Goal: Task Accomplishment & Management: Manage account settings

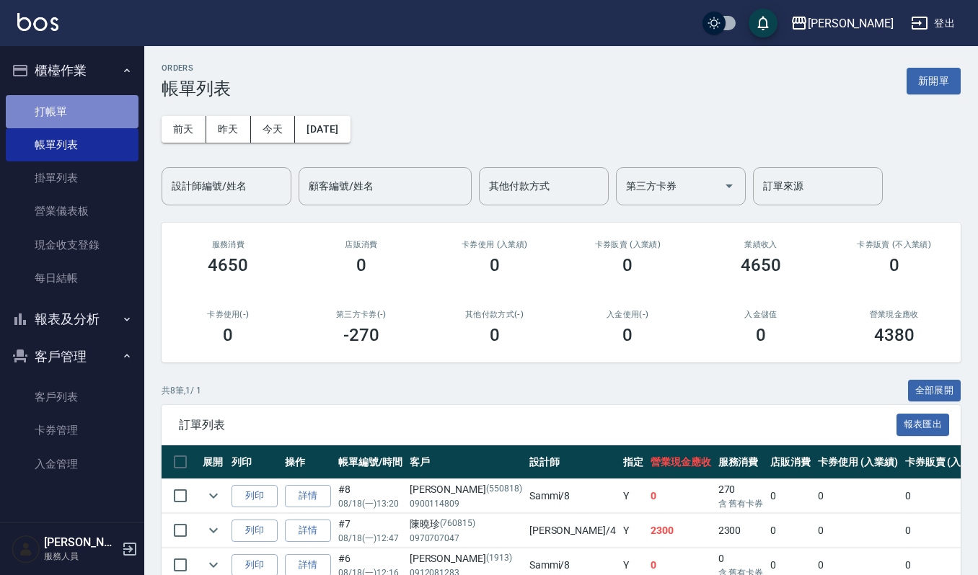
click at [38, 108] on link "打帳單" at bounding box center [72, 111] width 133 height 33
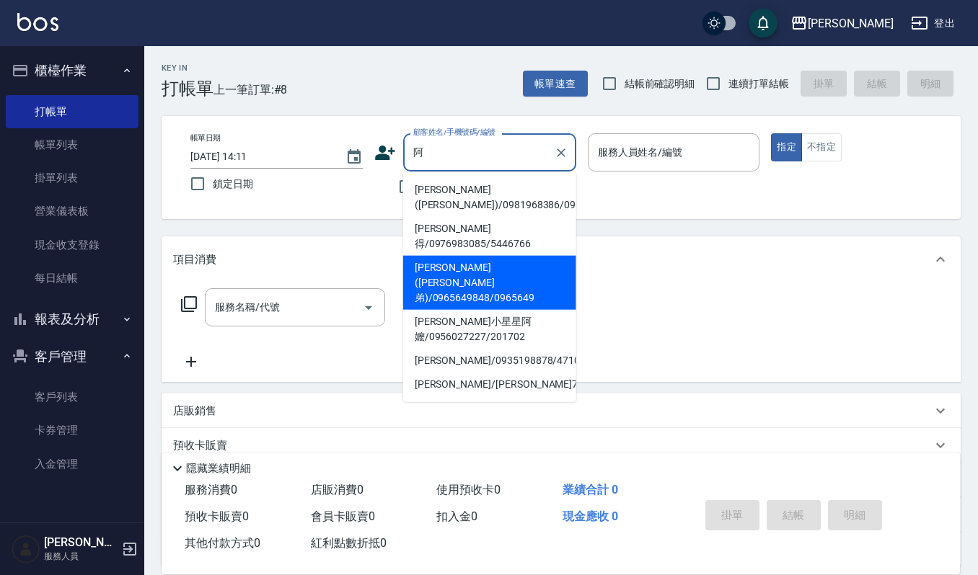
click at [464, 258] on li "[PERSON_NAME]([PERSON_NAME]弟)/0965649848/0965649" at bounding box center [489, 283] width 173 height 54
type input "[PERSON_NAME]([PERSON_NAME]弟)/0965649848/0965649"
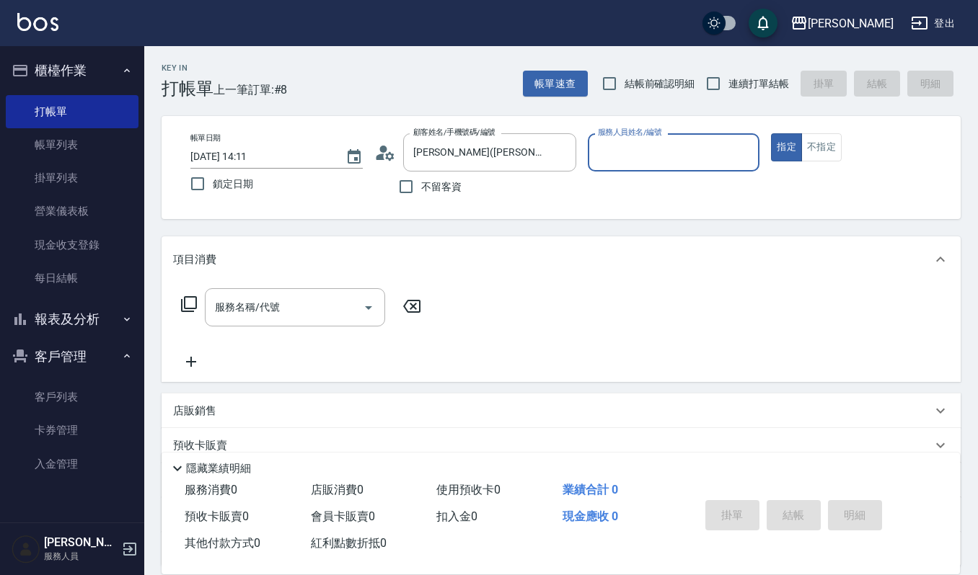
type input "Sammi-8"
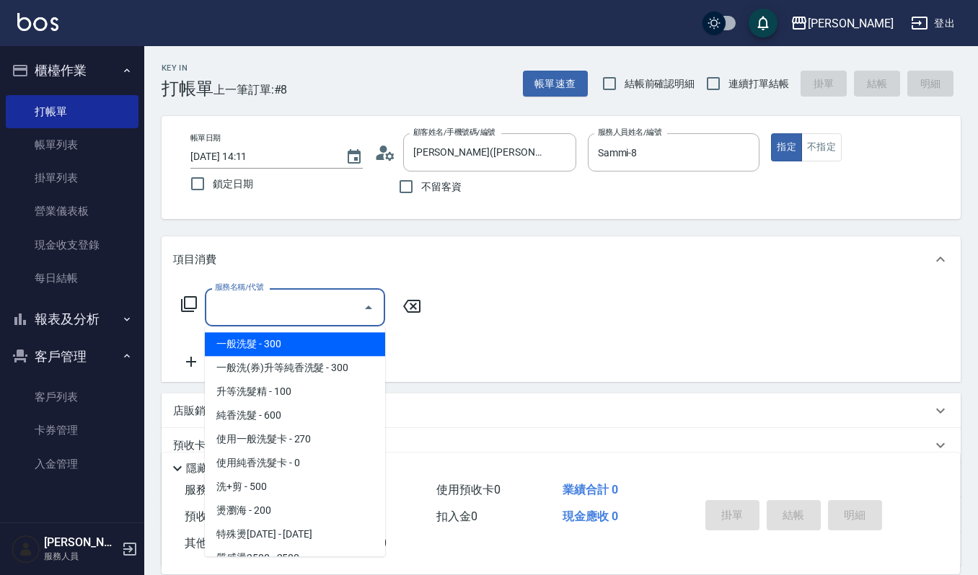
click at [318, 297] on input "服務名稱/代號" at bounding box center [284, 307] width 146 height 25
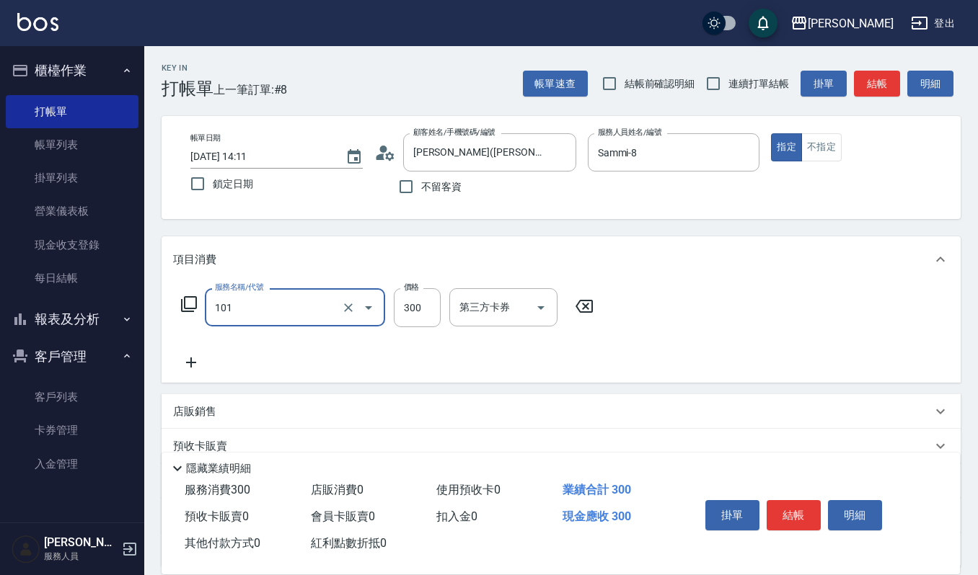
type input "一般洗髮(101)"
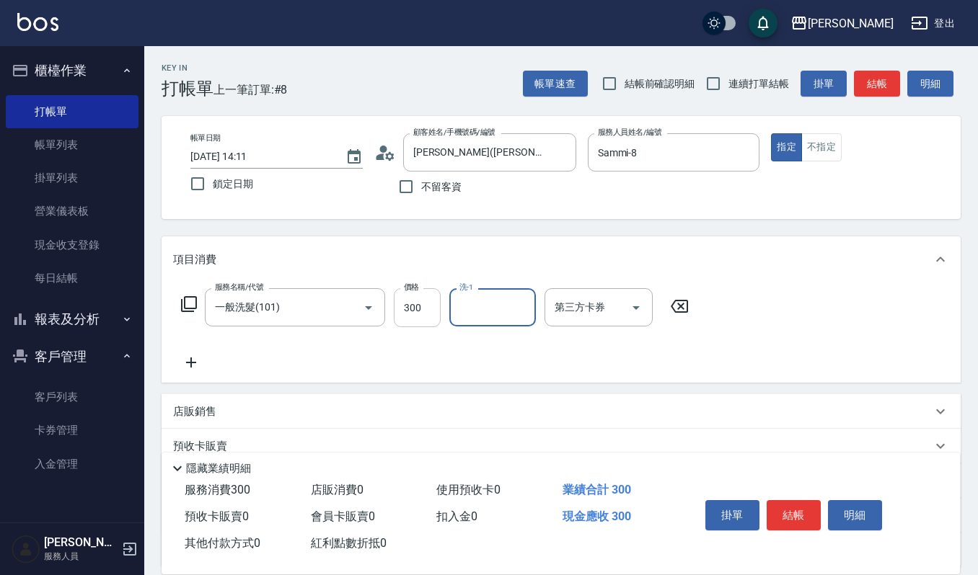
click at [416, 310] on input "300" at bounding box center [417, 307] width 47 height 39
type input "270"
type input "[PERSON_NAME]-23"
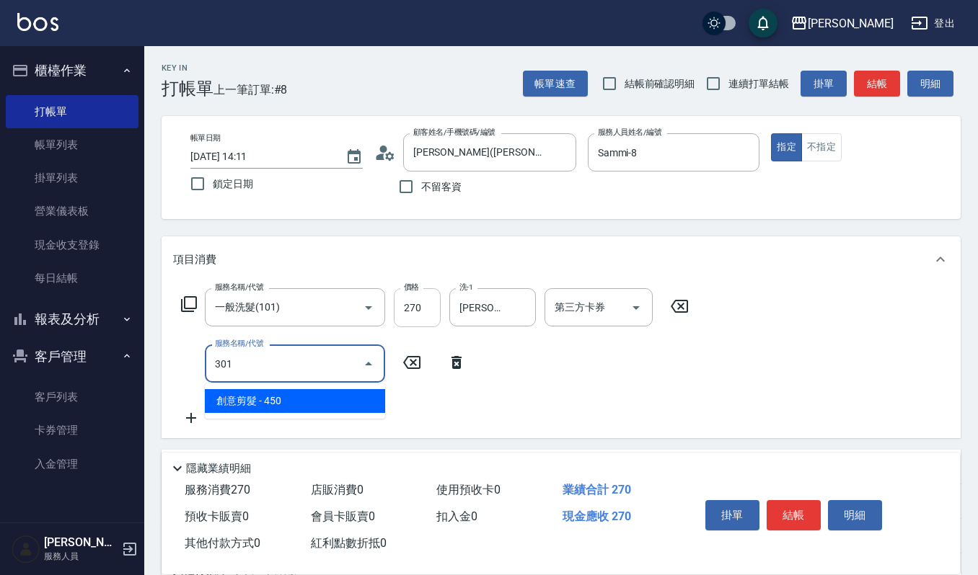
type input "創意剪髮(301)"
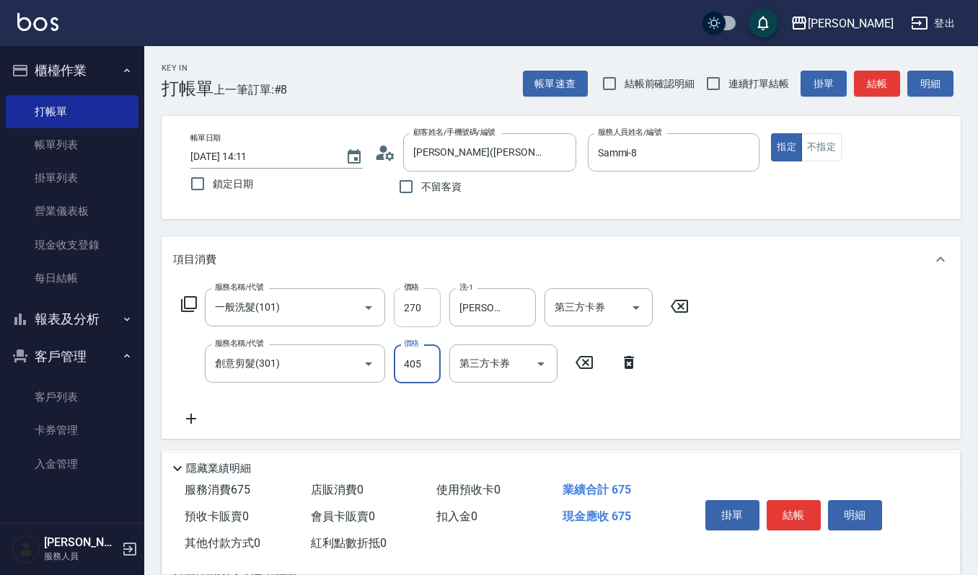
type input "405"
click at [811, 520] on button "結帳" at bounding box center [793, 515] width 54 height 30
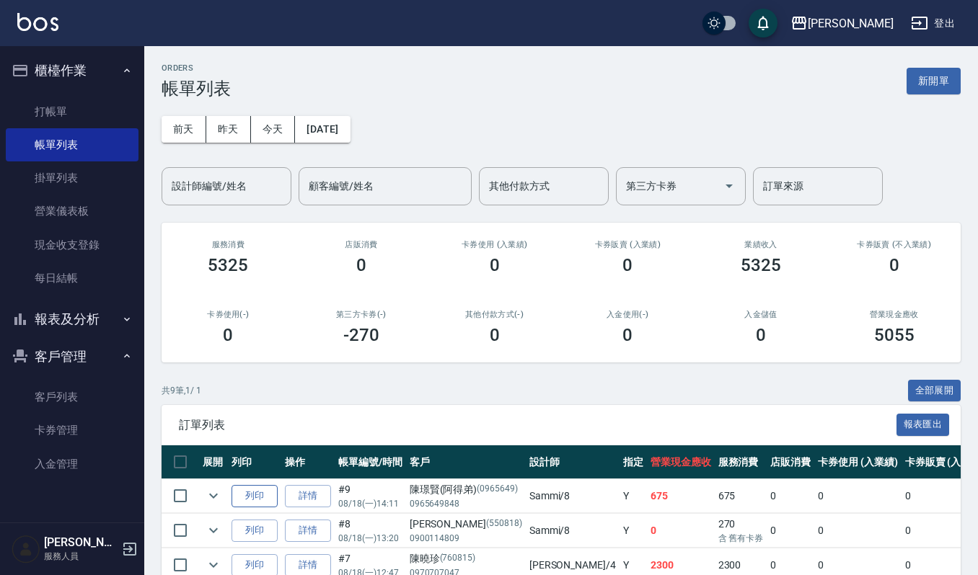
click at [245, 500] on button "列印" at bounding box center [254, 496] width 46 height 22
click at [909, 79] on button "新開單" at bounding box center [933, 81] width 54 height 27
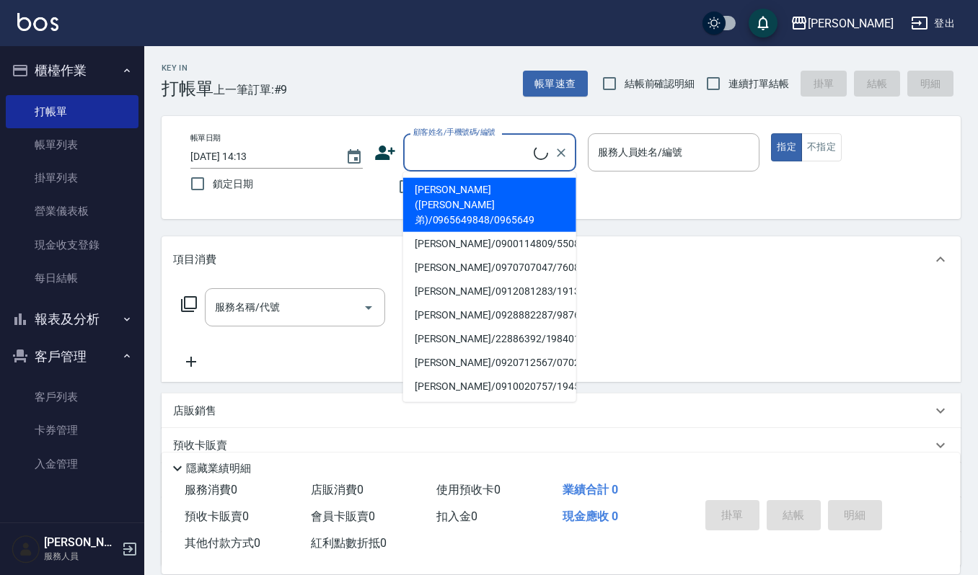
click at [445, 163] on input "顧客姓名/手機號碼/編號" at bounding box center [472, 152] width 124 height 25
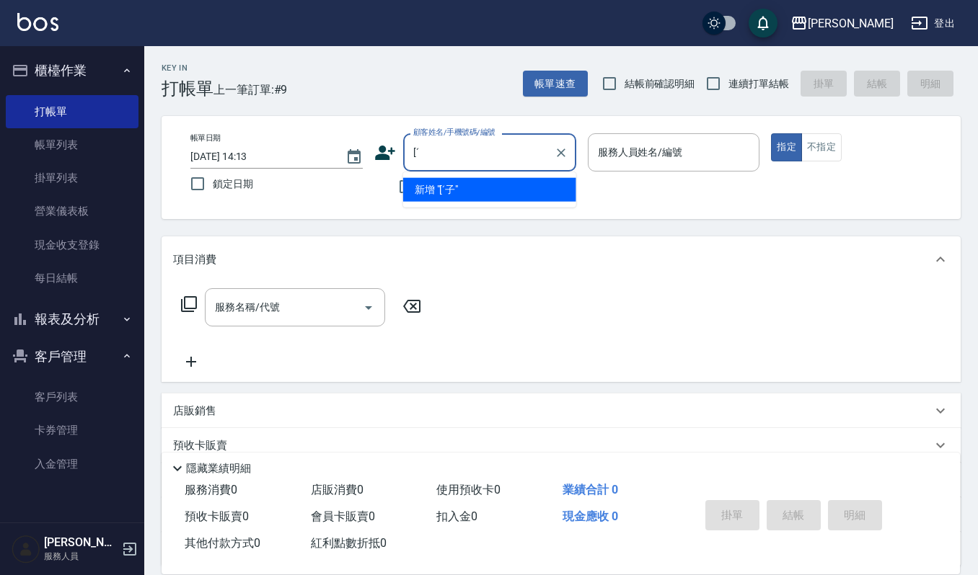
type input "["
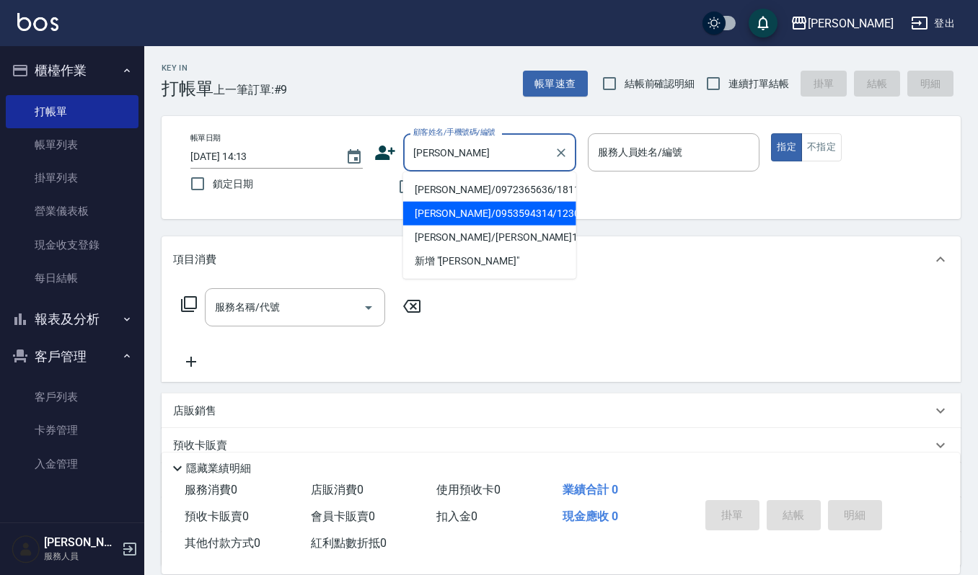
click at [471, 215] on li "[PERSON_NAME]/0953594314/12301" at bounding box center [489, 214] width 173 height 24
type input "[PERSON_NAME]/0953594314/12301"
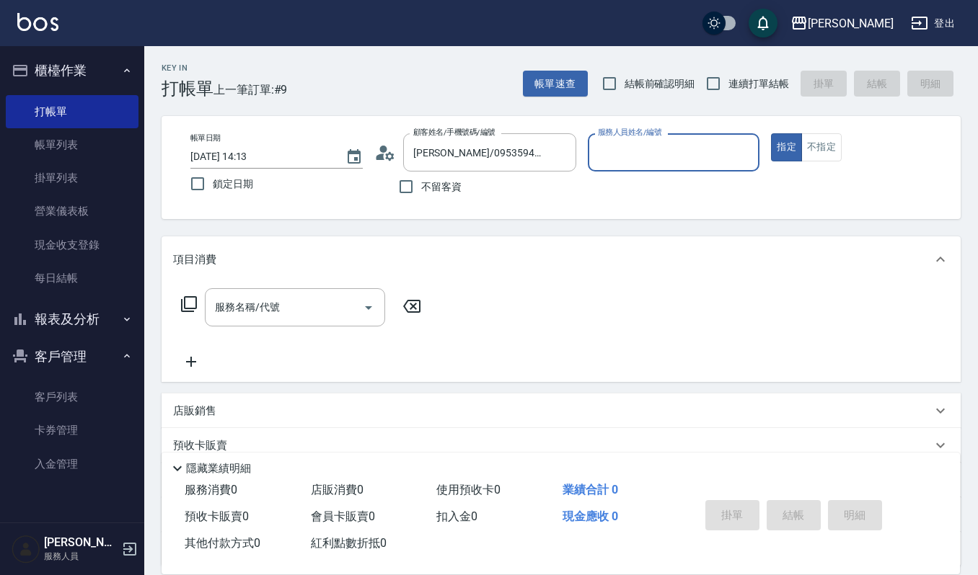
type input "[PERSON_NAME]-4"
click at [345, 316] on input "服務名稱/代號" at bounding box center [284, 307] width 146 height 25
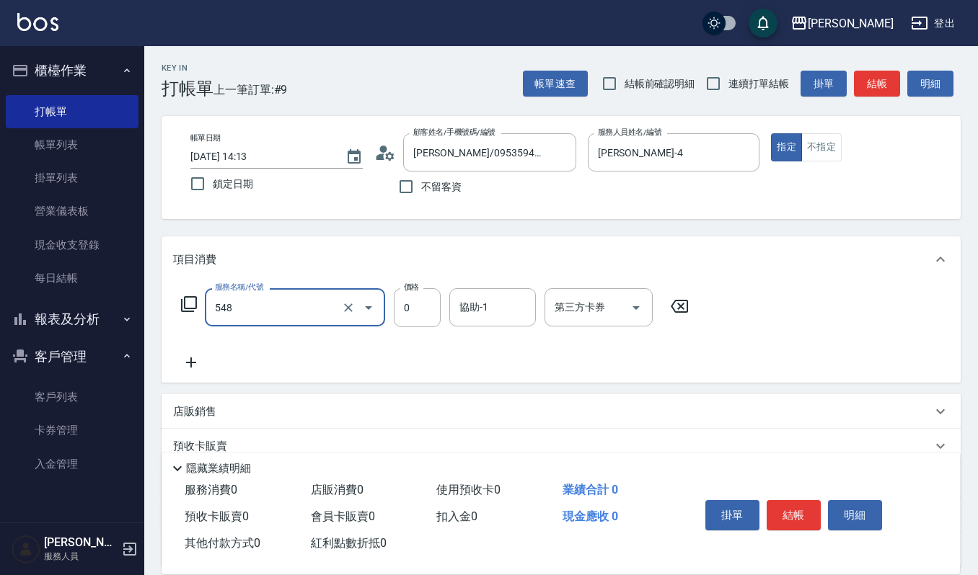
type input "使用週年慶-護髮卡(548)"
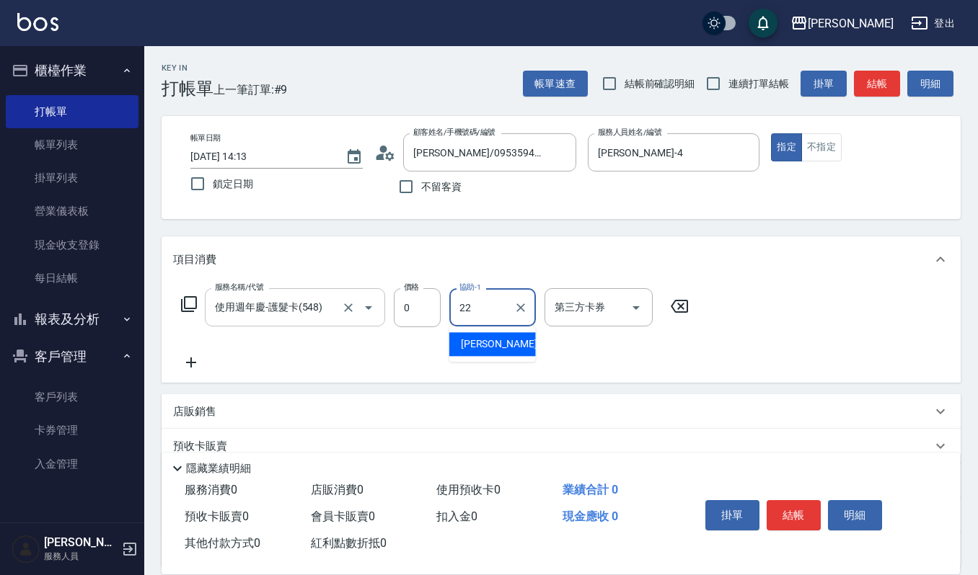
type input "[PERSON_NAME]-22"
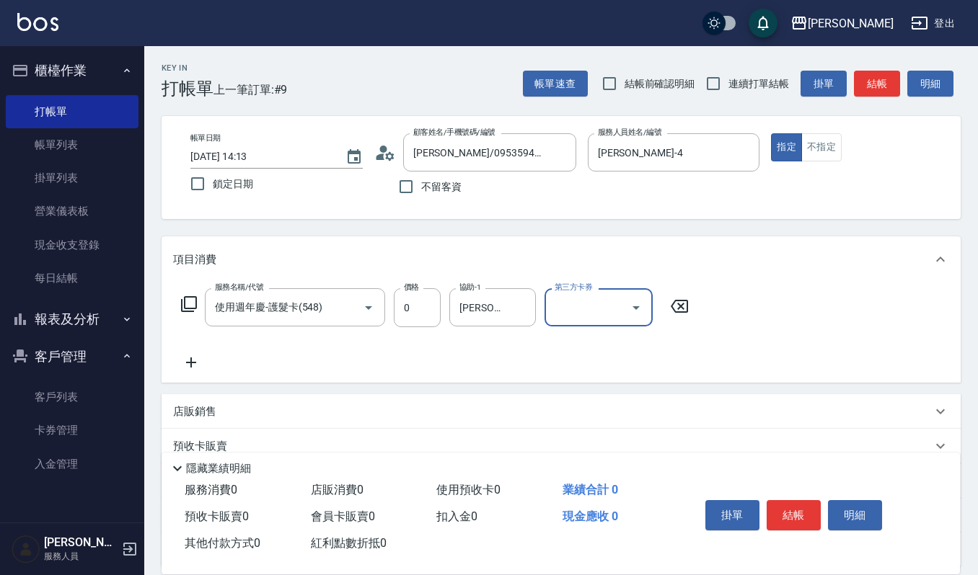
click at [601, 321] on div "第三方卡券" at bounding box center [598, 307] width 108 height 38
click at [590, 358] on span "舊有卡券" at bounding box center [598, 368] width 108 height 24
type input "舊有卡券"
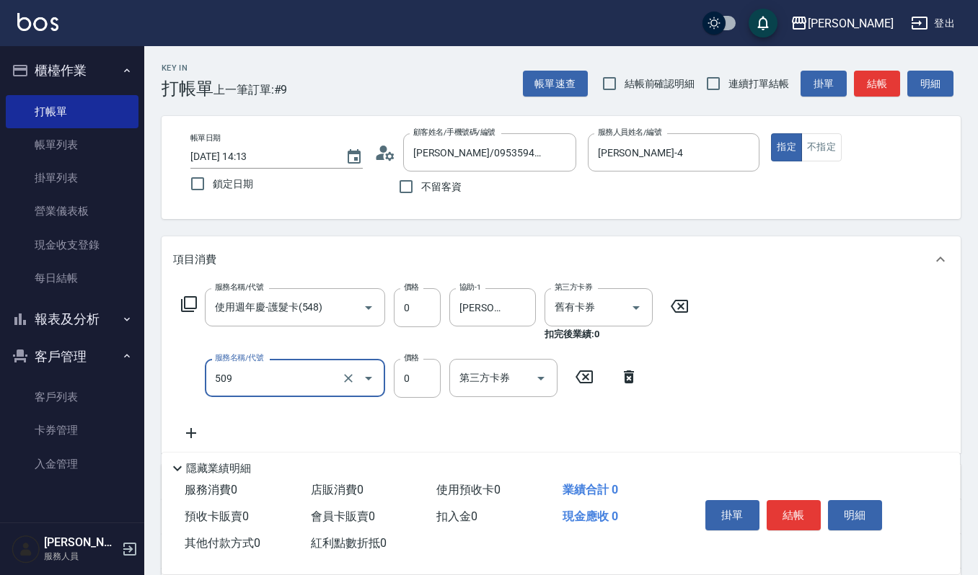
type input "頭皮頭髮大掃除券(509)"
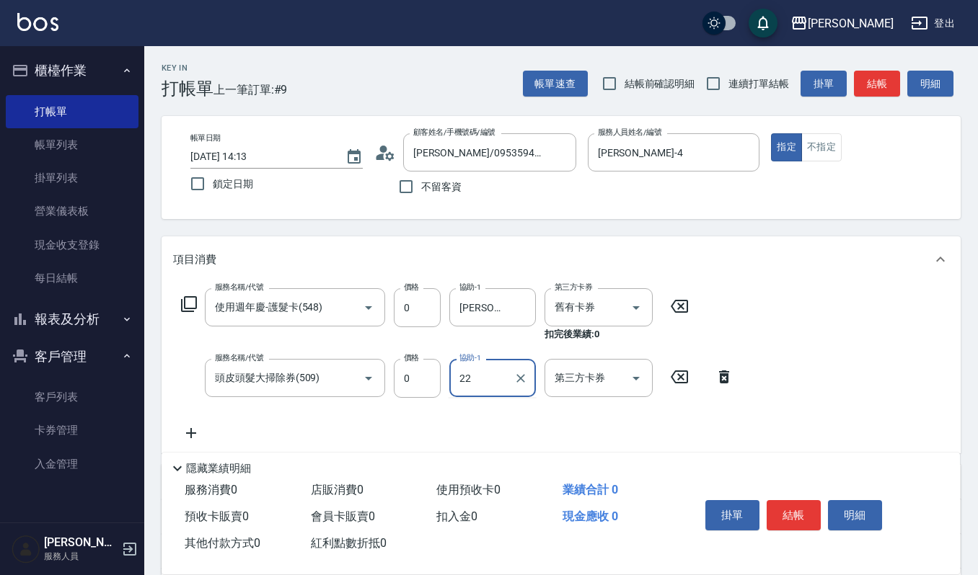
type input "[PERSON_NAME]-22"
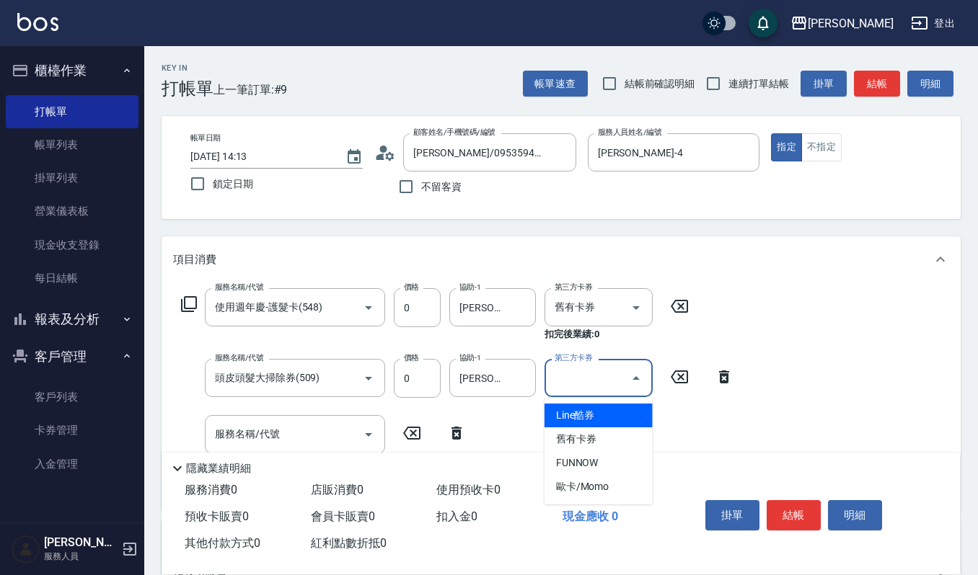
click at [557, 366] on div "第三方卡券 第三方卡券" at bounding box center [598, 378] width 108 height 38
click at [587, 446] on span "舊有卡券" at bounding box center [598, 440] width 108 height 24
type input "舊有卡券"
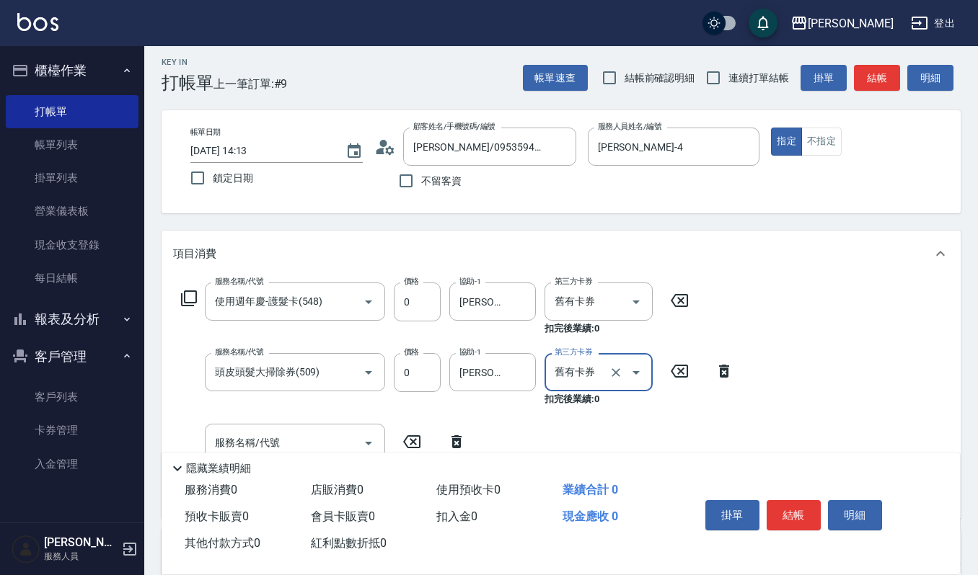
scroll to position [96, 0]
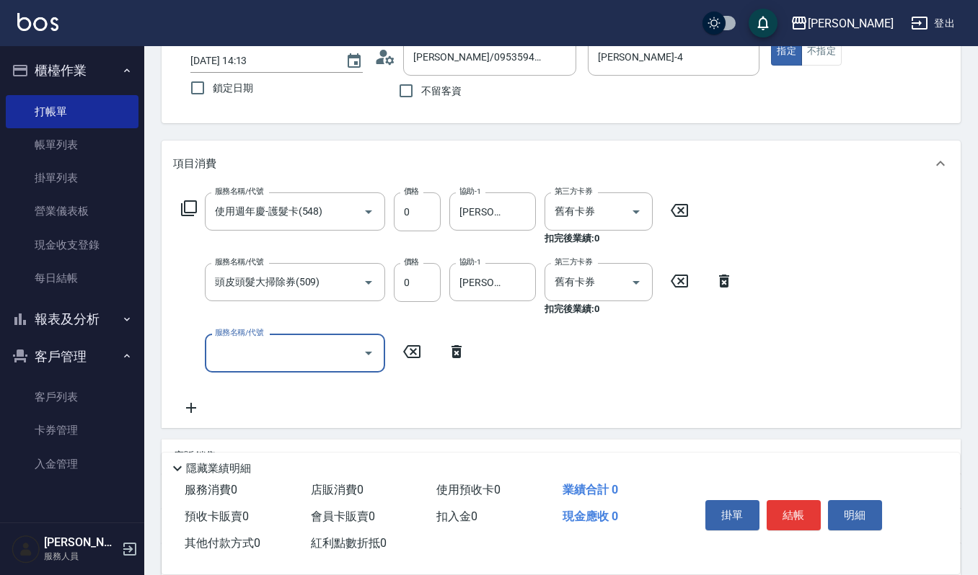
click at [309, 358] on input "服務名稱/代號" at bounding box center [284, 352] width 146 height 25
type input "2019週年慶剪卡0(315)"
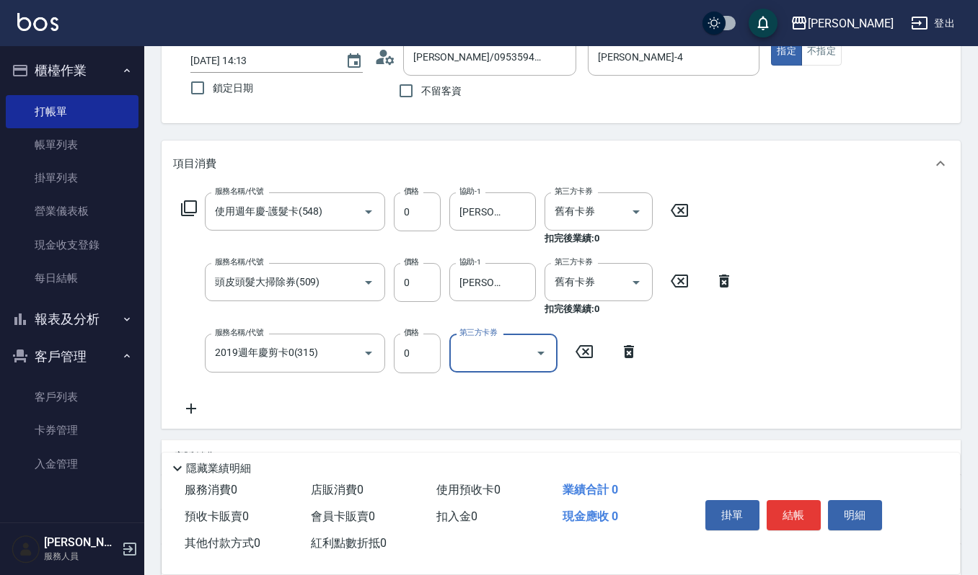
click at [487, 372] on div "第三方卡券" at bounding box center [503, 353] width 108 height 38
click at [485, 416] on span "舊有卡券" at bounding box center [503, 414] width 108 height 24
type input "舊有卡券"
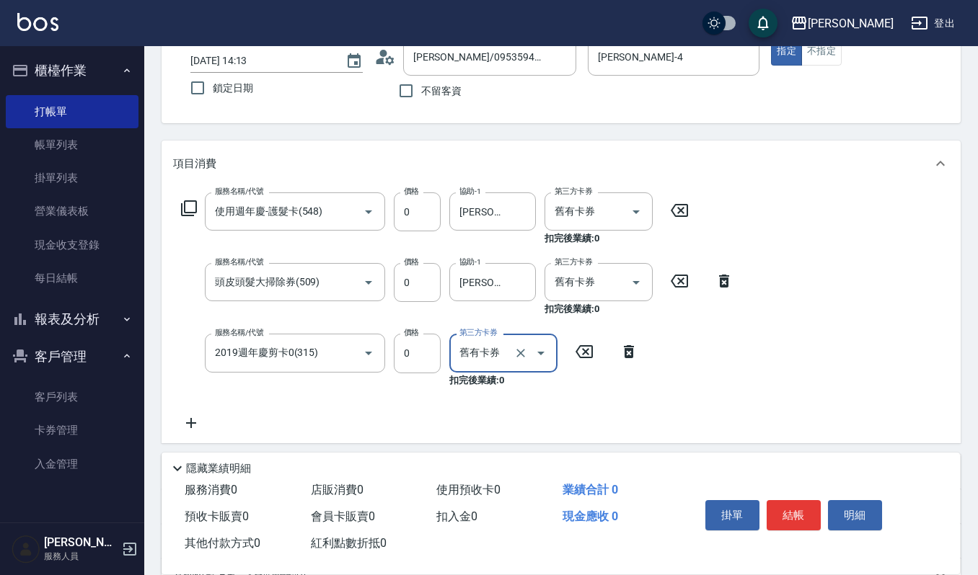
click at [193, 428] on icon at bounding box center [191, 423] width 36 height 17
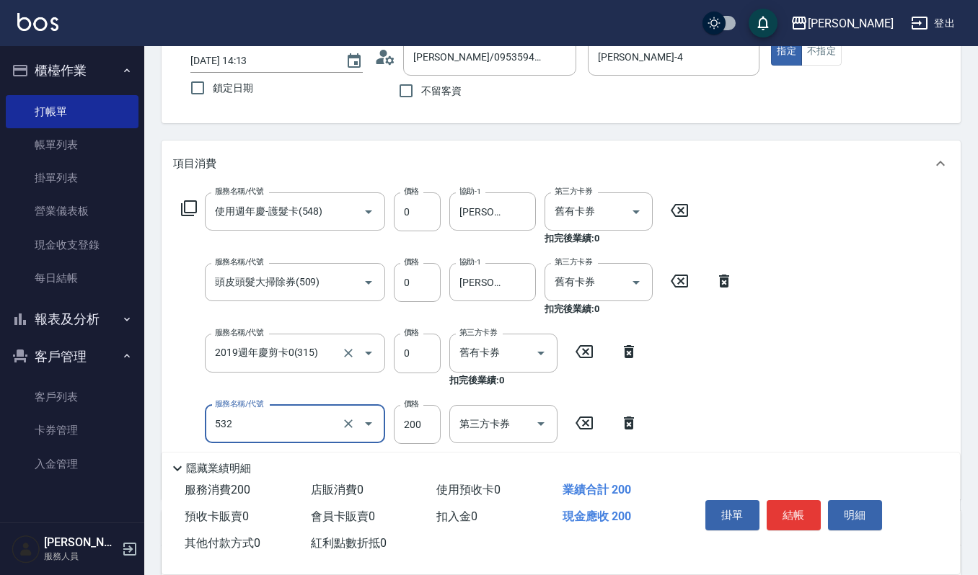
type input "自備複方.亞士(532)"
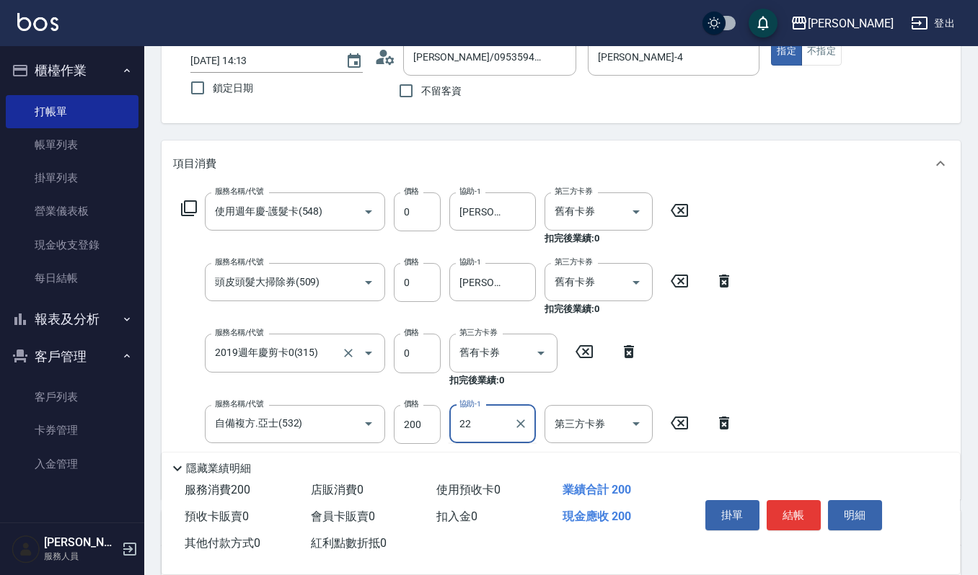
type input "[PERSON_NAME]-22"
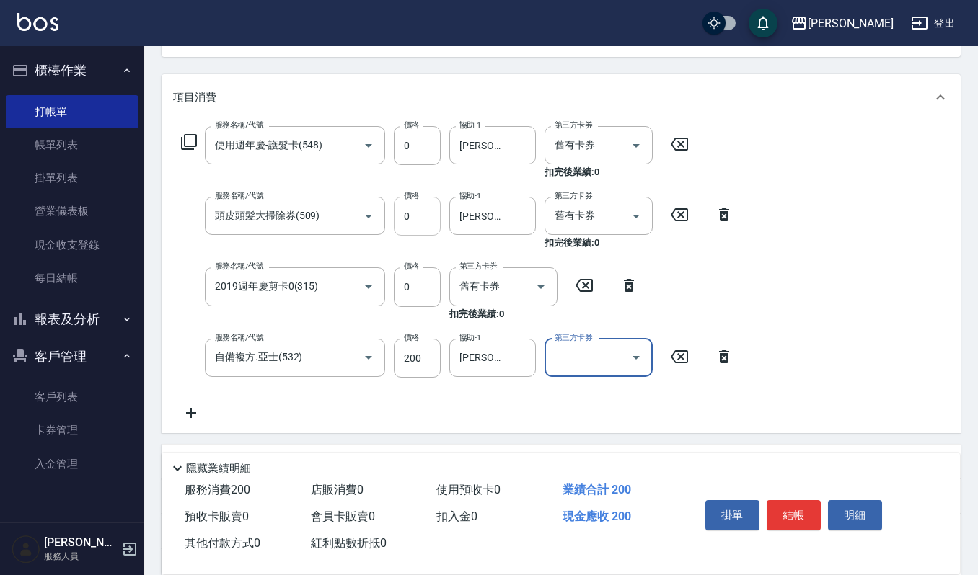
scroll to position [192, 0]
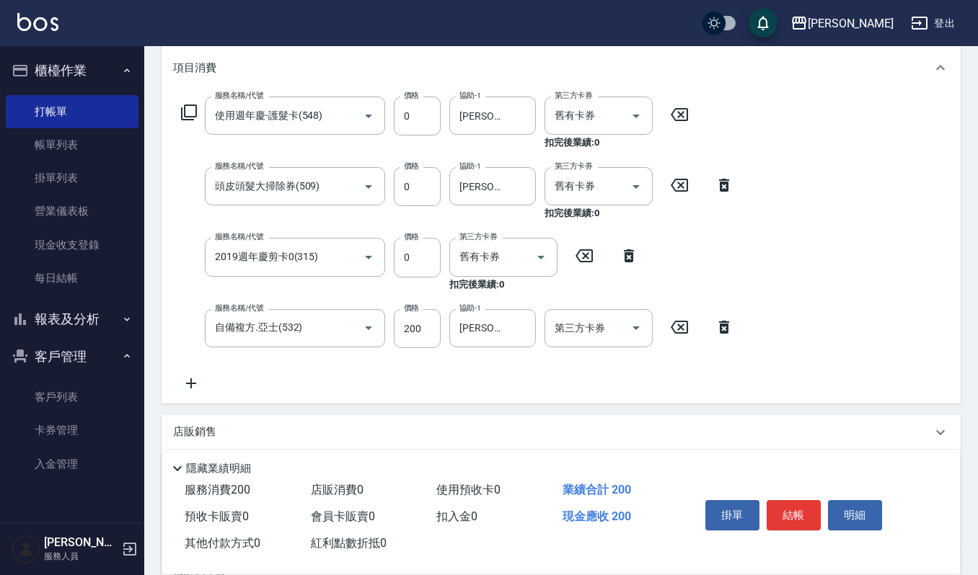
click at [185, 381] on icon at bounding box center [191, 383] width 36 height 17
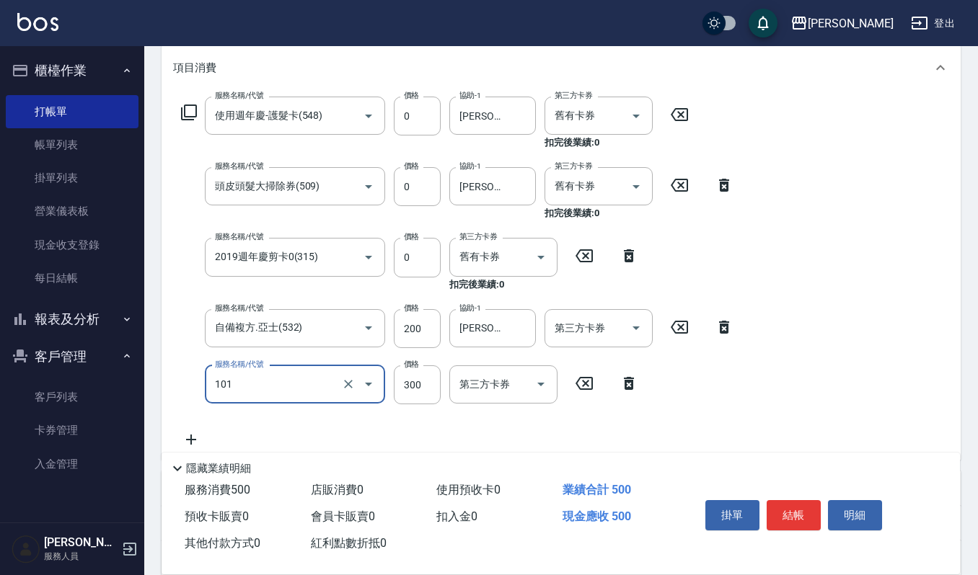
type input "一般洗髮(101)"
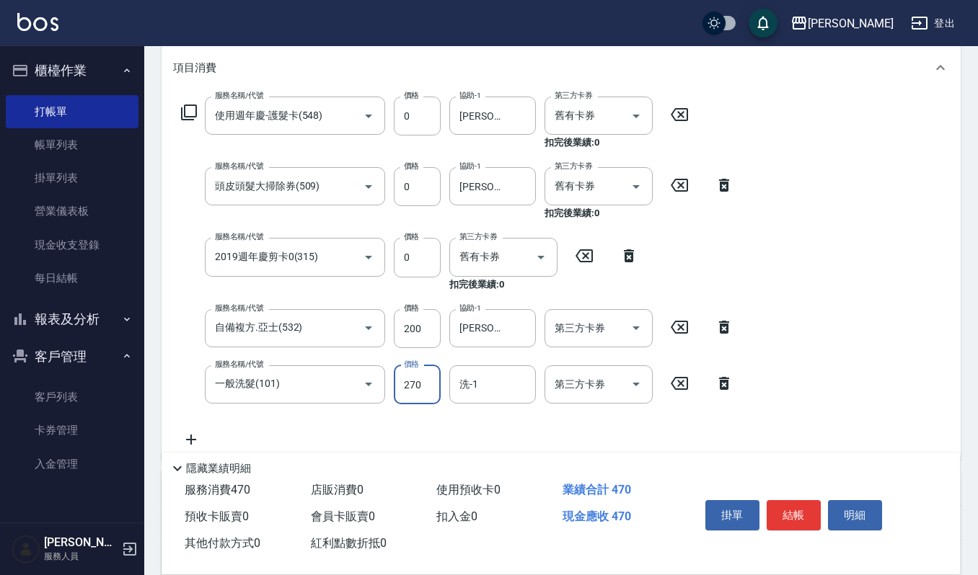
type input "270"
type input "[PERSON_NAME]-22"
click at [803, 526] on button "結帳" at bounding box center [793, 515] width 54 height 30
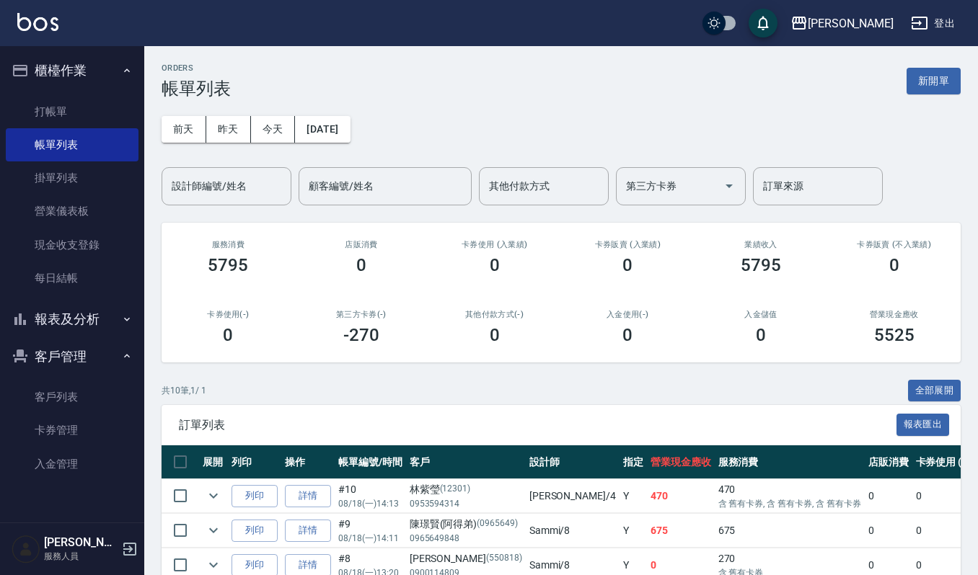
scroll to position [96, 0]
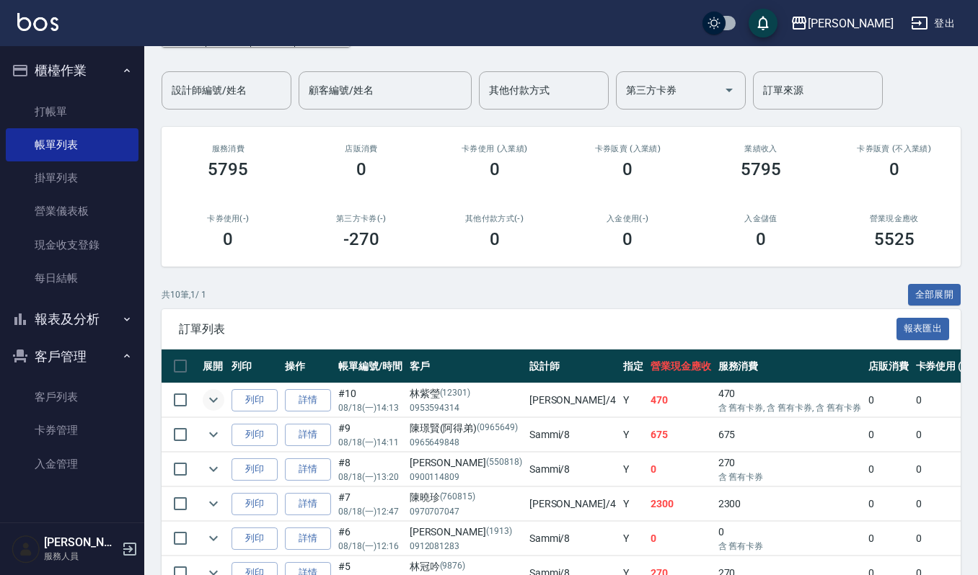
click at [223, 401] on button "expand row" at bounding box center [214, 400] width 22 height 22
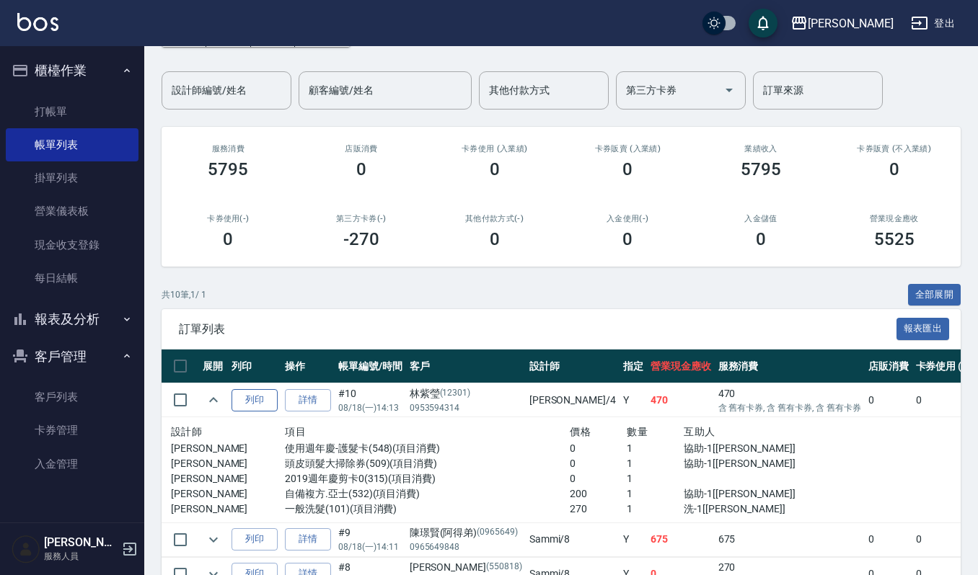
click at [238, 393] on button "列印" at bounding box center [254, 400] width 46 height 22
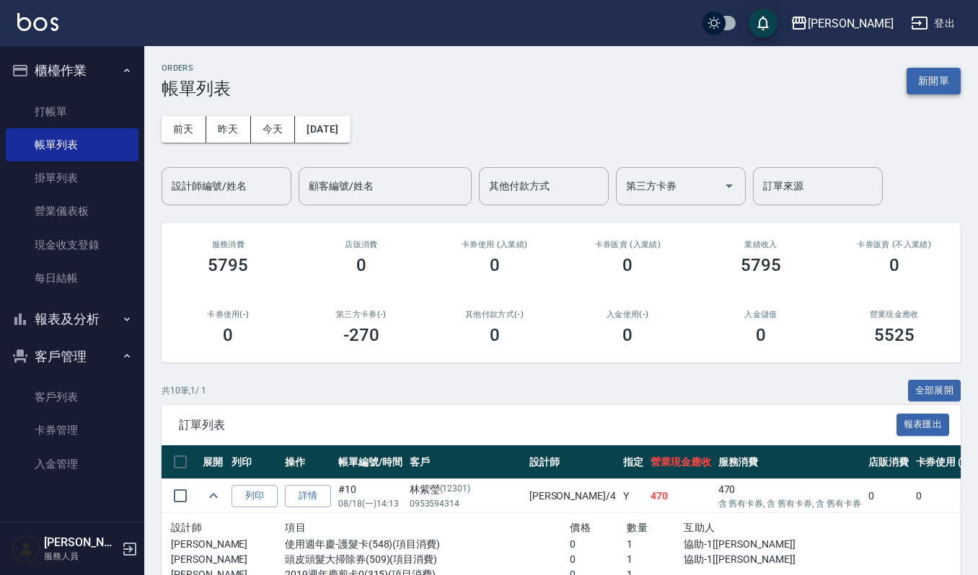
click at [939, 81] on button "新開單" at bounding box center [933, 81] width 54 height 27
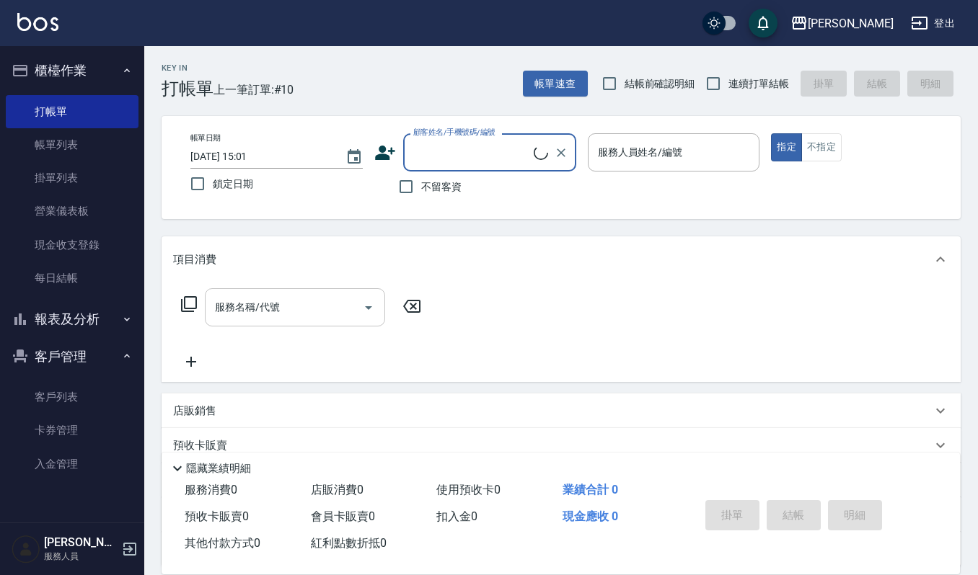
click at [324, 312] on input "服務名稱/代號" at bounding box center [284, 307] width 146 height 25
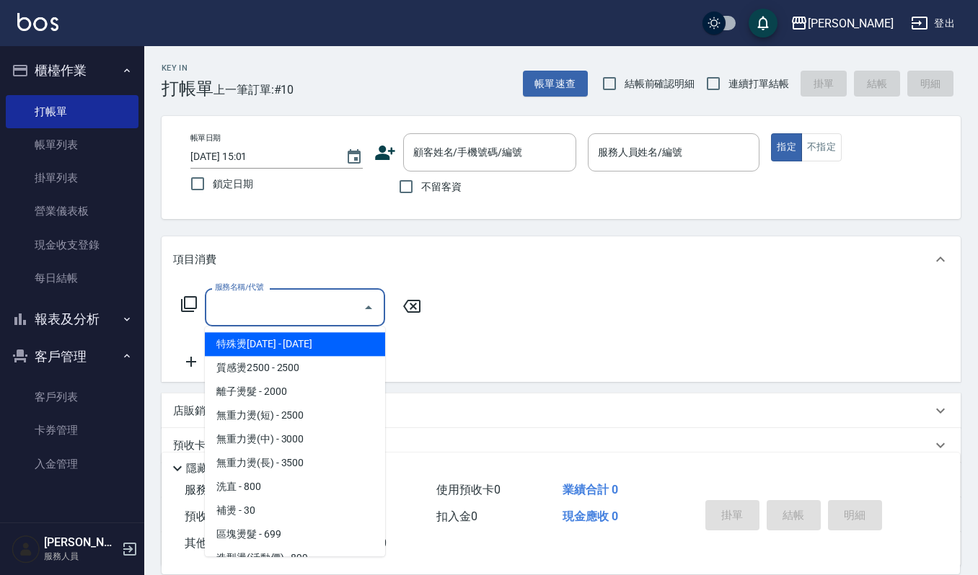
scroll to position [192, 0]
click at [480, 335] on div "服務名稱/代號 服務名稱/代號" at bounding box center [561, 333] width 799 height 100
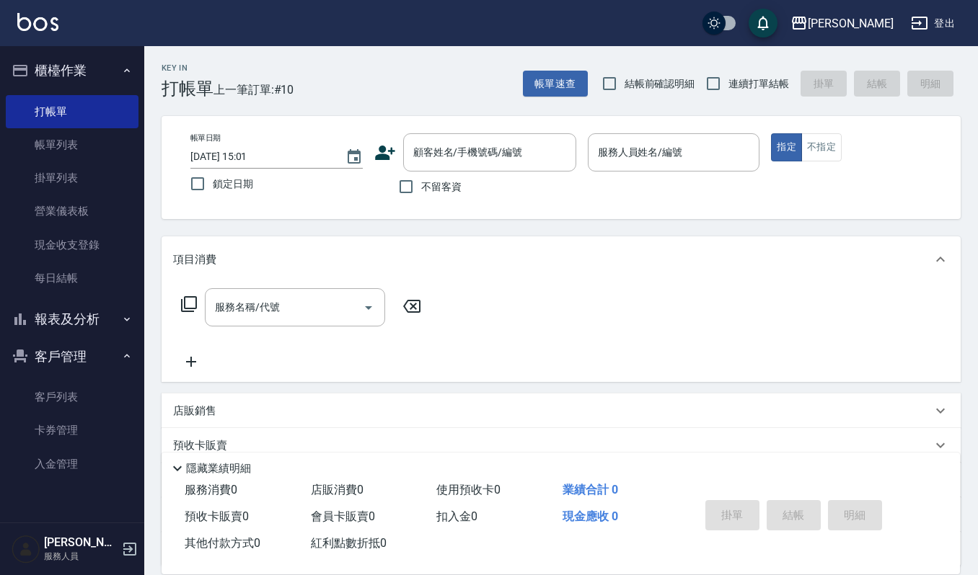
click at [384, 405] on div "店販銷售" at bounding box center [552, 411] width 759 height 15
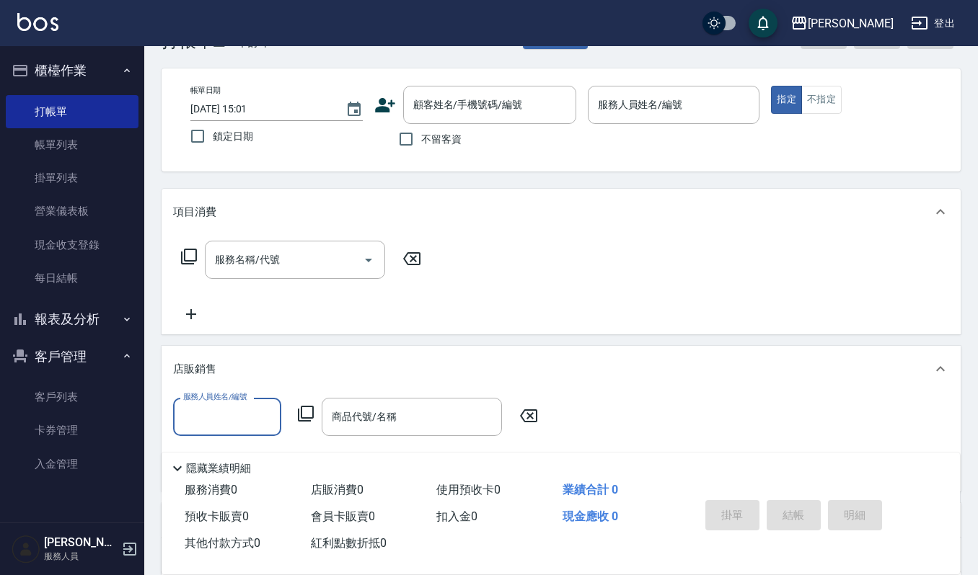
scroll to position [96, 0]
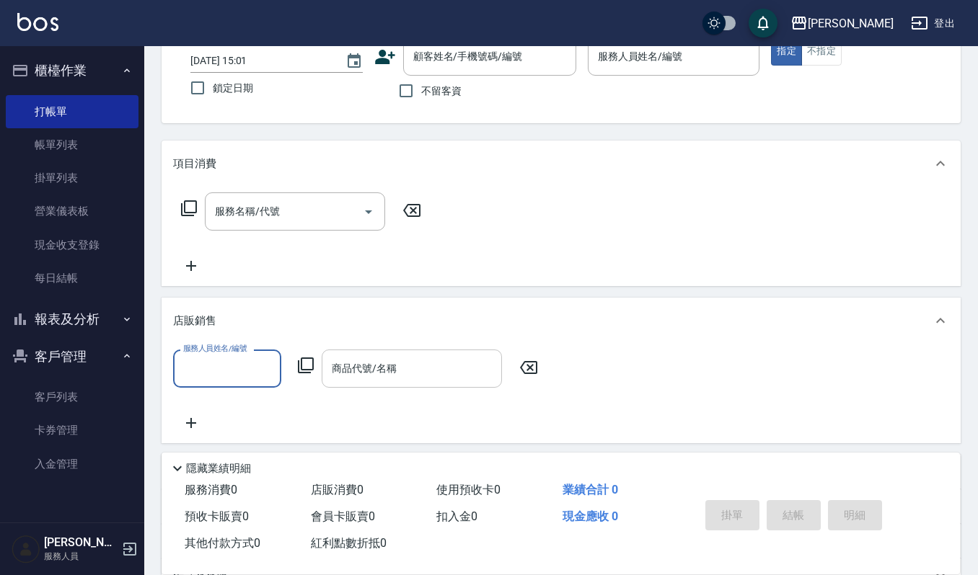
click at [347, 373] on div "商品代號/名稱 商品代號/名稱" at bounding box center [412, 369] width 180 height 38
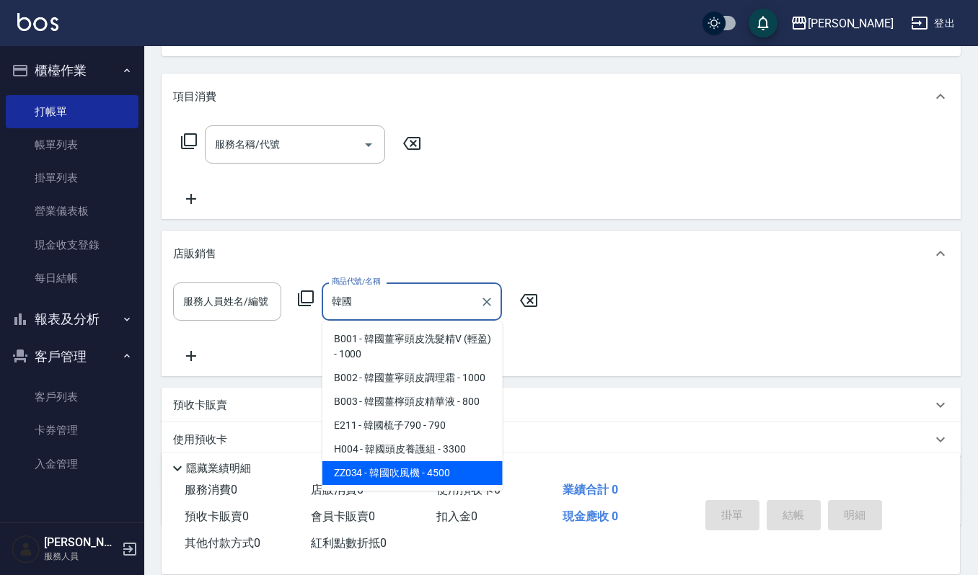
scroll to position [192, 0]
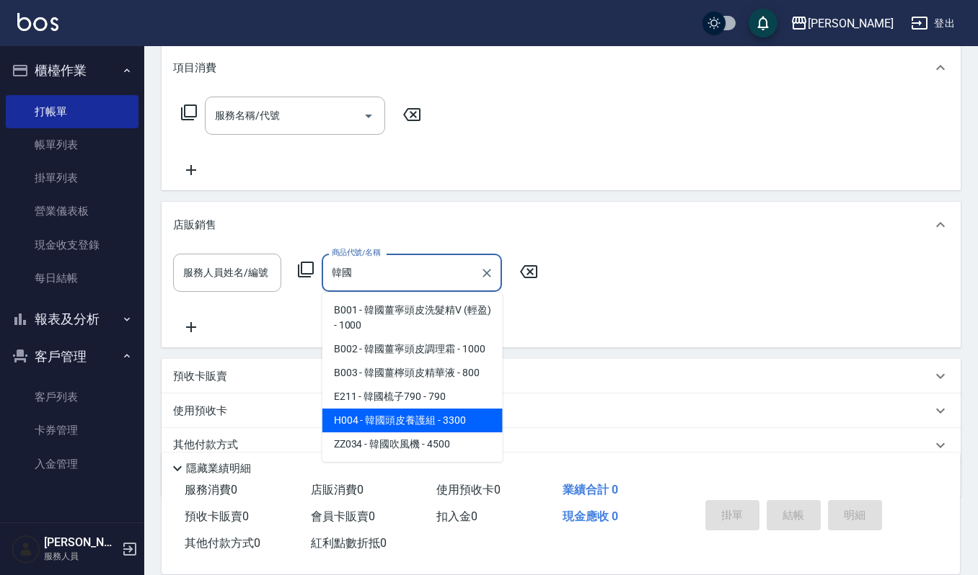
type input "韓國"
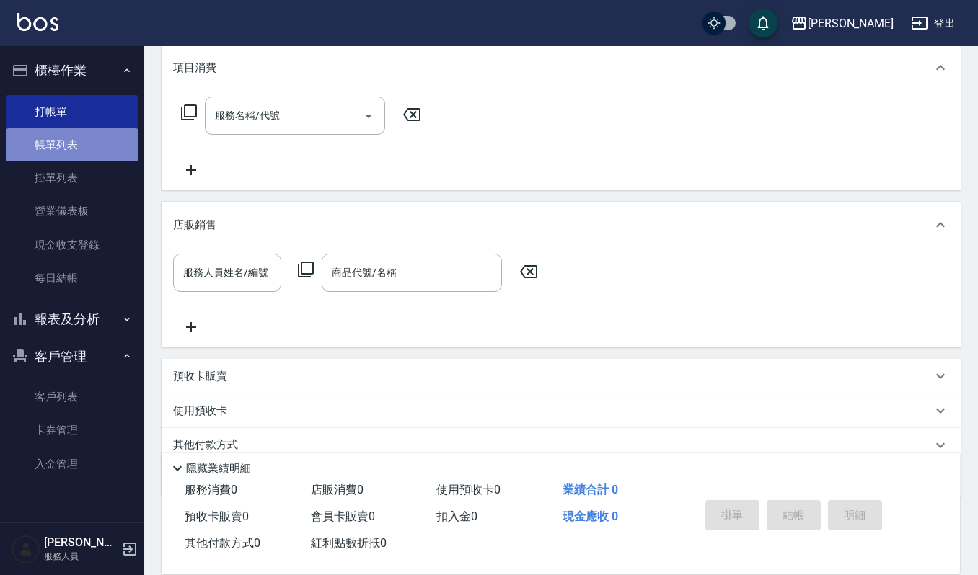
click at [49, 153] on link "帳單列表" at bounding box center [72, 144] width 133 height 33
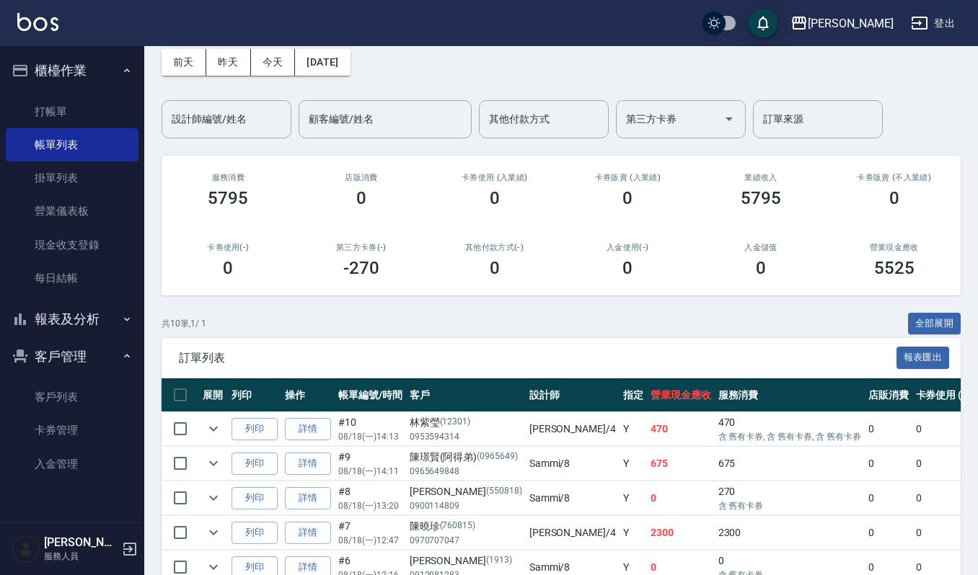
scroll to position [96, 0]
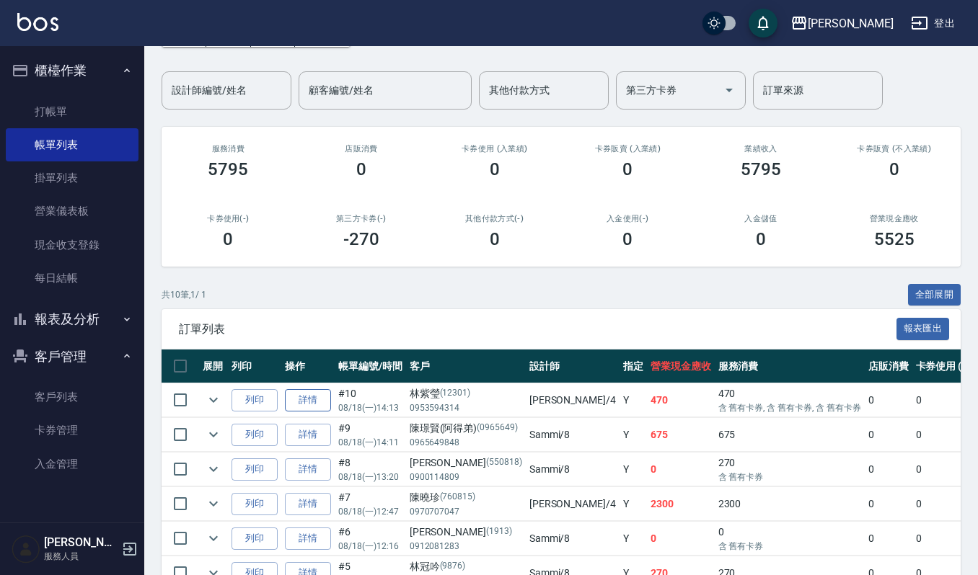
click at [301, 398] on link "詳情" at bounding box center [308, 400] width 46 height 22
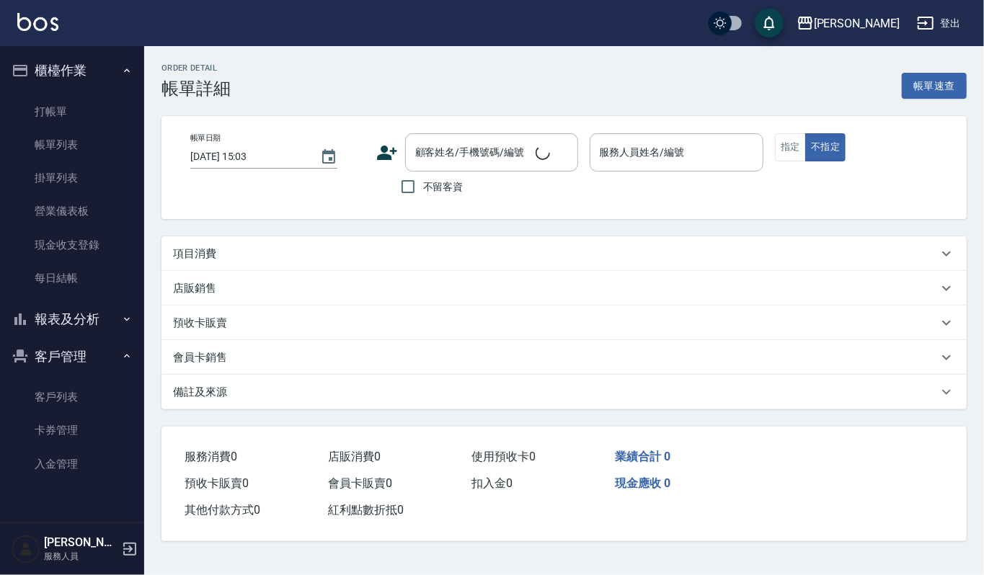
type input "[DATE] 14:13"
type input "[PERSON_NAME]-4"
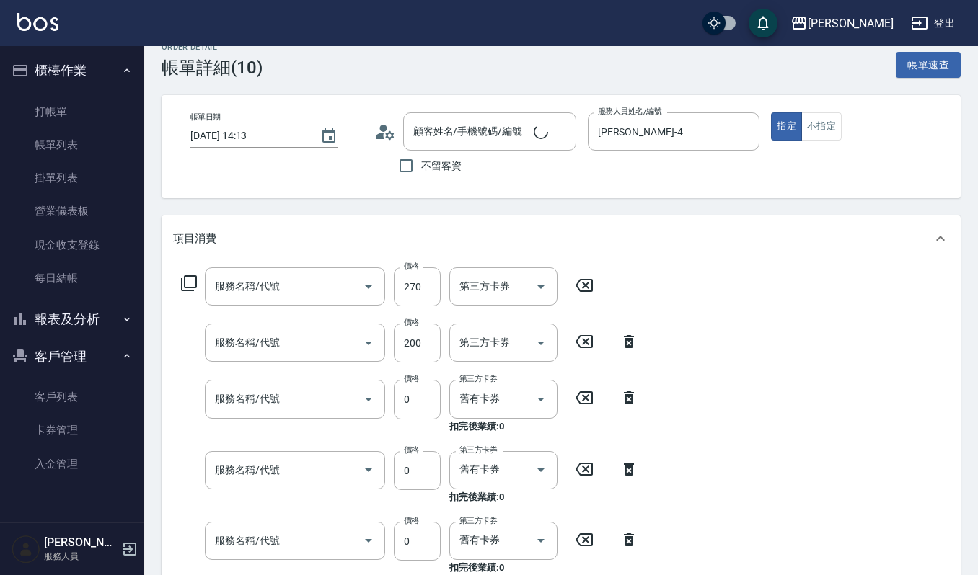
type input "[PERSON_NAME]/0953594314/12301"
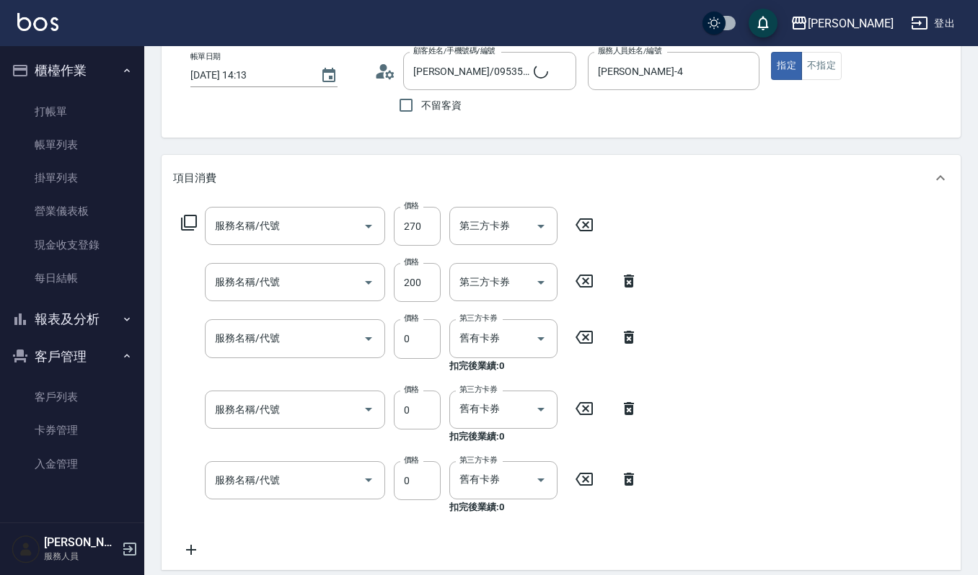
type input "一般洗髮(101)"
type input "自備複方.亞士(532)"
type input "2019週年慶剪卡0(315)"
type input "頭皮頭髮大掃除券(509)"
type input "使用週年慶-護髮卡(548)"
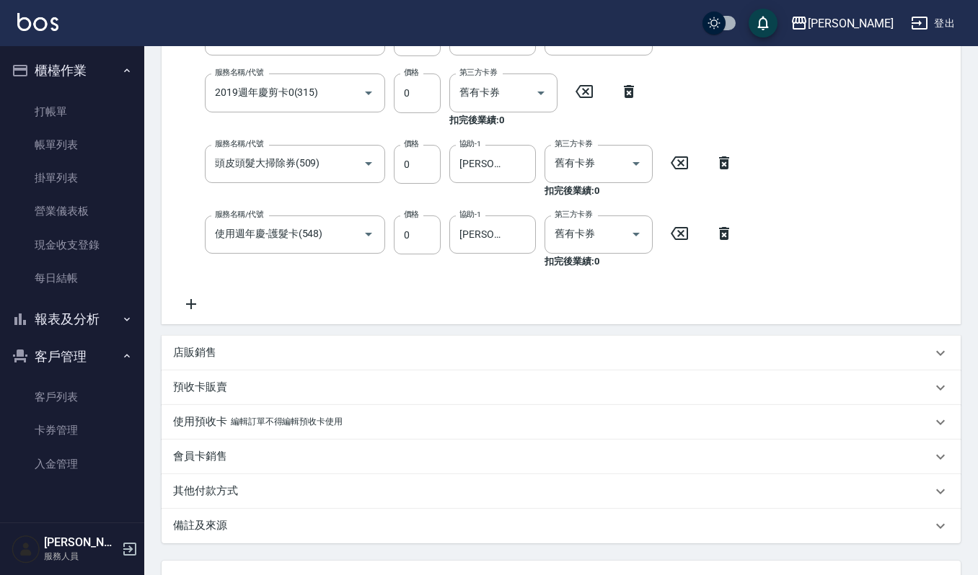
scroll to position [375, 0]
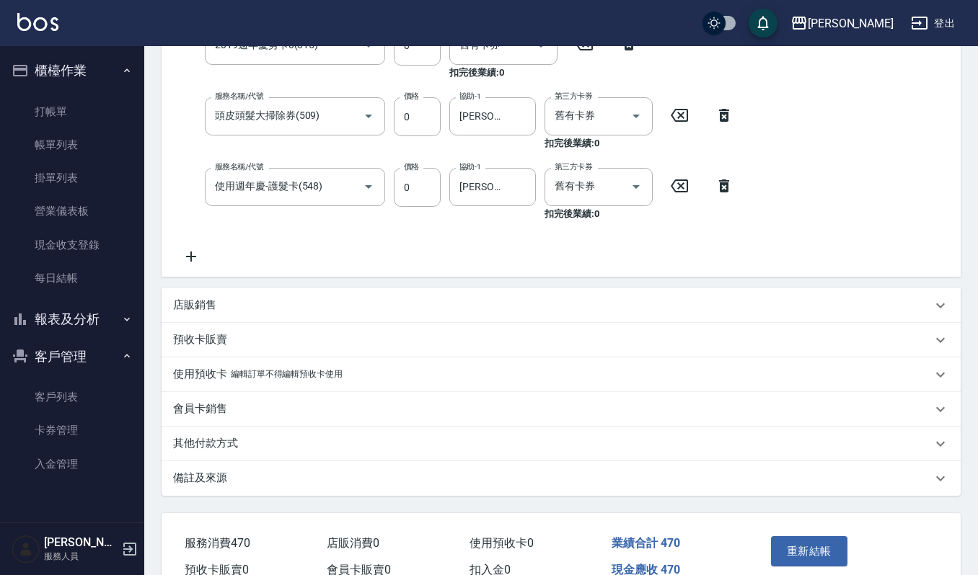
click at [379, 292] on div "店販銷售" at bounding box center [561, 305] width 799 height 35
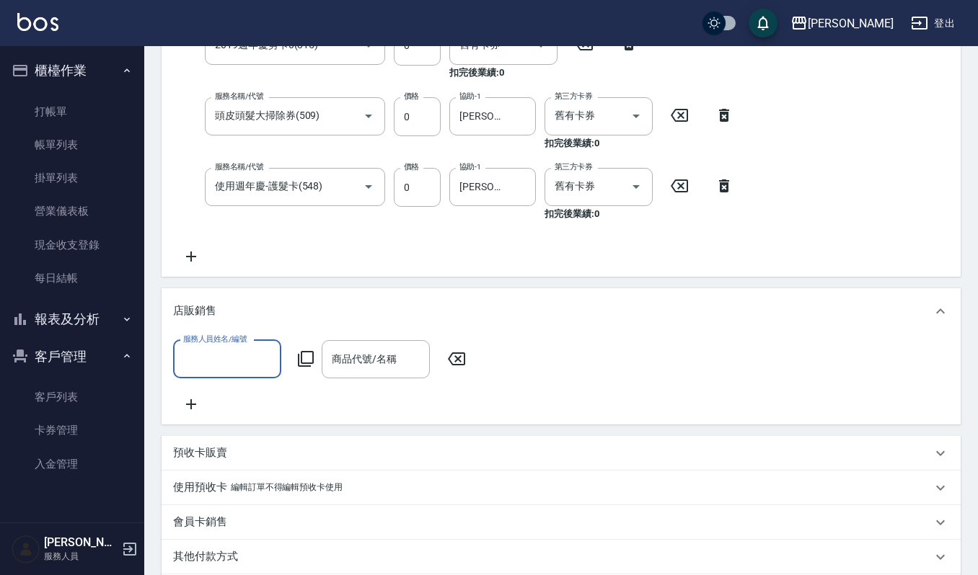
scroll to position [0, 0]
click at [239, 355] on input "服務人員姓名/編號" at bounding box center [227, 359] width 95 height 25
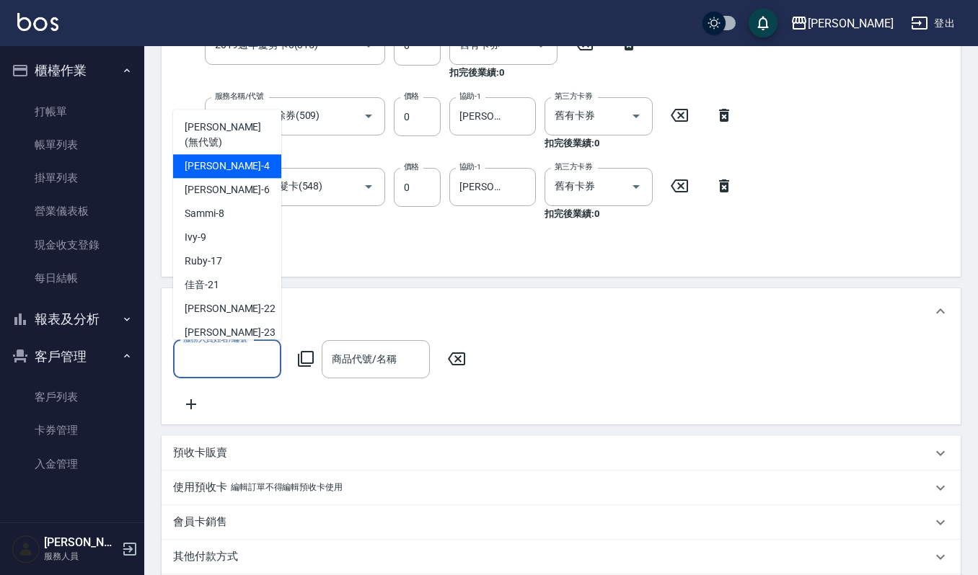
click at [231, 154] on div "[PERSON_NAME] -4" at bounding box center [227, 166] width 108 height 24
type input "[PERSON_NAME]-4"
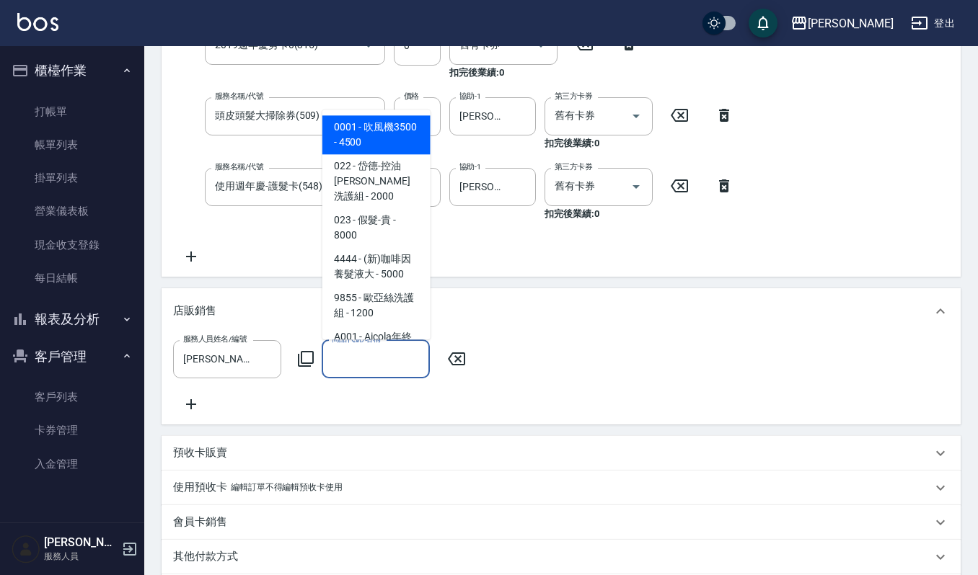
click at [343, 359] on input "商品代號/名稱" at bounding box center [375, 359] width 95 height 25
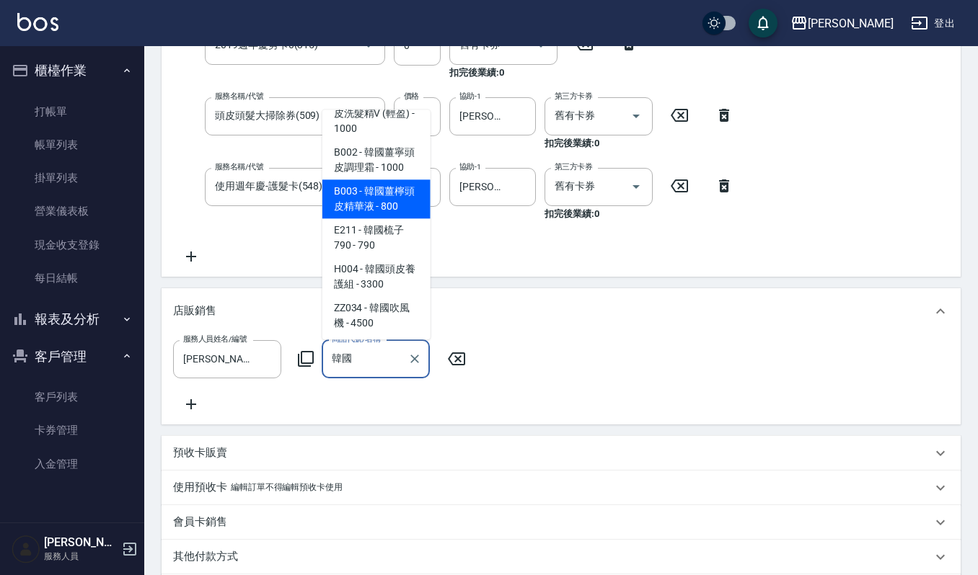
scroll to position [45, 0]
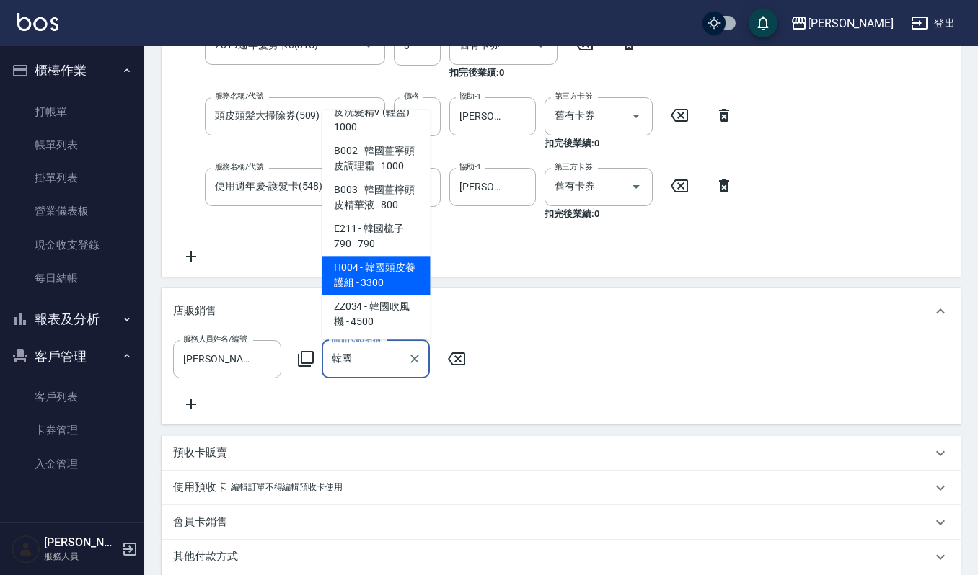
click at [385, 274] on span "H004 - 韓國頭皮養護組 - 3300" at bounding box center [376, 275] width 108 height 39
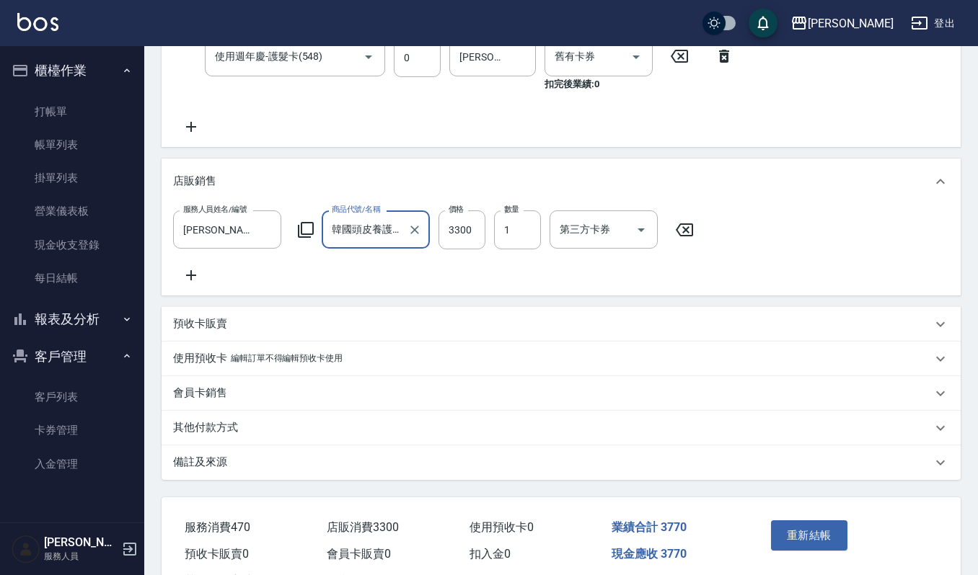
scroll to position [575, 0]
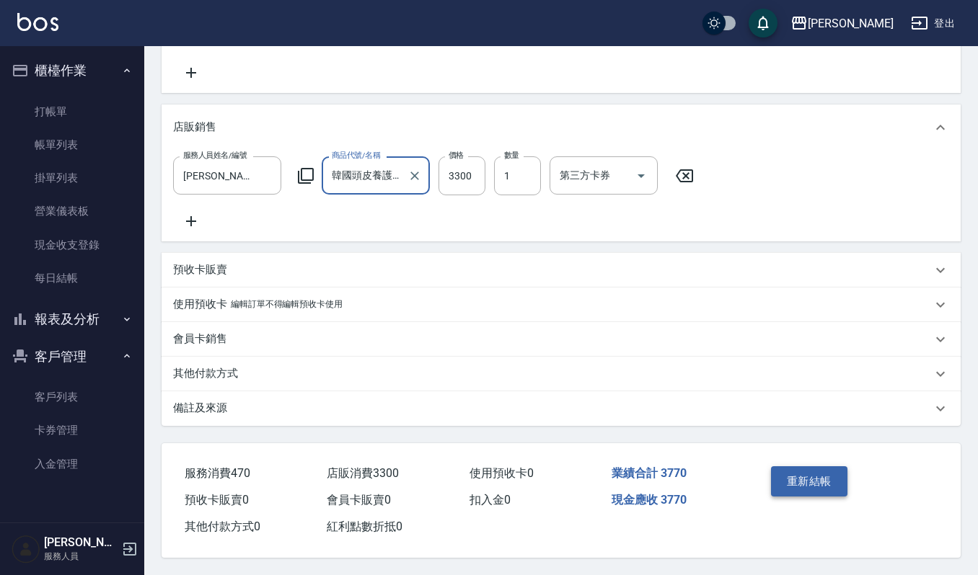
type input "韓國頭皮養護組"
click at [834, 474] on button "重新結帳" at bounding box center [809, 482] width 76 height 30
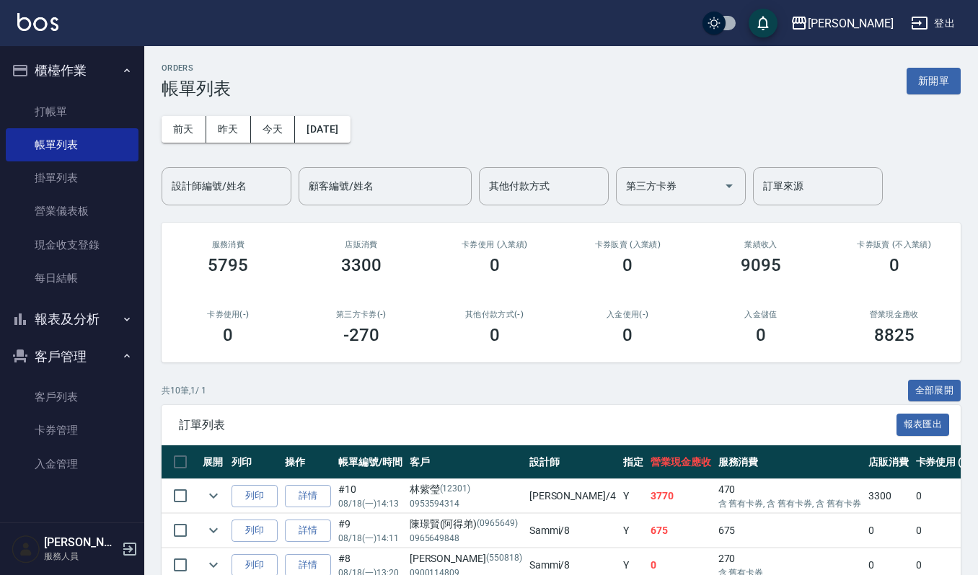
click at [583, 388] on div "共 10 筆, 1 / 1 全部展開" at bounding box center [561, 391] width 799 height 22
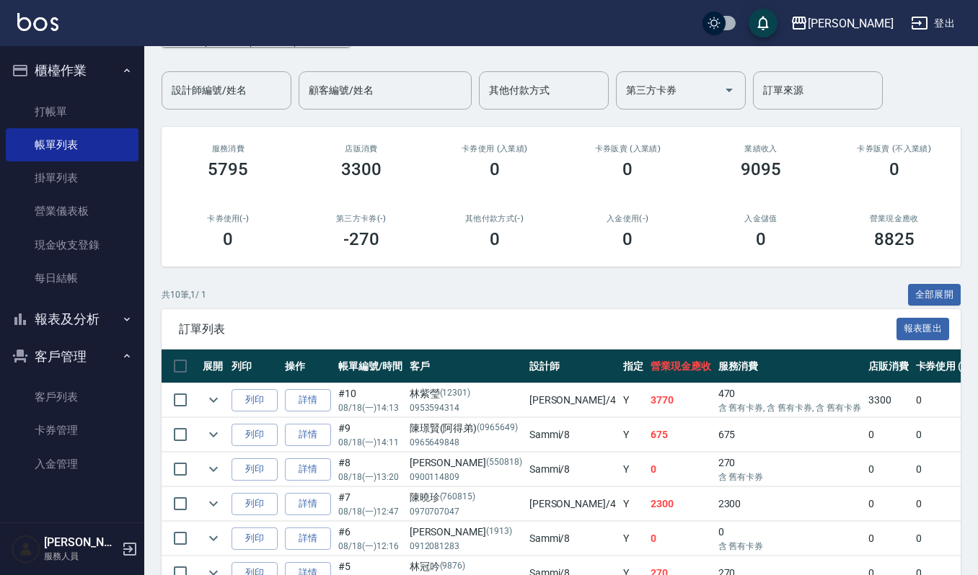
click at [627, 297] on div "共 10 筆, 1 / 1 全部展開" at bounding box center [561, 295] width 799 height 22
click at [36, 114] on link "打帳單" at bounding box center [72, 111] width 133 height 33
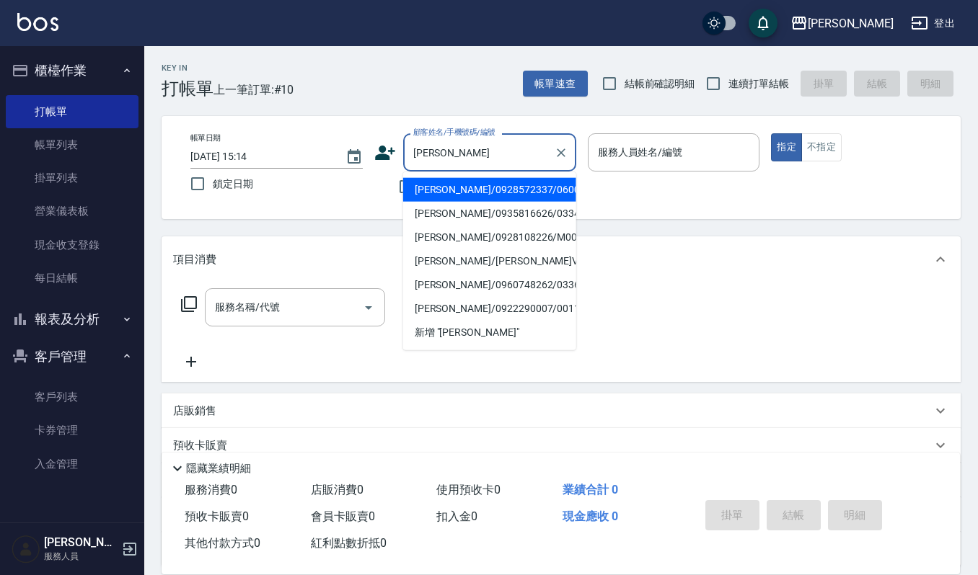
click at [428, 191] on li "[PERSON_NAME]/0928572337/06008" at bounding box center [489, 190] width 173 height 24
type input "[PERSON_NAME]/0928572337/06008"
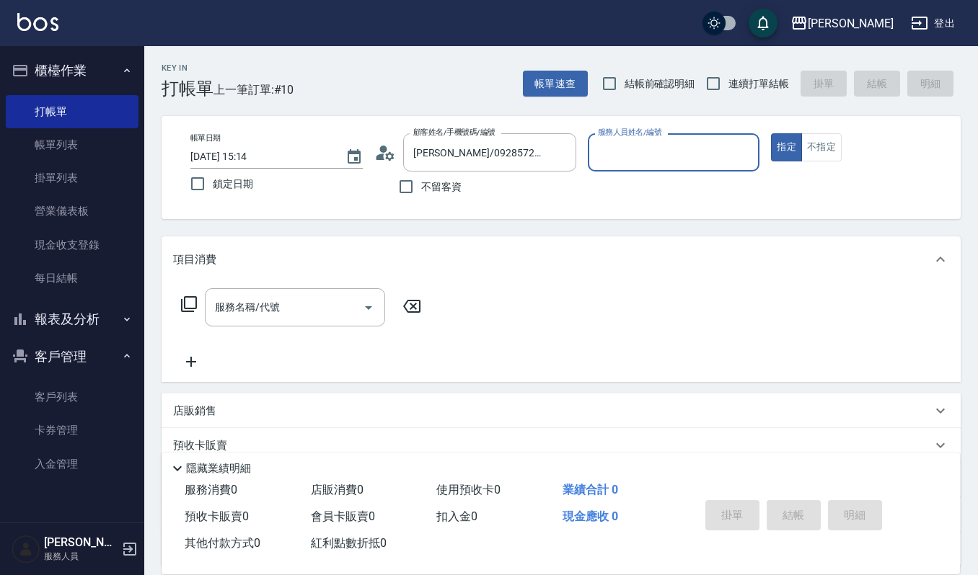
type input "[PERSON_NAME]-4"
click at [536, 146] on input "[PERSON_NAME]/0928572337/06008" at bounding box center [479, 152] width 138 height 25
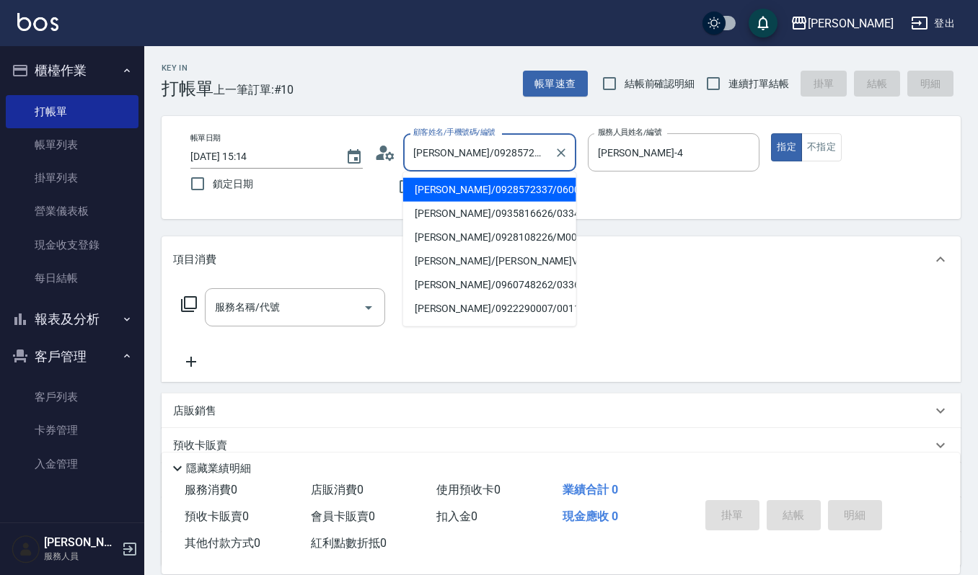
click at [532, 148] on input "[PERSON_NAME]/0928572337/06008" at bounding box center [479, 152] width 138 height 25
click at [529, 150] on input "[PERSON_NAME]/0928572337/06008" at bounding box center [479, 152] width 138 height 25
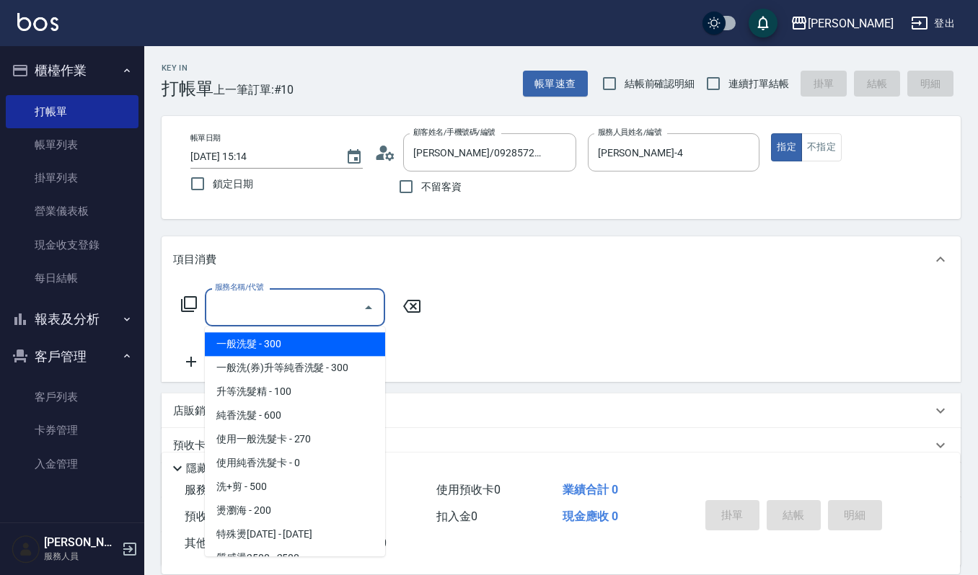
click at [275, 295] on input "服務名稱/代號" at bounding box center [284, 307] width 146 height 25
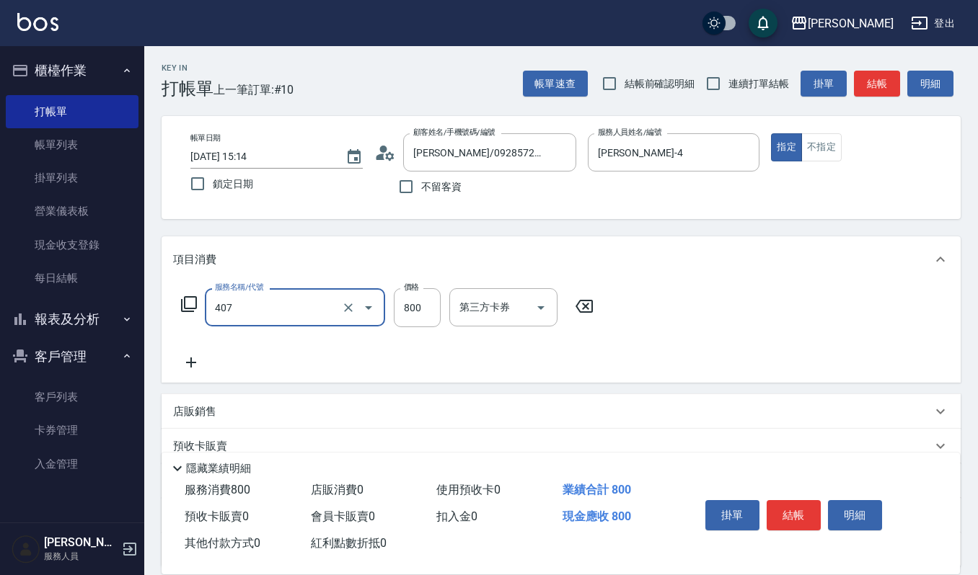
type input "補染(407)"
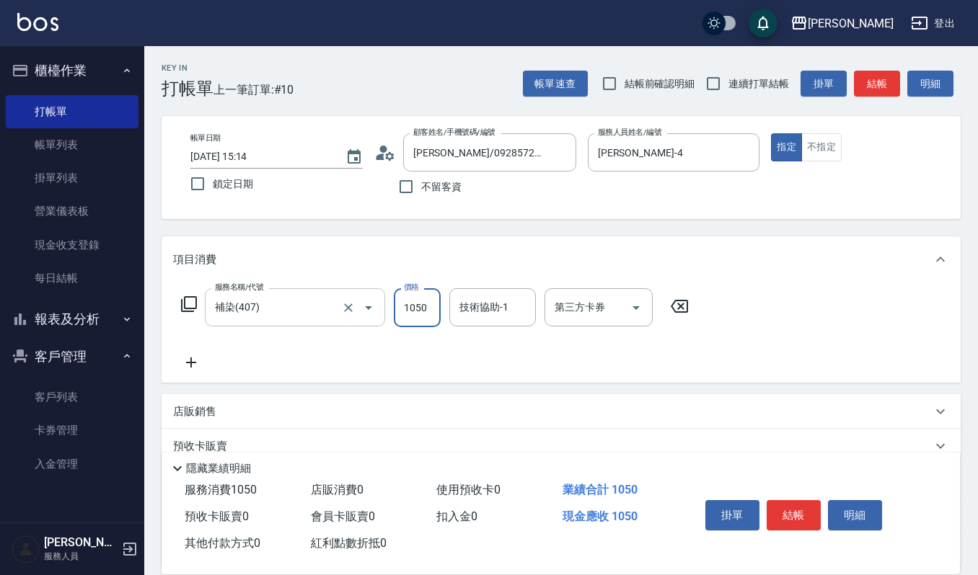
type input "1050"
type input "佳音-21"
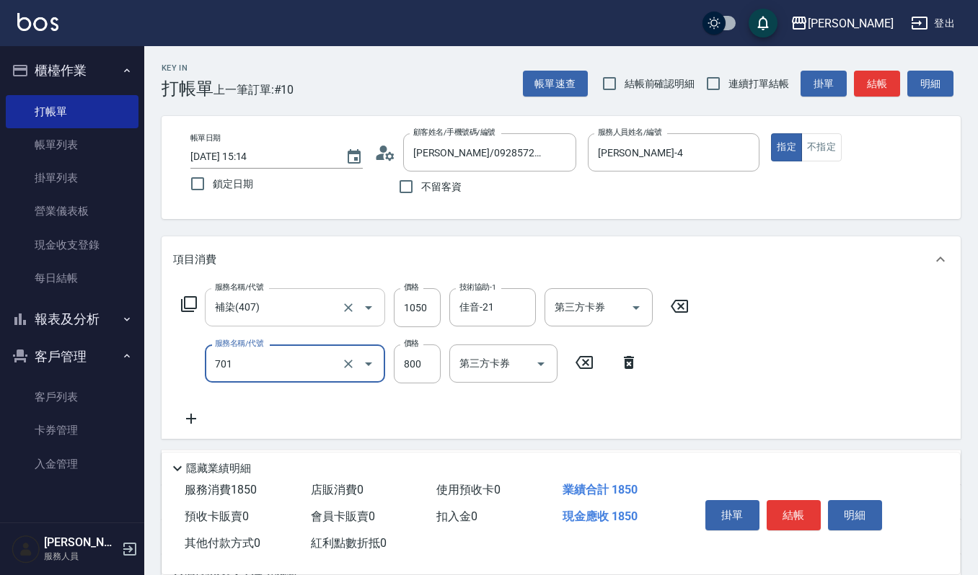
type input "CMC加購護(701)"
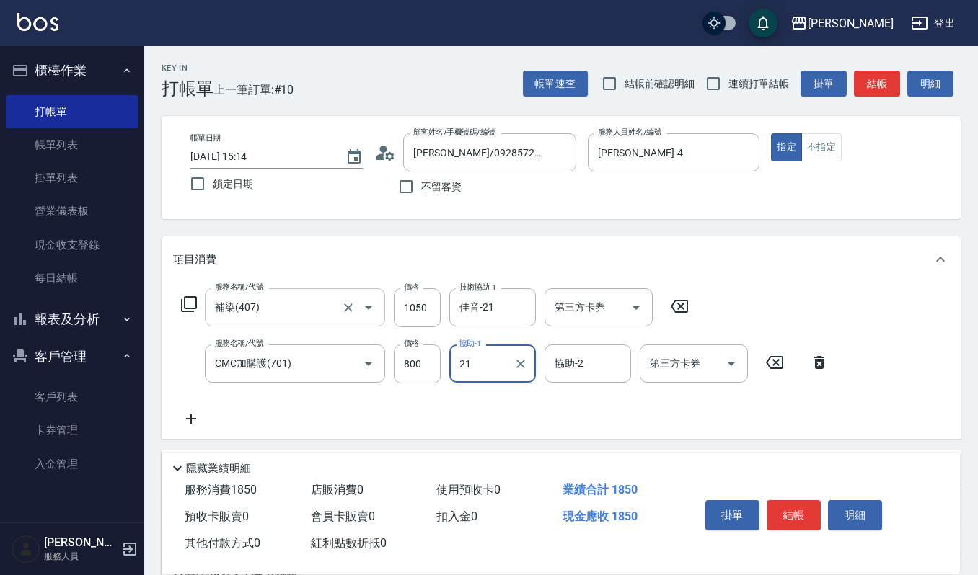
type input "佳音-21"
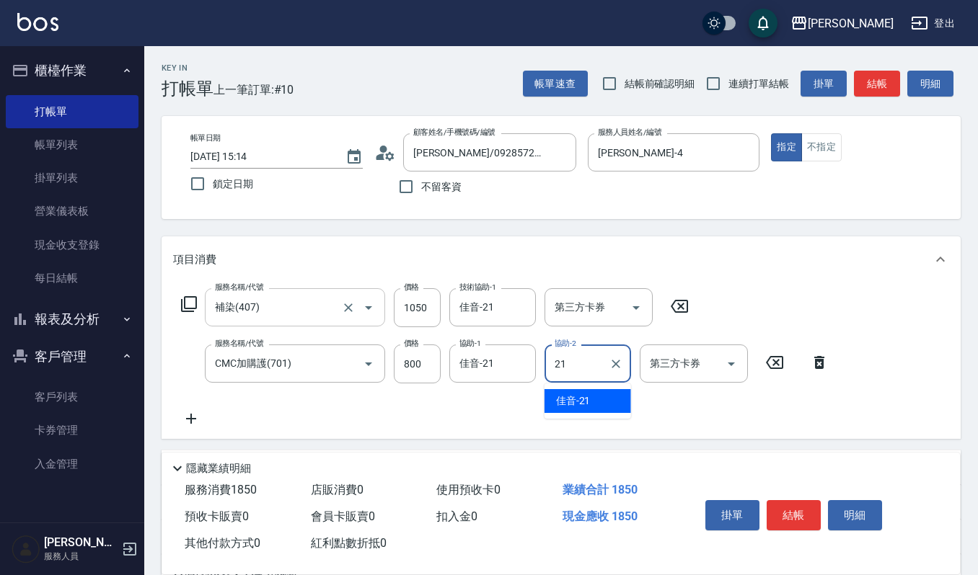
type input "佳音-21"
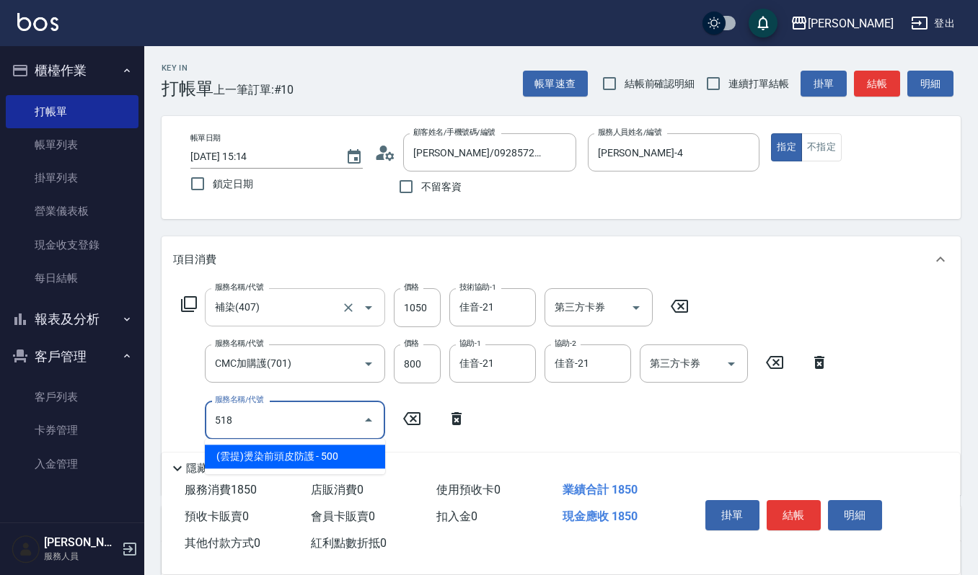
type input "(雲提)燙染前頭皮防護(518)"
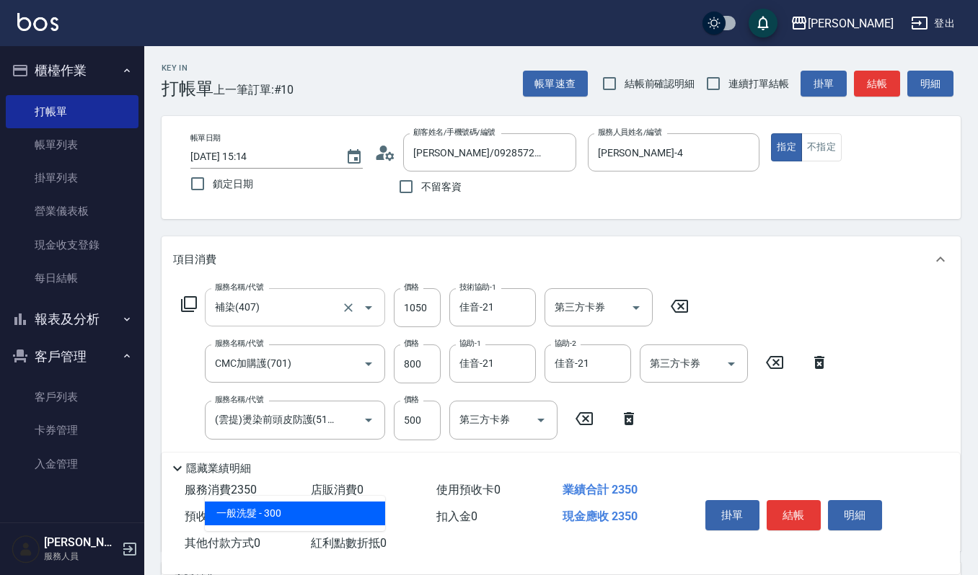
type input "一般洗髮(101)"
type input "270"
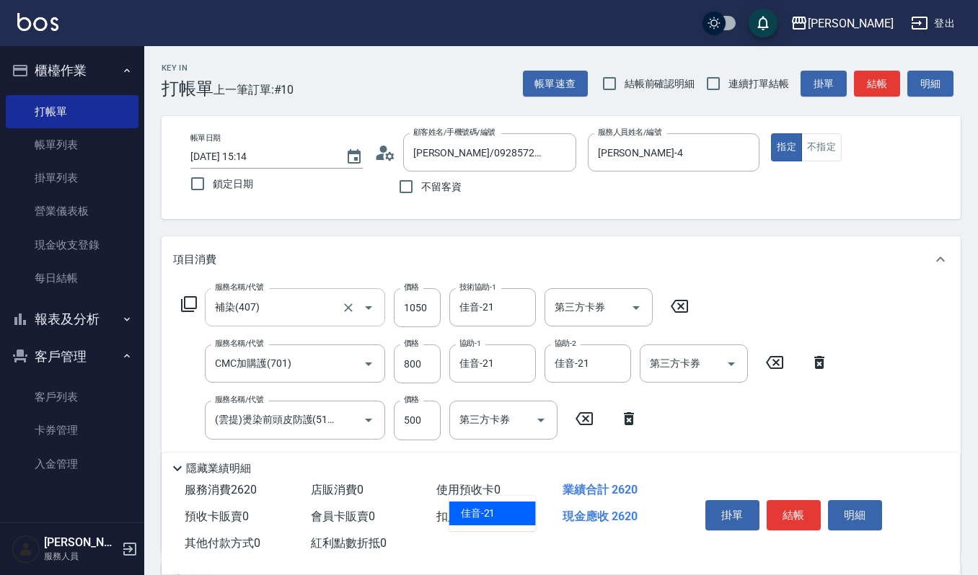
type input "佳音-21"
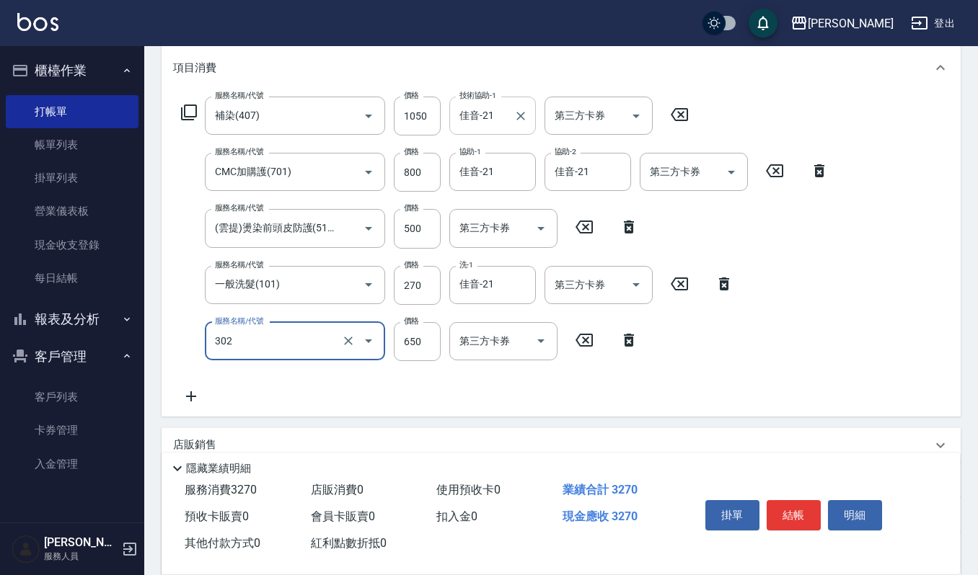
type input "經典剪髮-Gill(302)"
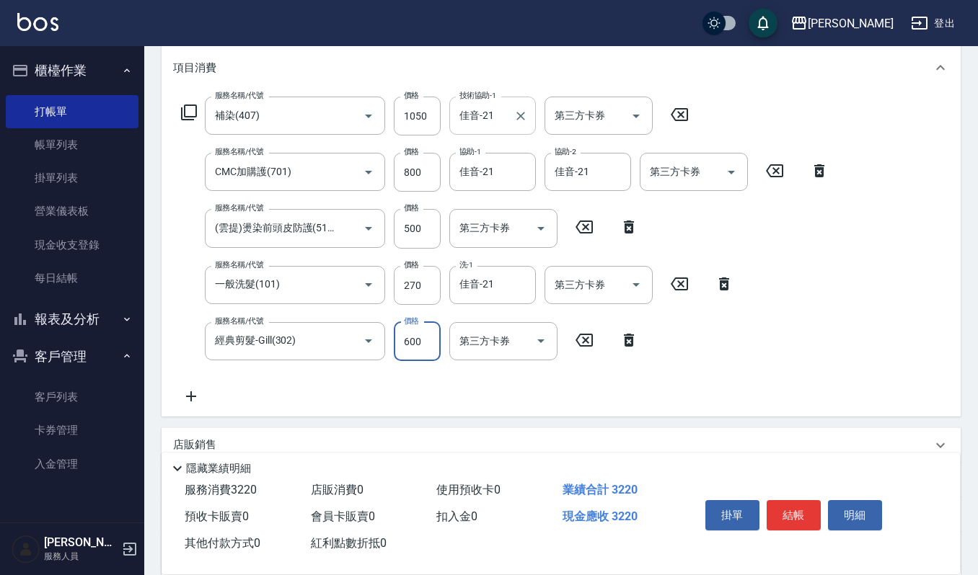
type input "600"
click at [800, 512] on button "結帳" at bounding box center [793, 515] width 54 height 30
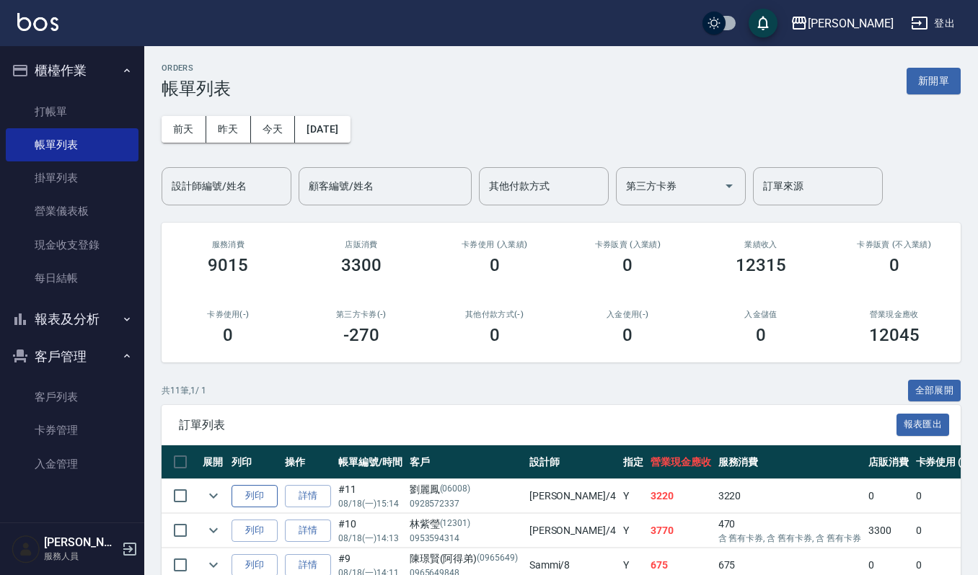
click at [262, 500] on button "列印" at bounding box center [254, 496] width 46 height 22
click at [102, 112] on link "打帳單" at bounding box center [72, 111] width 133 height 33
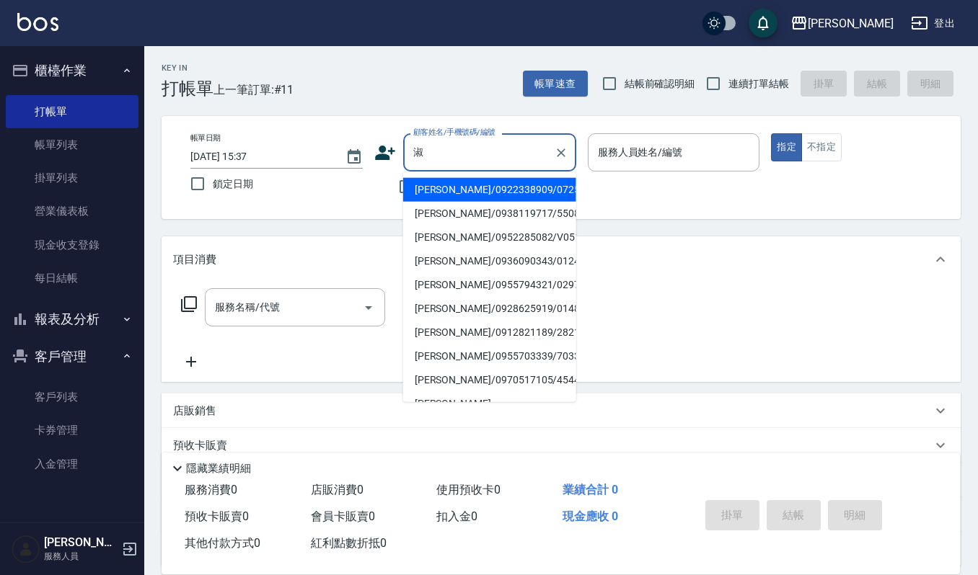
click at [503, 209] on li "[PERSON_NAME]/0938119717/550822" at bounding box center [489, 214] width 173 height 24
type input "[PERSON_NAME]/0938119717/550822"
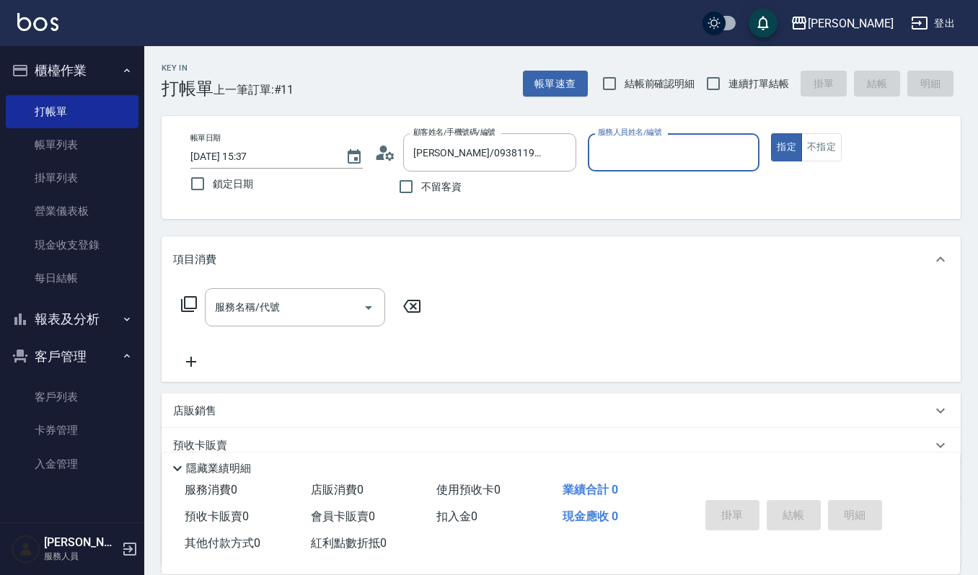
type input "Sammi-8"
click at [292, 290] on div "服務名稱/代號" at bounding box center [295, 307] width 180 height 38
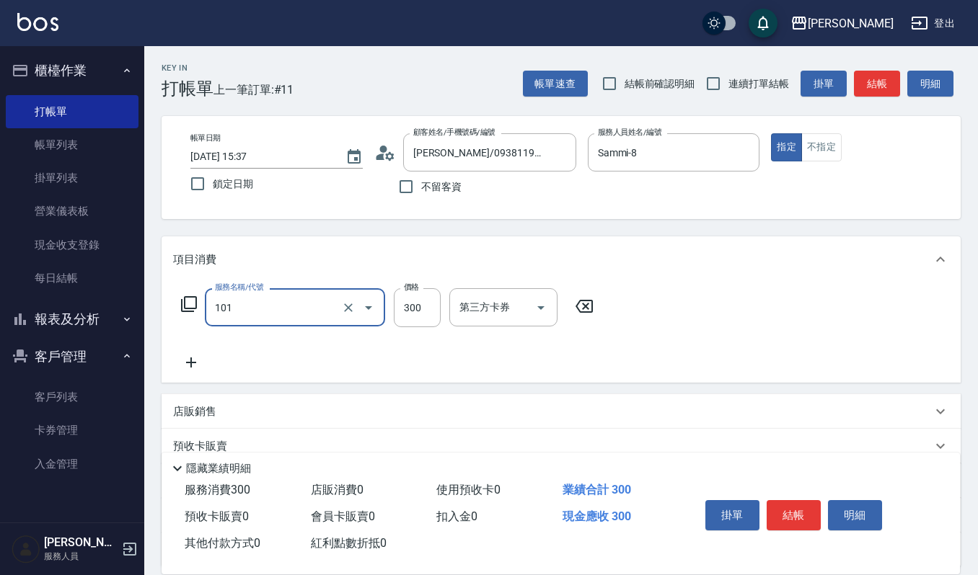
type input "一般洗髮(101)"
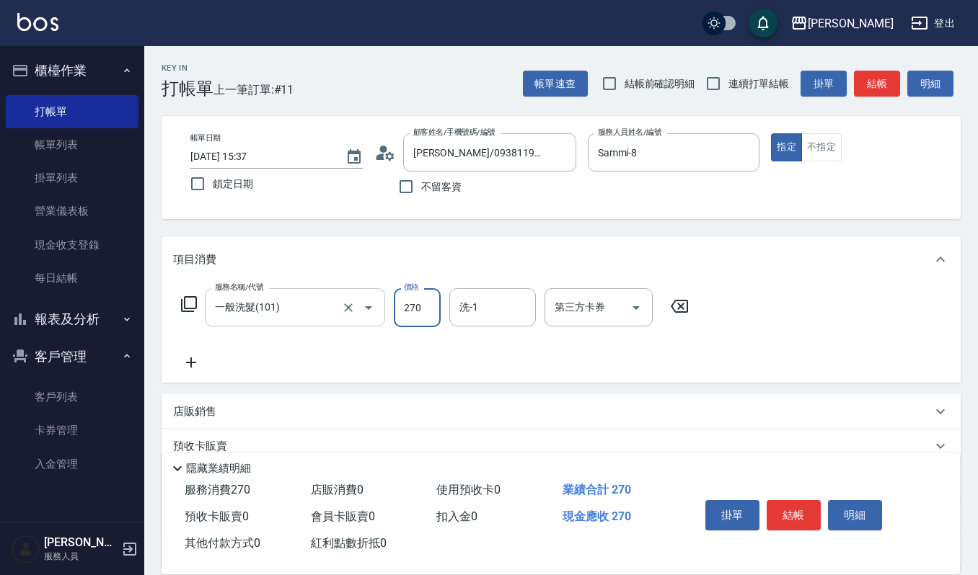
type input "270"
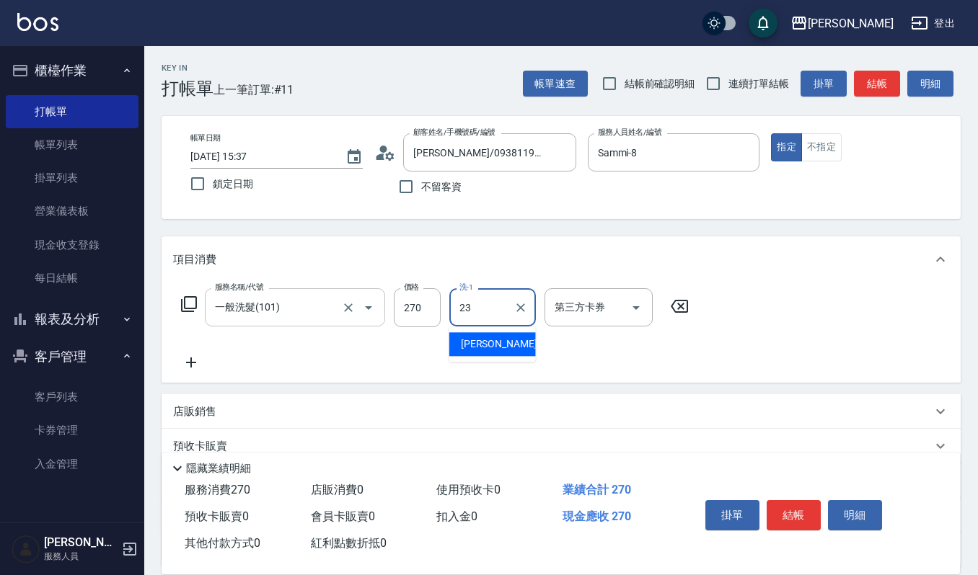
type input "[PERSON_NAME]-23"
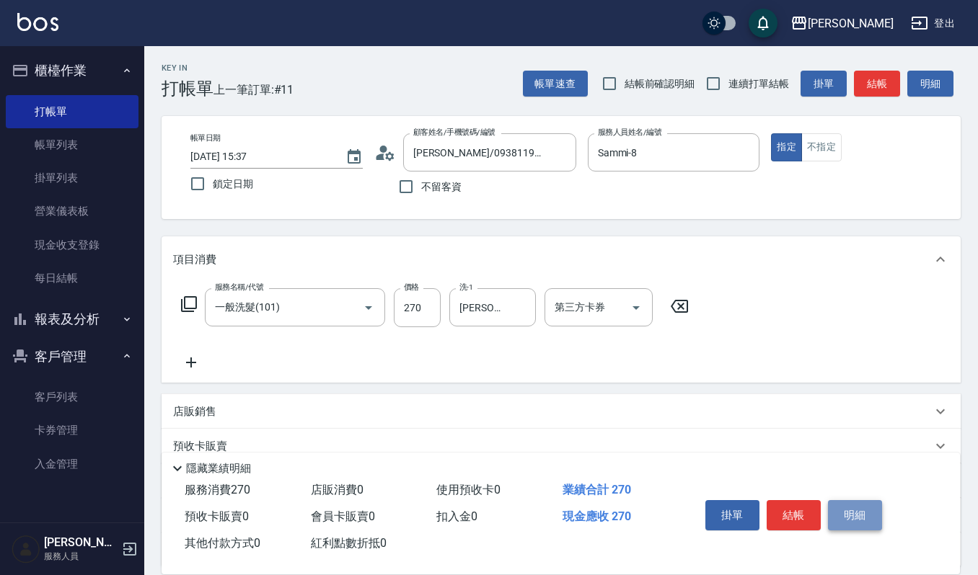
click at [866, 513] on button "明細" at bounding box center [855, 515] width 54 height 30
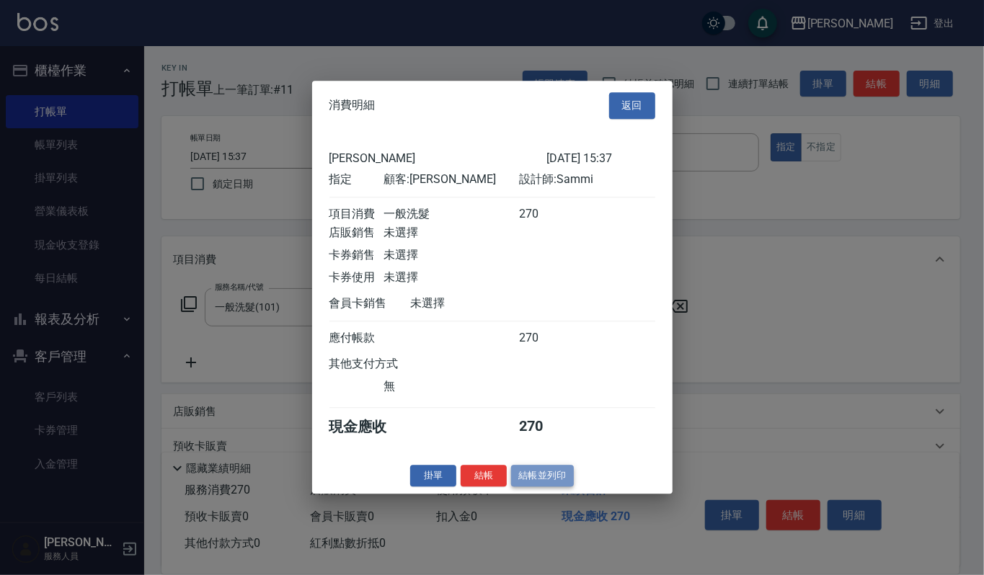
click at [512, 485] on button "結帳並列印" at bounding box center [542, 476] width 63 height 22
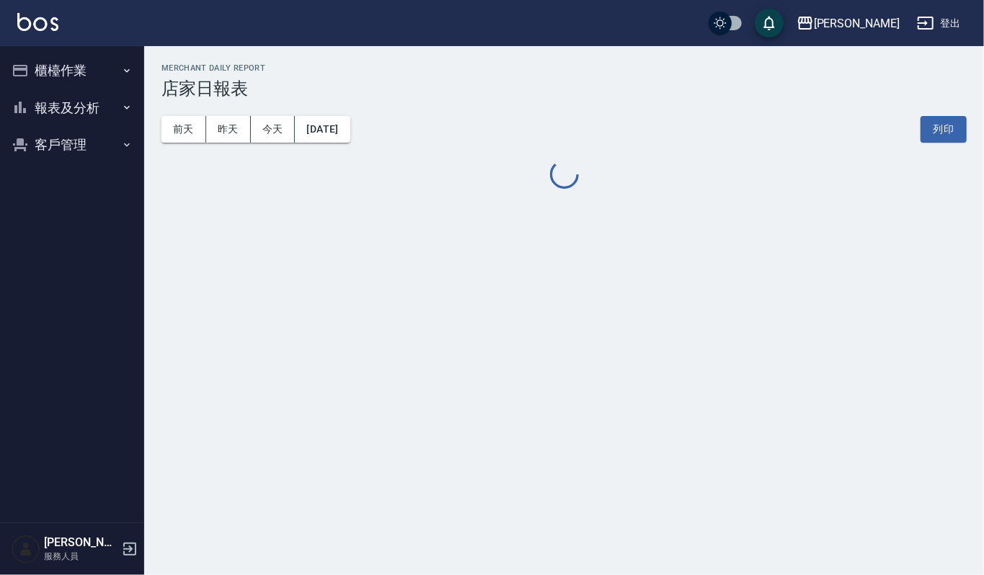
click at [87, 139] on button "客戶管理" at bounding box center [72, 144] width 133 height 37
click at [85, 182] on link "客戶列表" at bounding box center [72, 185] width 133 height 33
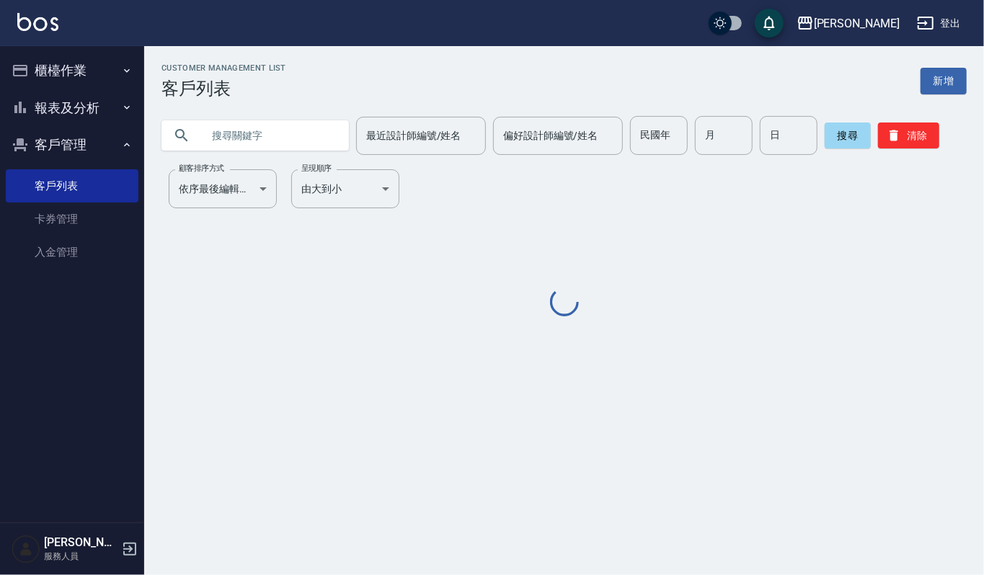
click at [252, 134] on input "text" at bounding box center [270, 135] width 136 height 39
type input "撒"
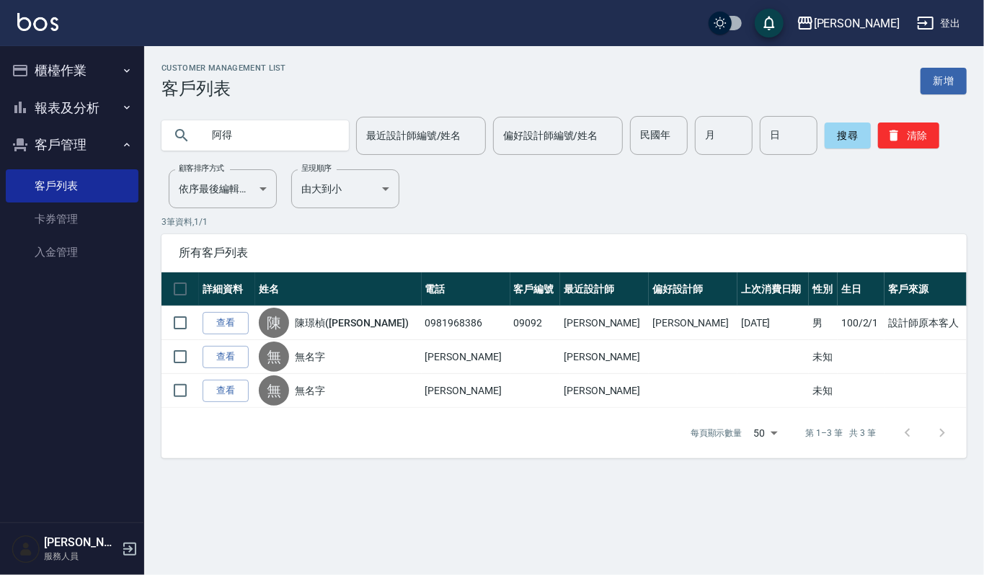
type input "阿得"
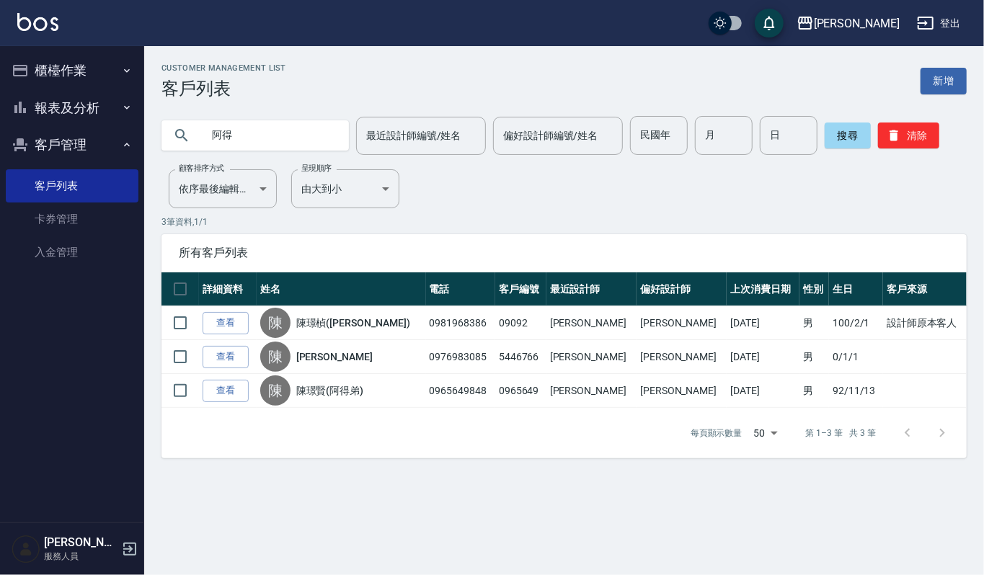
click at [238, 398] on link "查看" at bounding box center [226, 391] width 46 height 22
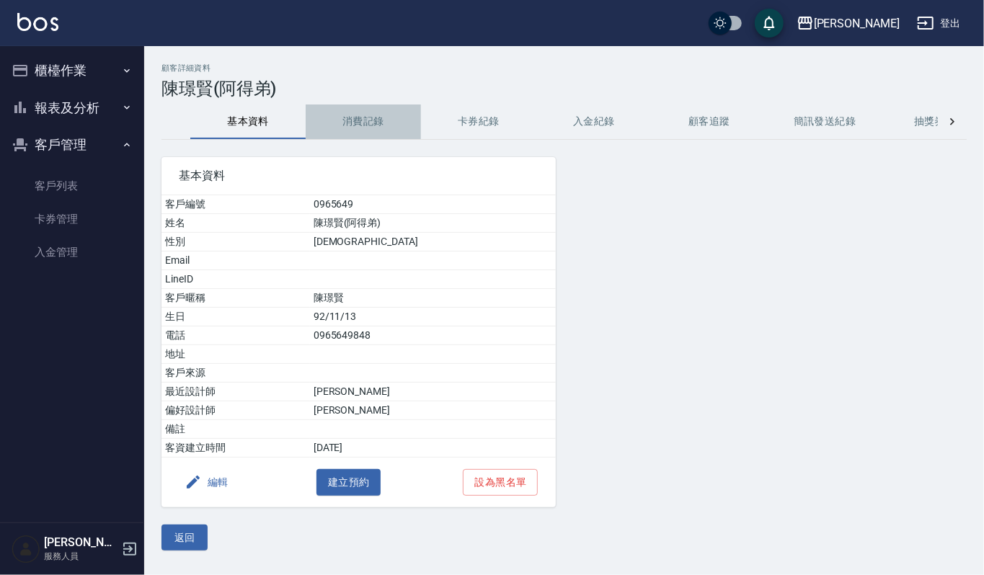
click at [350, 119] on button "消費記錄" at bounding box center [363, 122] width 115 height 35
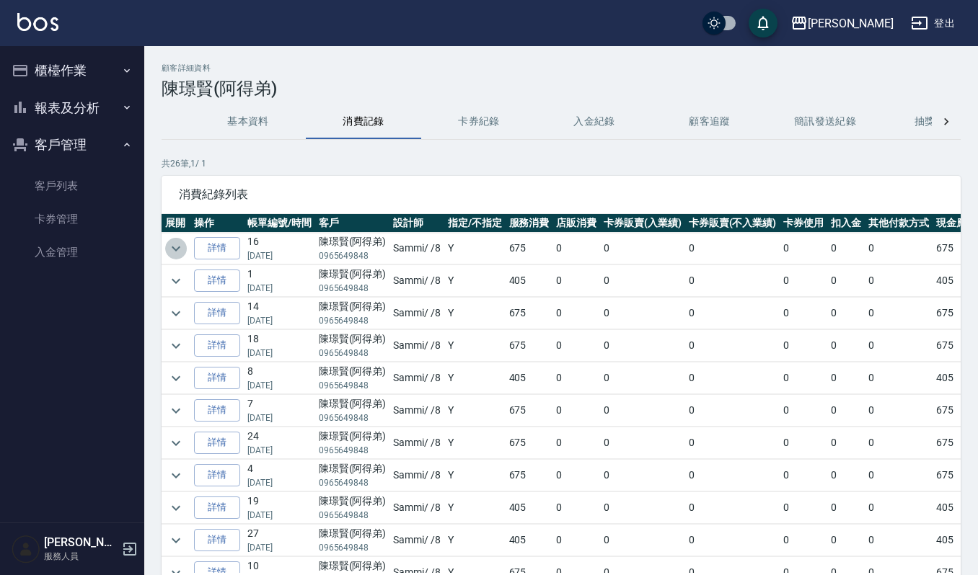
click at [177, 245] on icon "expand row" at bounding box center [175, 248] width 17 height 17
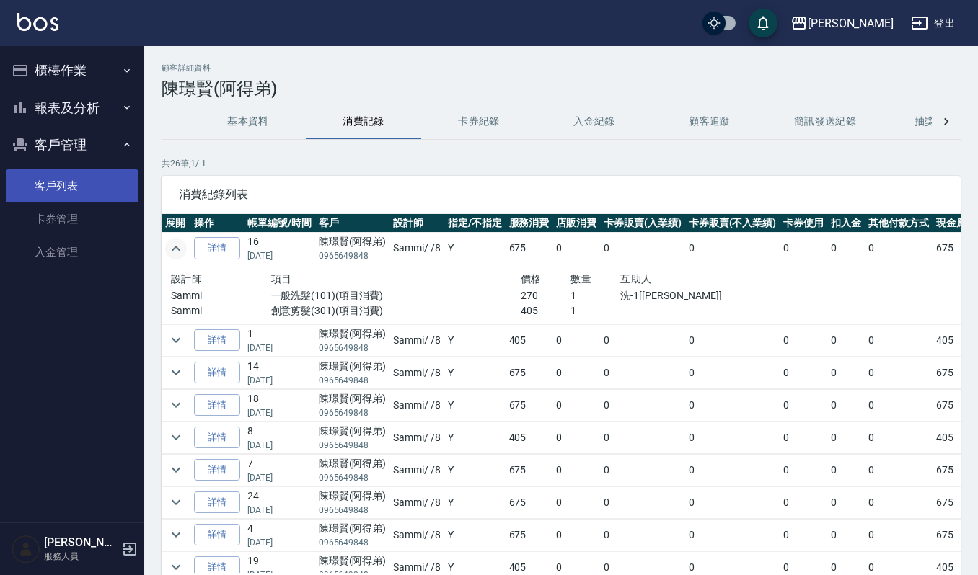
click at [88, 183] on link "客戶列表" at bounding box center [72, 185] width 133 height 33
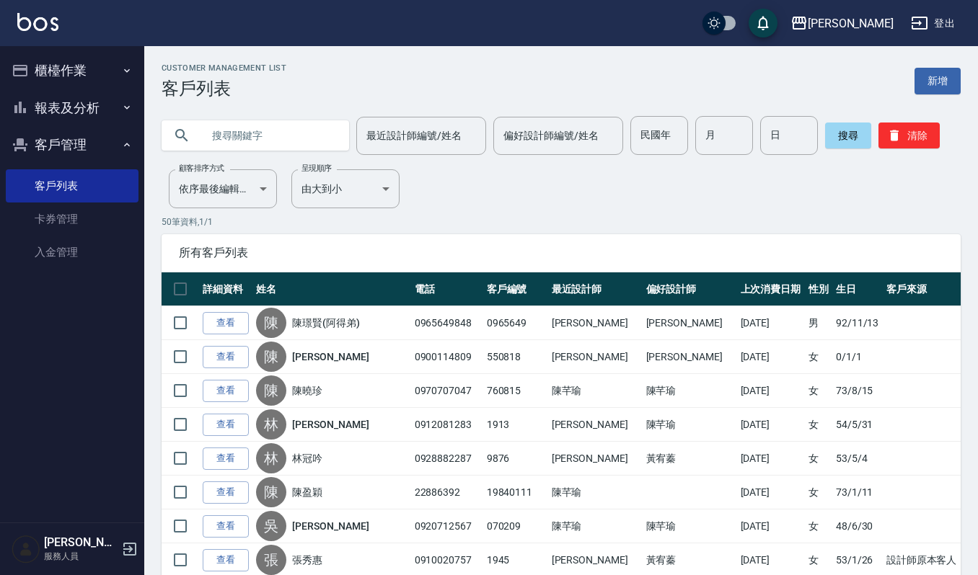
click at [255, 130] on input "text" at bounding box center [270, 135] width 136 height 39
type input "12301"
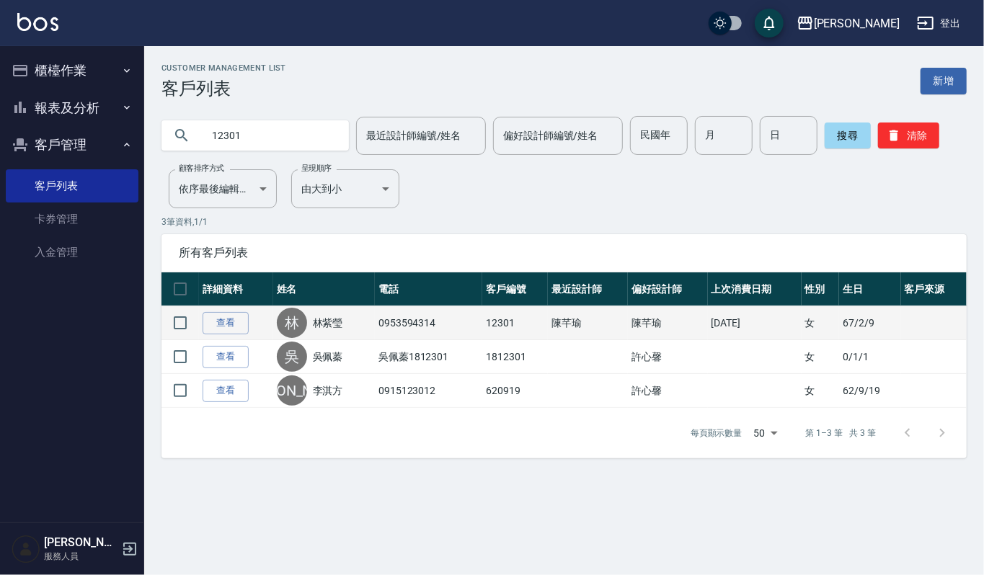
click at [211, 310] on td "查看" at bounding box center [236, 323] width 74 height 34
click at [212, 320] on link "查看" at bounding box center [226, 323] width 46 height 22
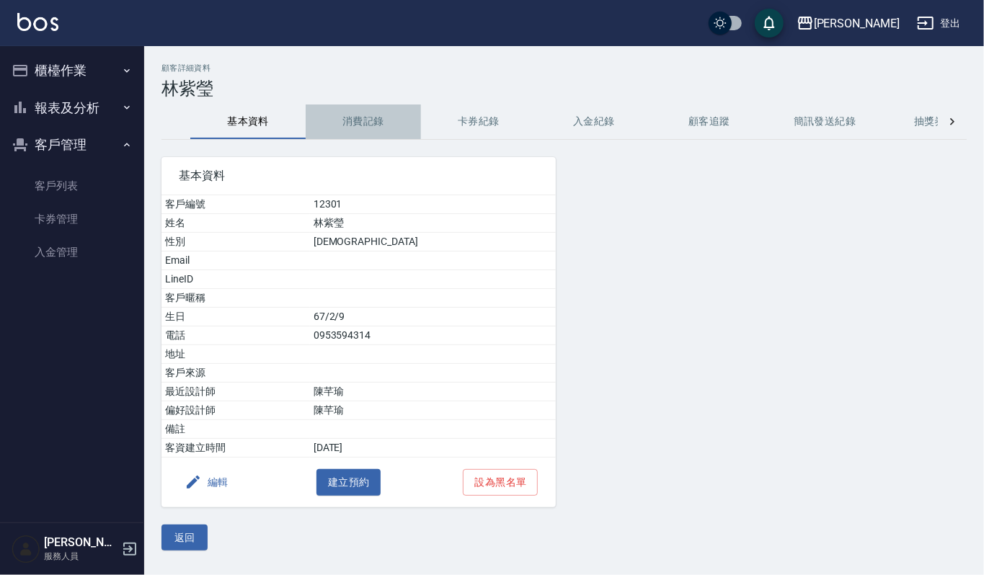
click at [379, 121] on button "消費記錄" at bounding box center [363, 122] width 115 height 35
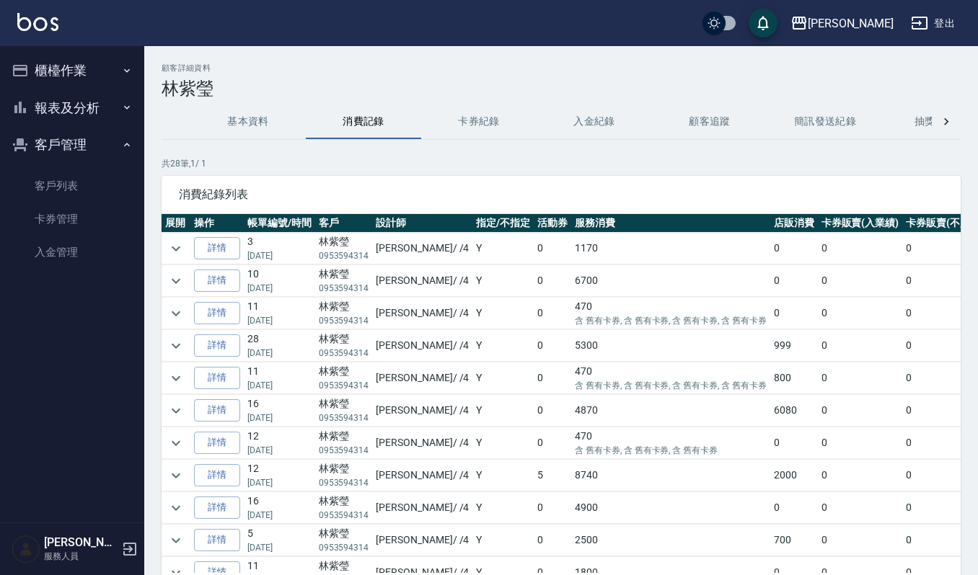
click at [188, 237] on td at bounding box center [176, 249] width 29 height 32
click at [186, 246] on td at bounding box center [176, 249] width 29 height 32
click at [174, 251] on icon "expand row" at bounding box center [176, 248] width 9 height 5
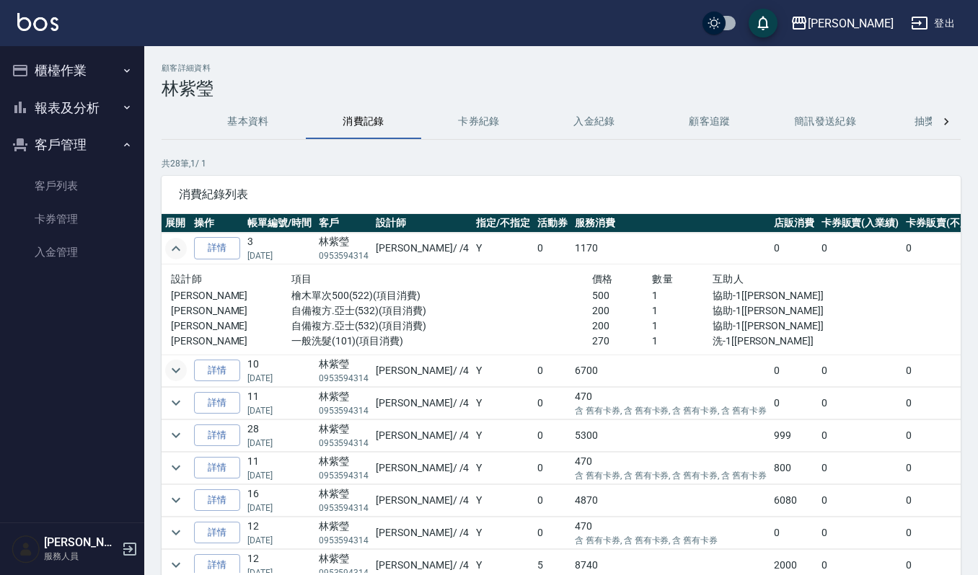
click at [172, 373] on icon "expand row" at bounding box center [175, 370] width 17 height 17
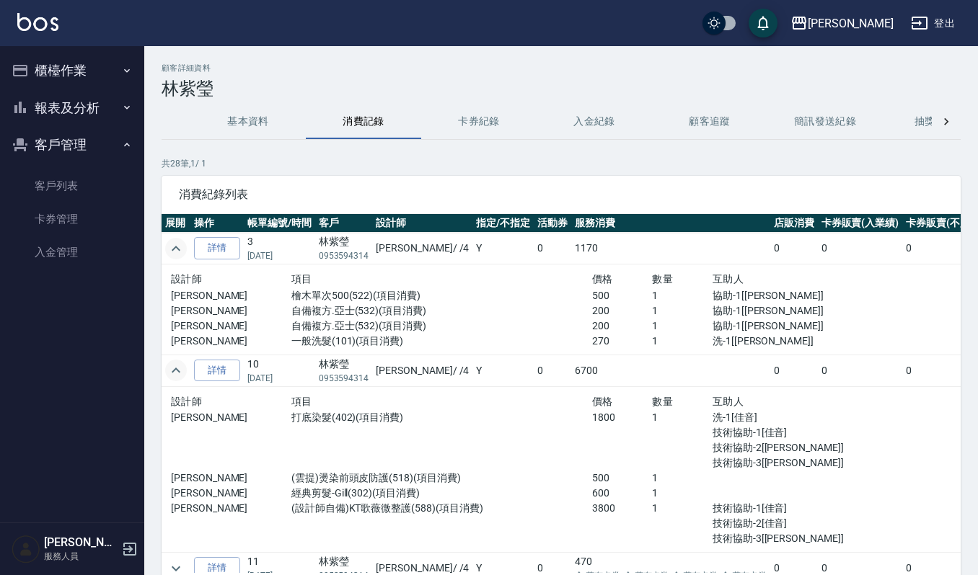
click at [172, 373] on icon "expand row" at bounding box center [176, 370] width 9 height 5
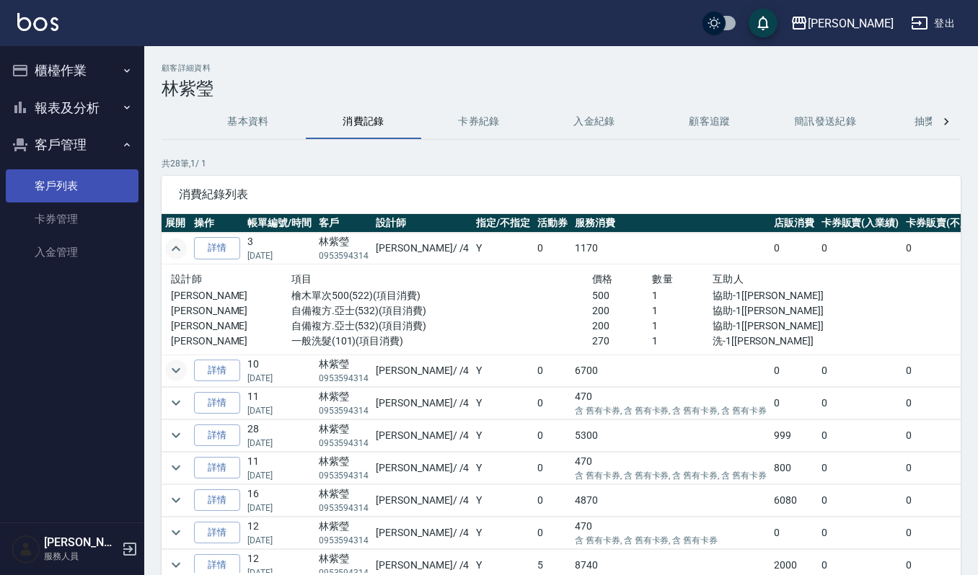
click at [79, 180] on link "客戶列表" at bounding box center [72, 185] width 133 height 33
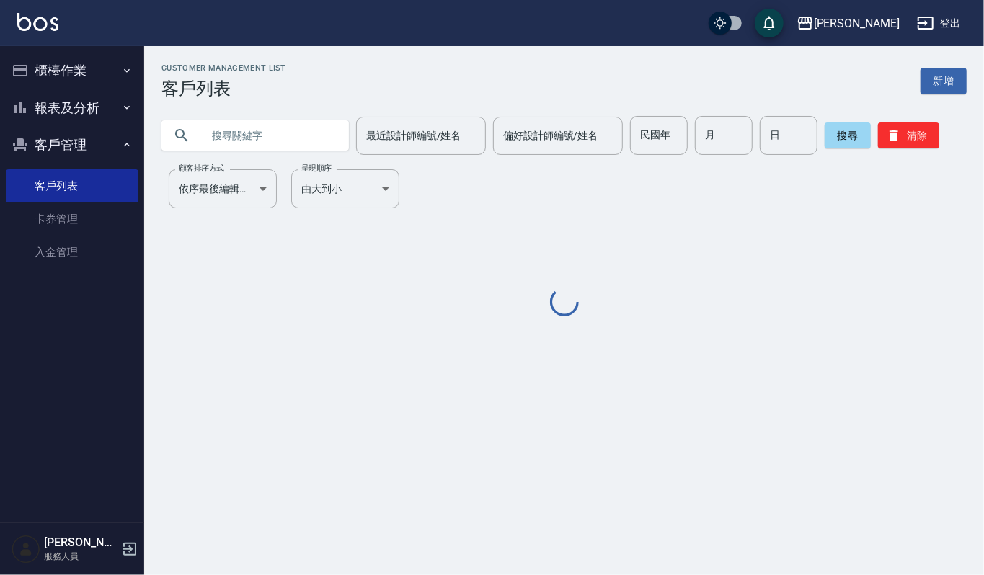
click at [251, 116] on input "text" at bounding box center [270, 135] width 136 height 39
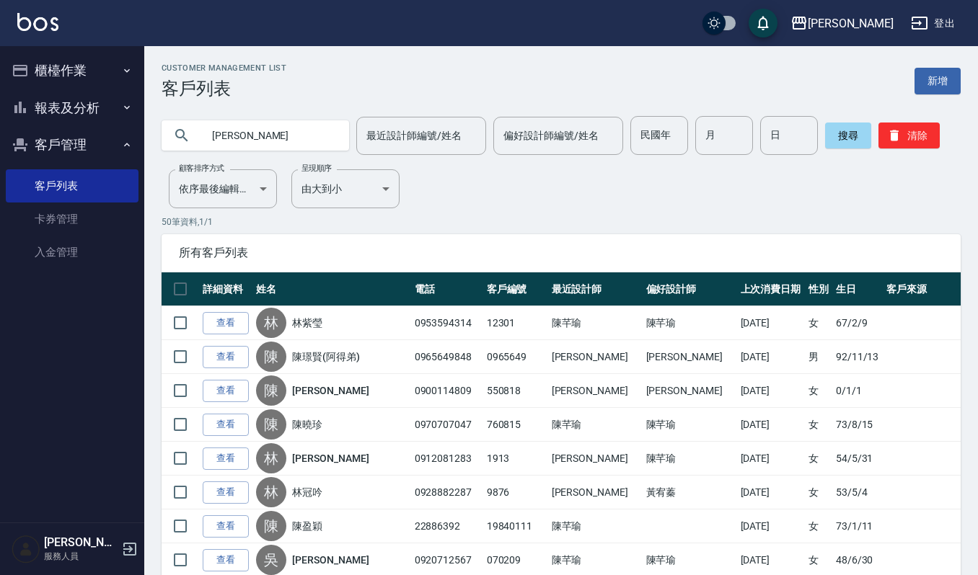
type input "雅慧"
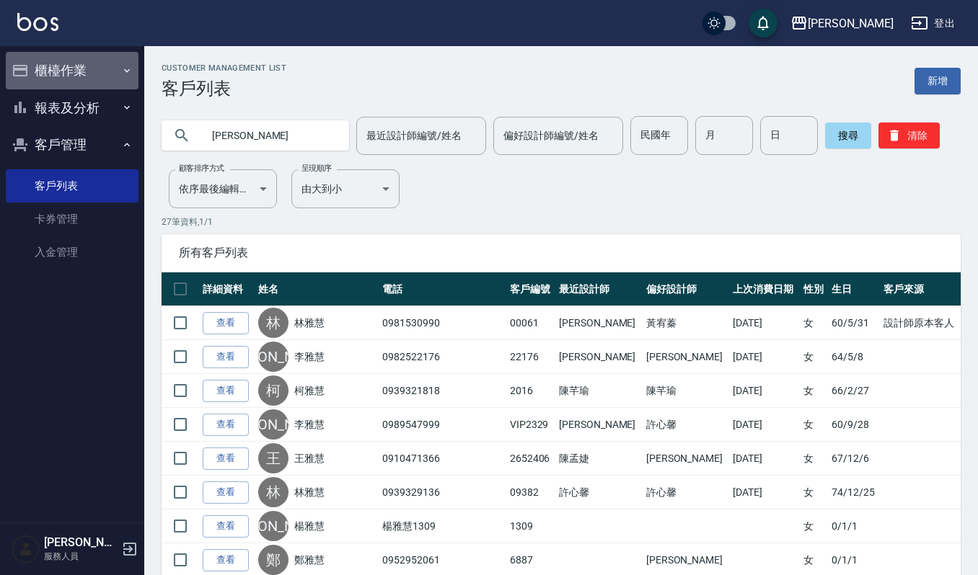
click at [84, 65] on button "櫃檯作業" at bounding box center [72, 70] width 133 height 37
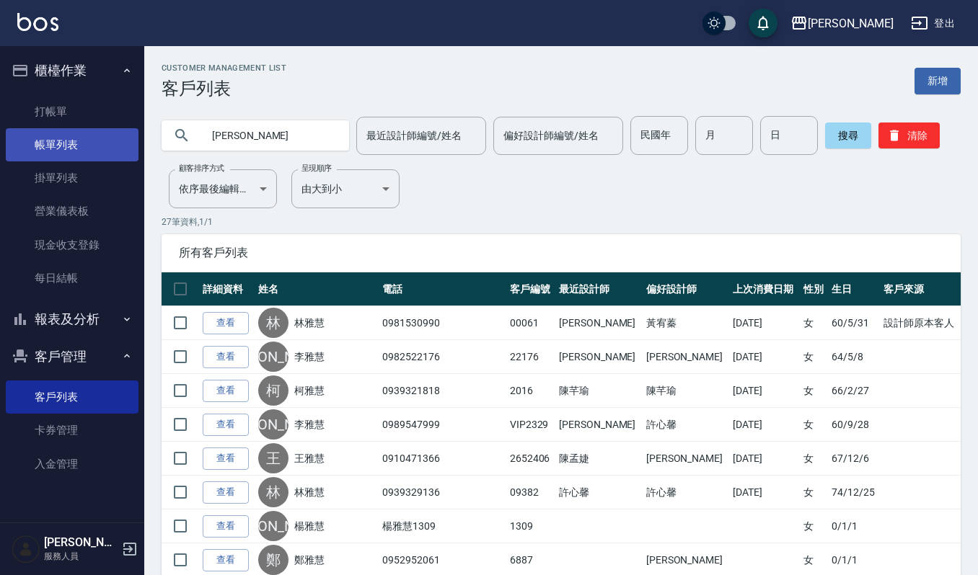
drag, startPoint x: 237, startPoint y: 128, endPoint x: 105, endPoint y: 142, distance: 132.7
paste input "06008"
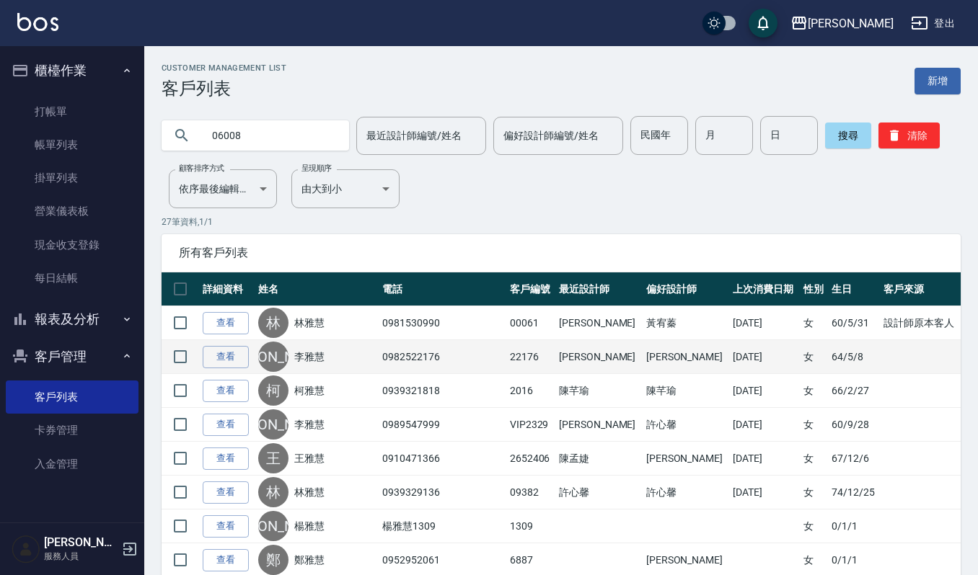
type input "06008"
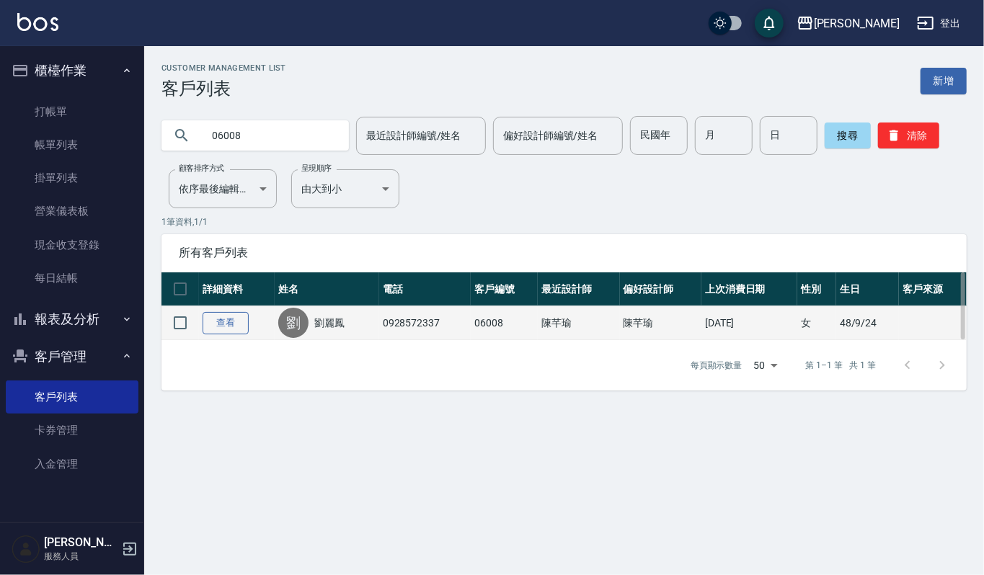
click at [238, 320] on link "查看" at bounding box center [226, 323] width 46 height 22
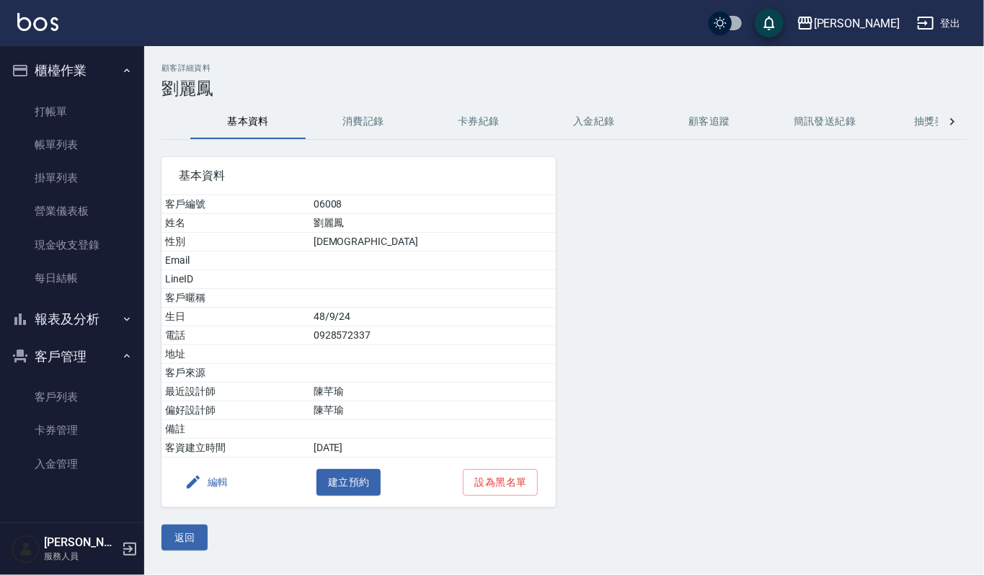
click at [339, 102] on div "顧客詳細資料 劉麗鳳 基本資料 消費記錄 卡券紀錄 入金紀錄 顧客追蹤 簡訊發送紀錄 抽獎券紀錄 基本資料 客戶編號 06008 姓名 劉麗鳳 性別 FEMA…" at bounding box center [564, 306] width 840 height 487
click at [343, 116] on button "消費記錄" at bounding box center [363, 122] width 115 height 35
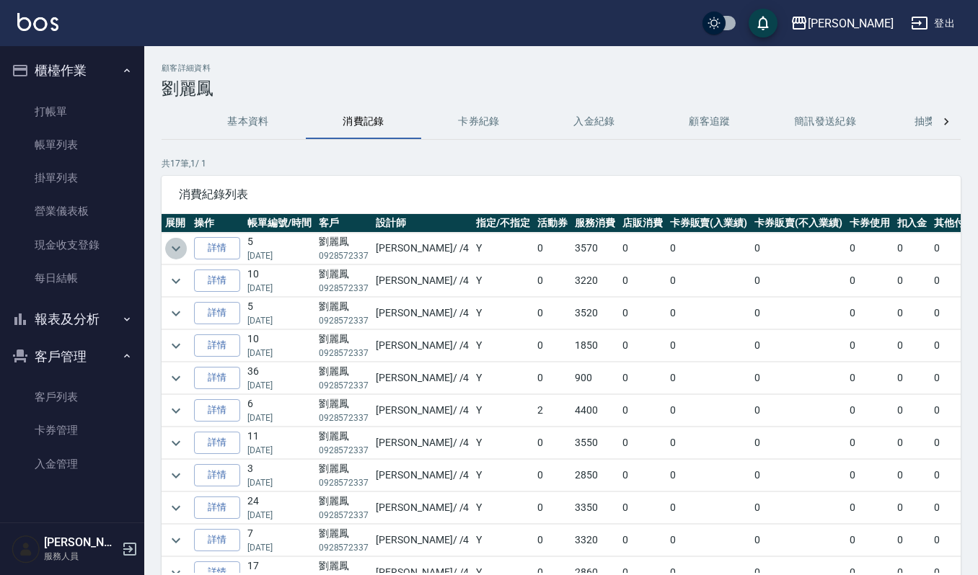
click at [180, 242] on icon "expand row" at bounding box center [175, 248] width 17 height 17
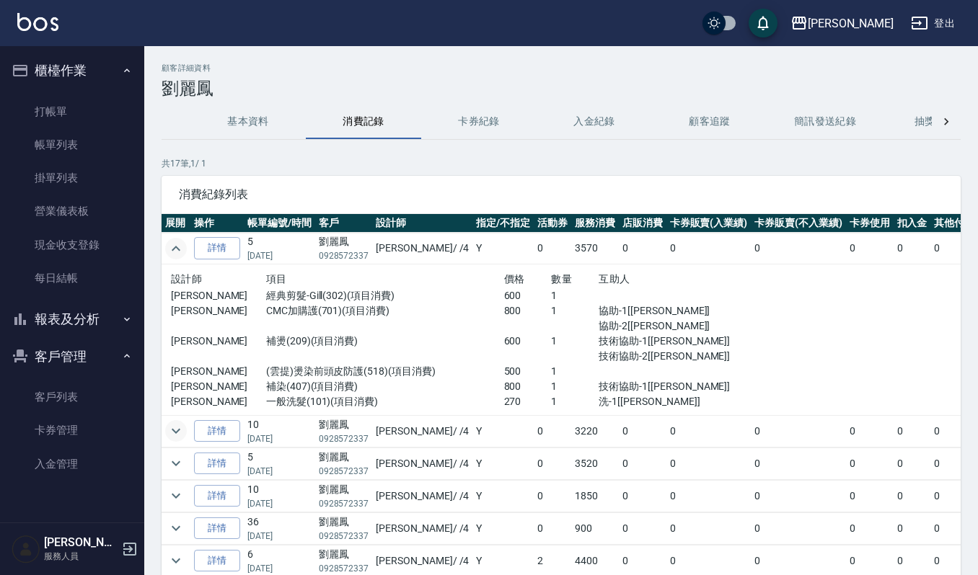
click at [182, 430] on icon "expand row" at bounding box center [175, 431] width 17 height 17
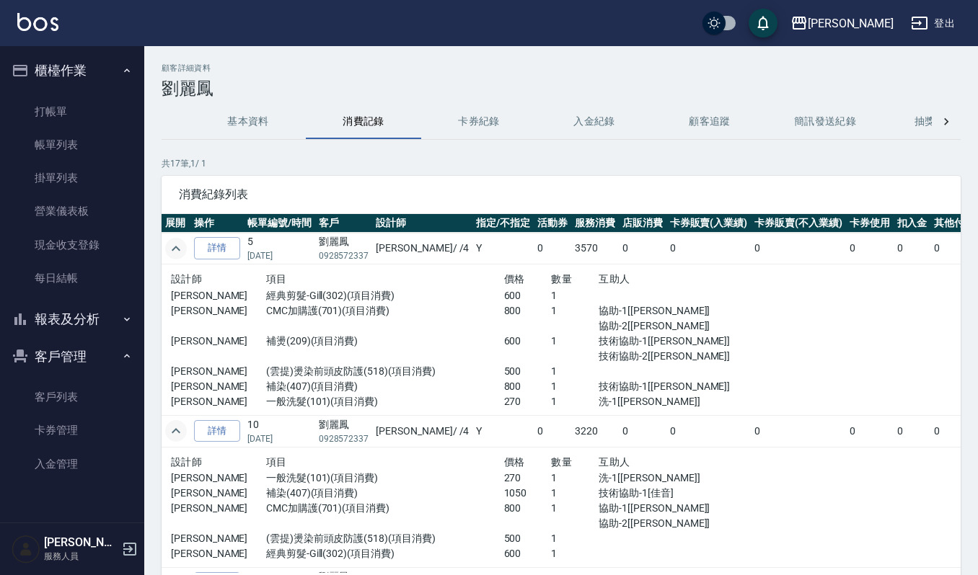
click at [183, 431] on icon "expand row" at bounding box center [175, 431] width 17 height 17
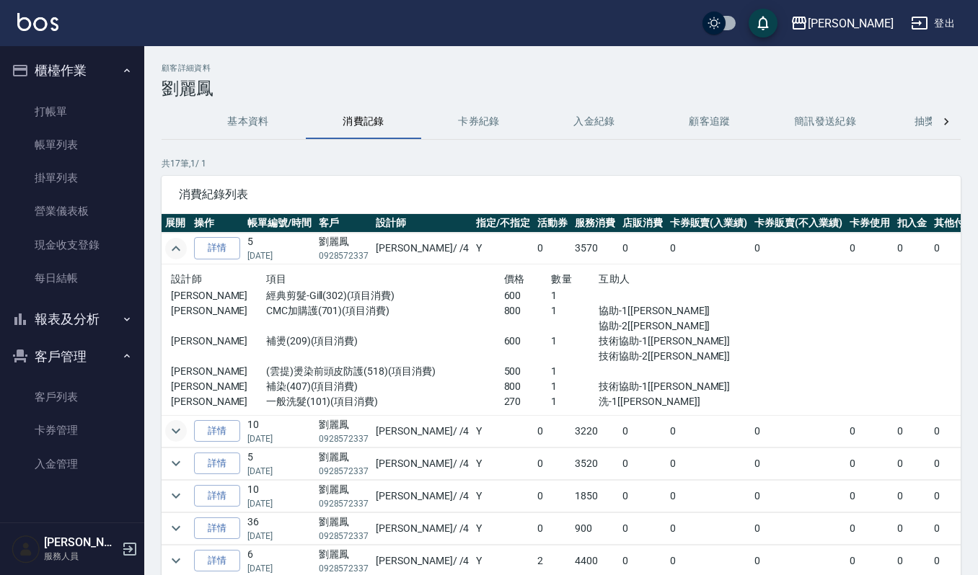
scroll to position [96, 0]
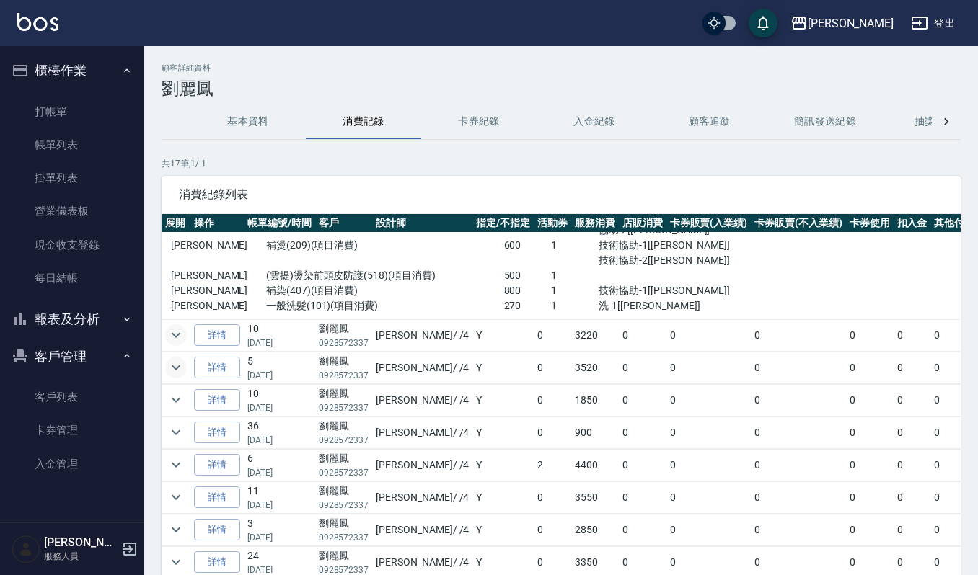
click at [183, 361] on icon "expand row" at bounding box center [175, 367] width 17 height 17
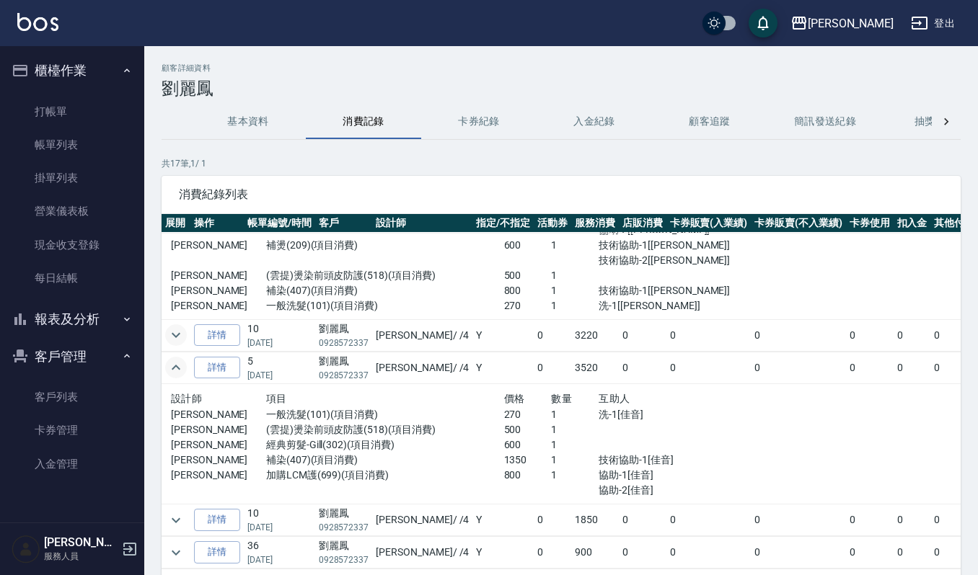
click at [180, 335] on icon "expand row" at bounding box center [175, 335] width 17 height 17
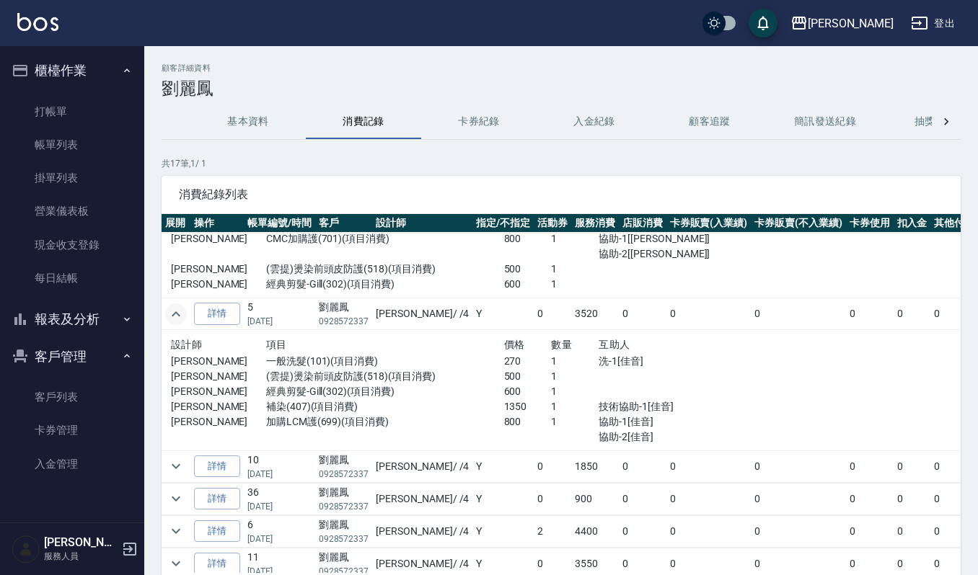
scroll to position [288, 0]
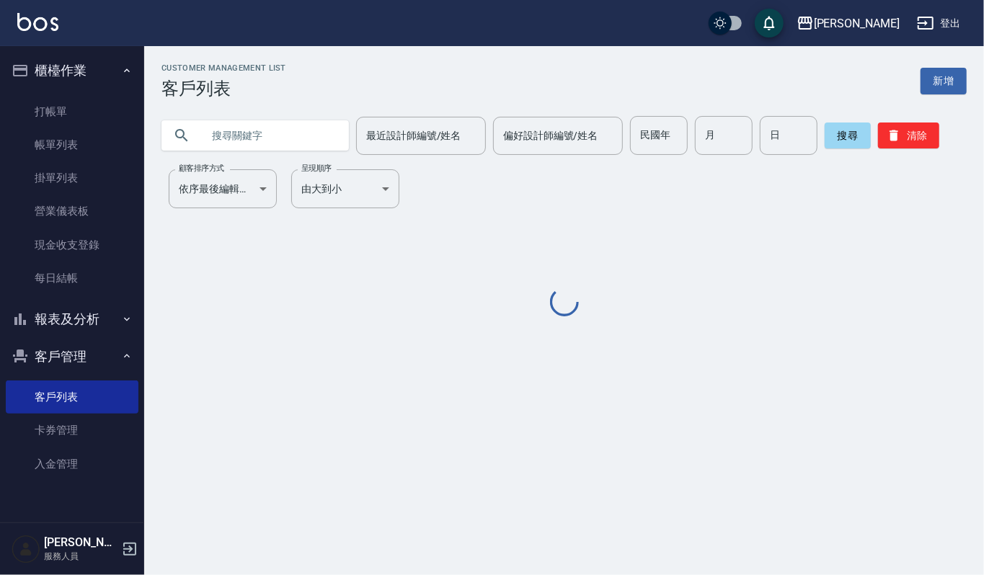
click at [208, 128] on input "text" at bounding box center [270, 135] width 136 height 39
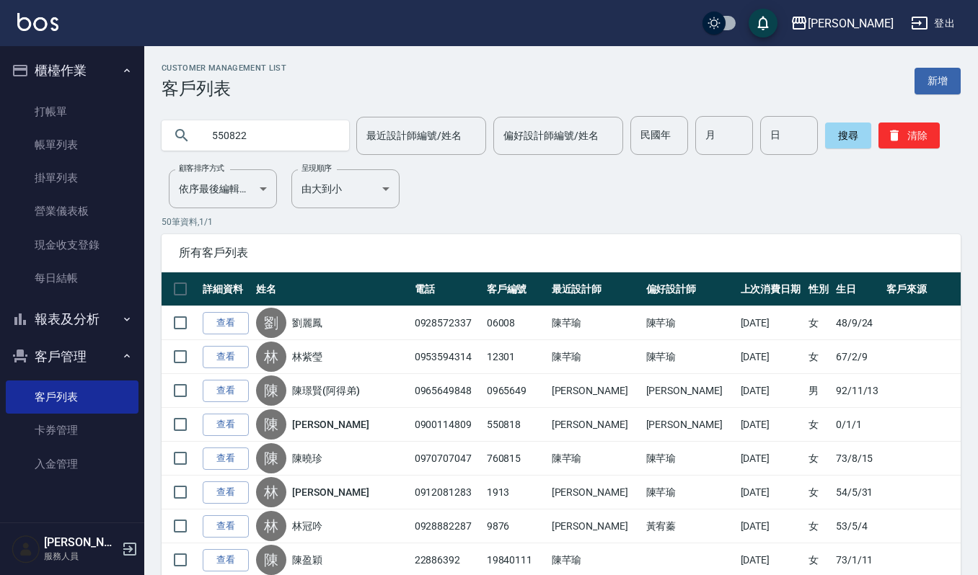
type input "550822"
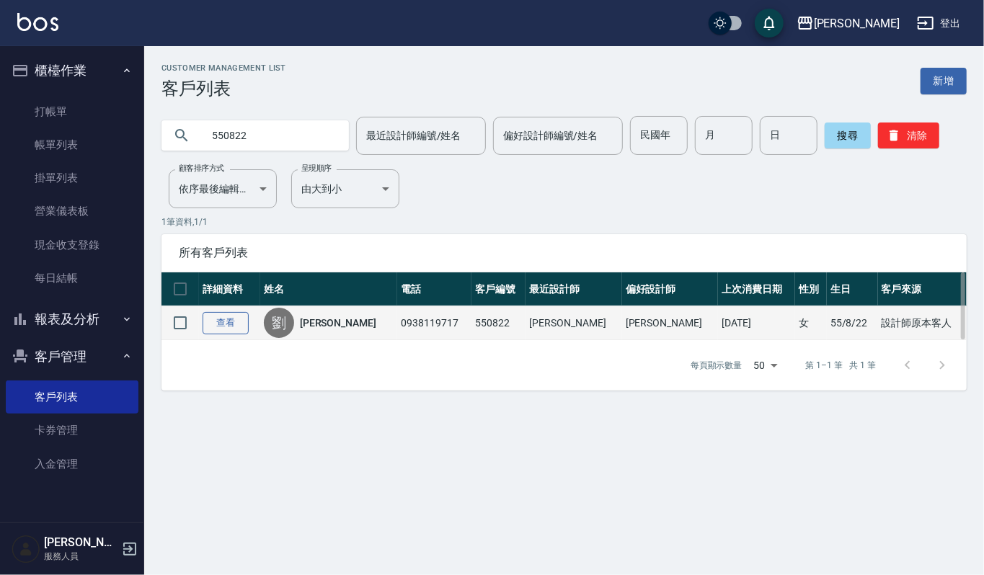
click at [234, 319] on link "查看" at bounding box center [226, 323] width 46 height 22
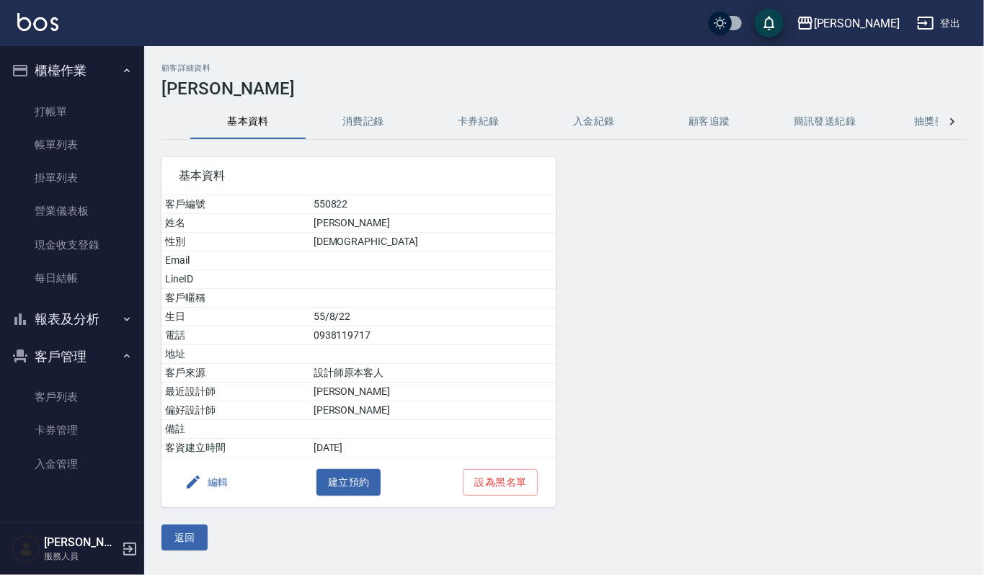
click at [349, 125] on button "消費記錄" at bounding box center [363, 122] width 115 height 35
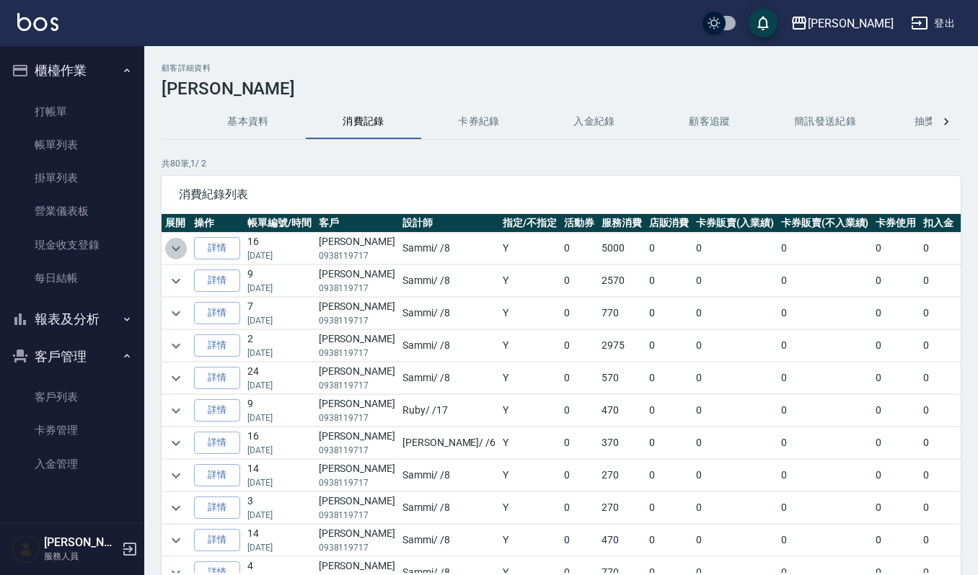
click at [172, 252] on icon "expand row" at bounding box center [175, 248] width 17 height 17
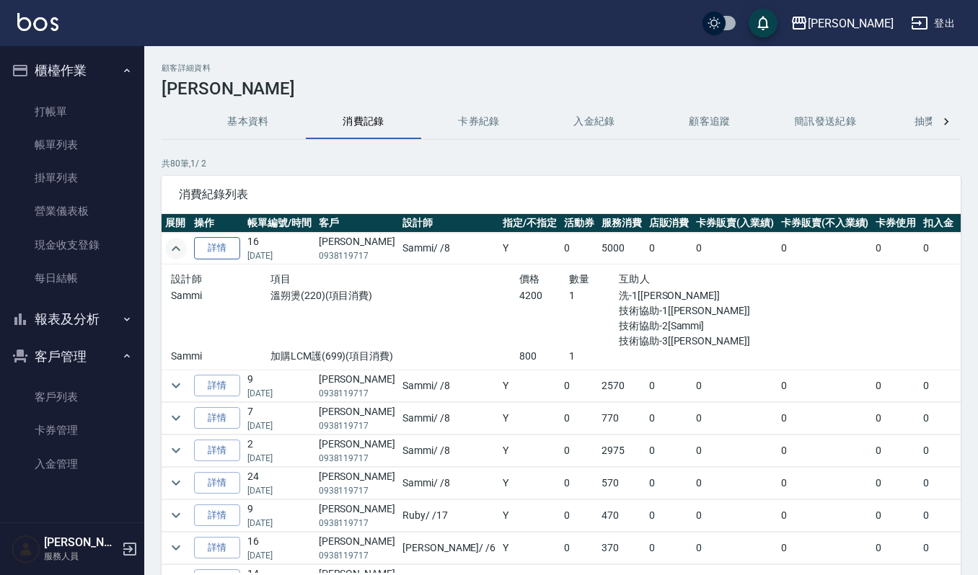
click at [234, 239] on link "詳情" at bounding box center [217, 248] width 46 height 22
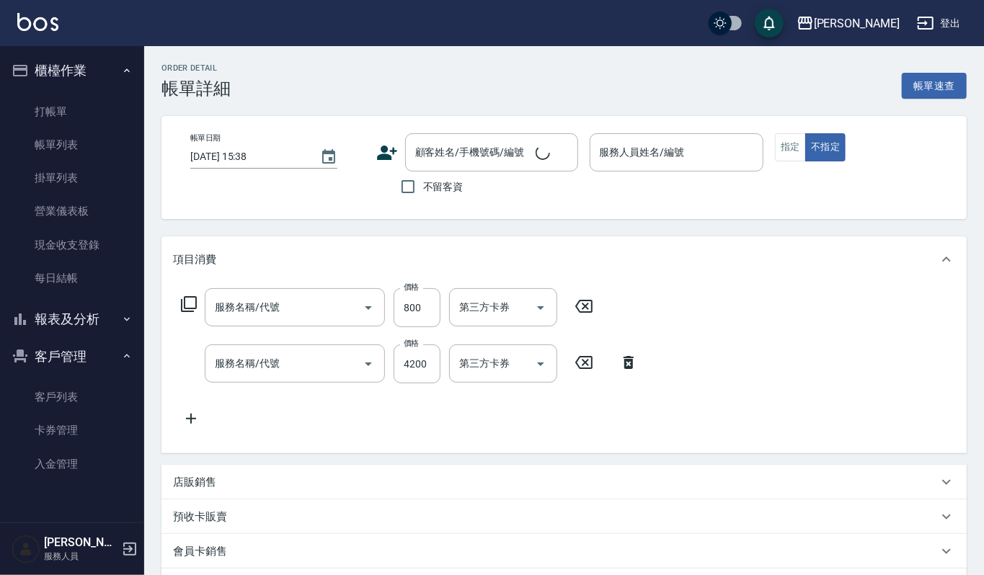
type input "加購LCM護(699)"
type input "溫朔燙(220)"
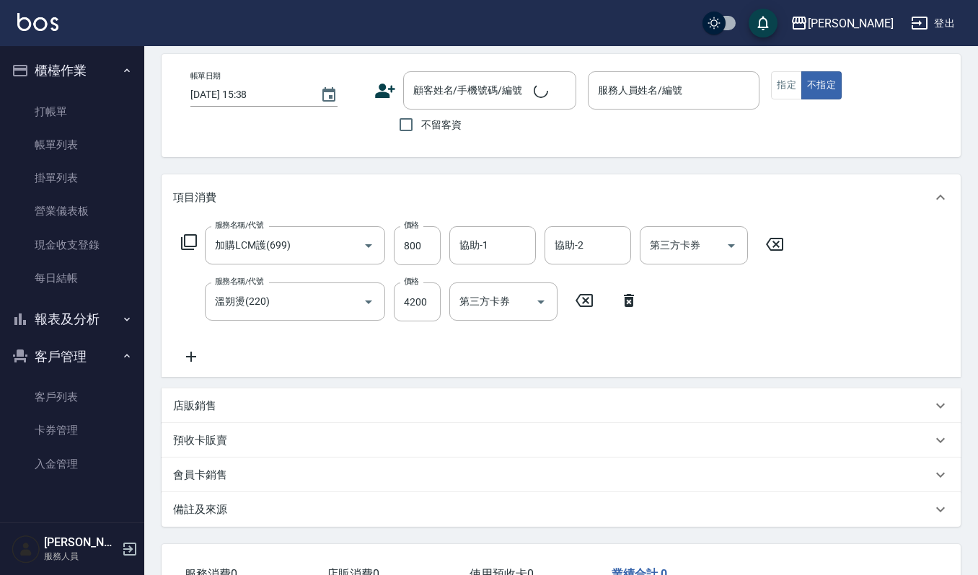
scroll to position [96, 0]
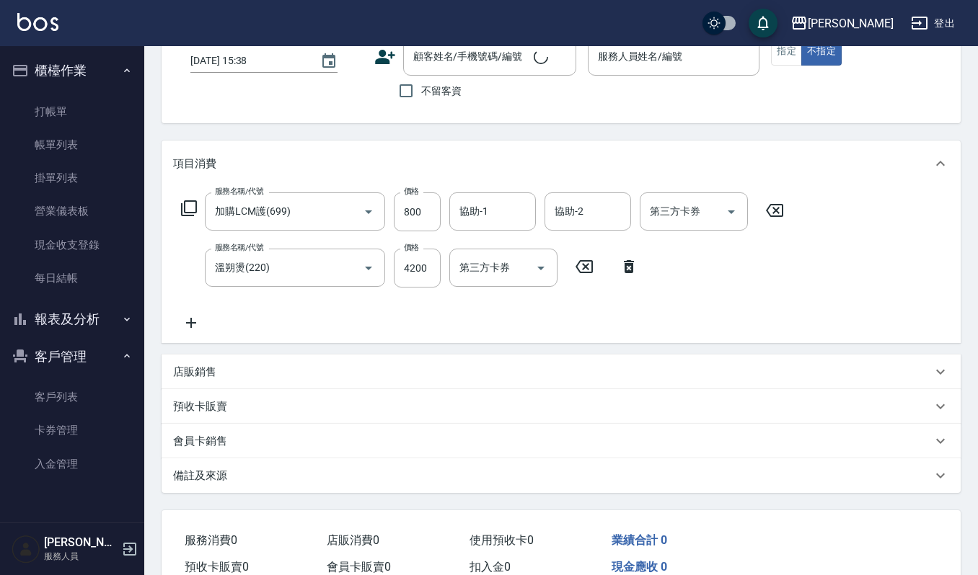
type input "2025/08/15 16:43"
type input "Sammi-8"
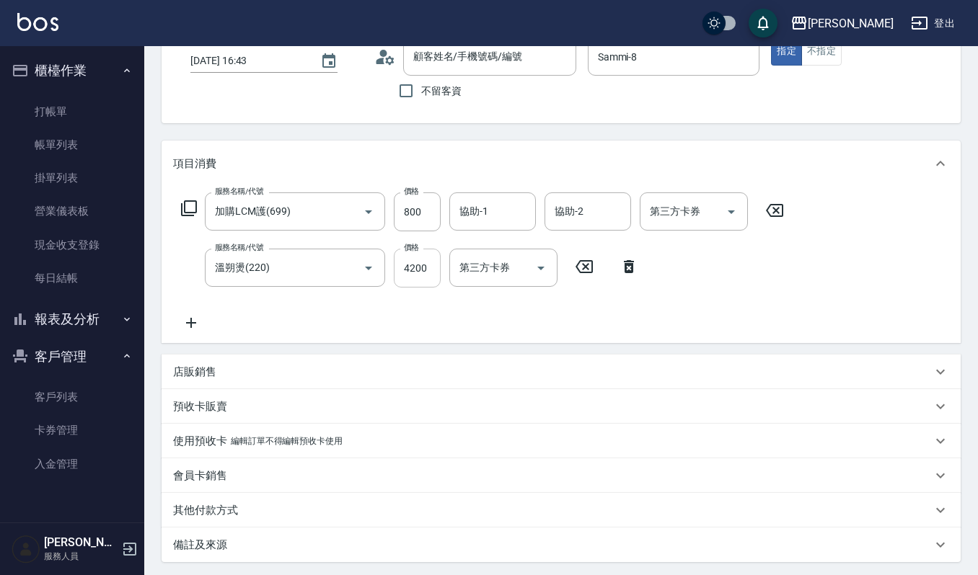
type input "[PERSON_NAME]/0938119717/550822"
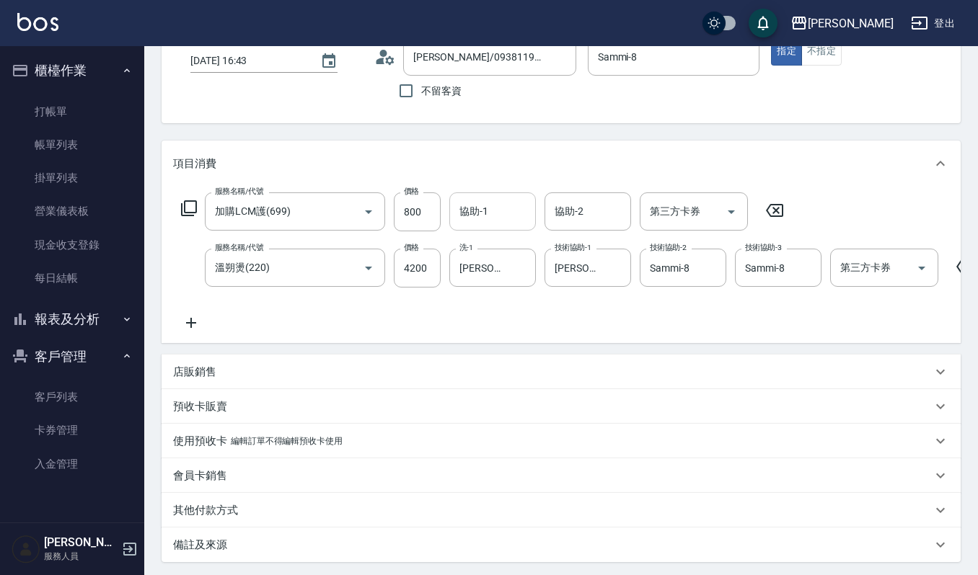
click at [500, 211] on input "協助-1" at bounding box center [493, 211] width 74 height 25
type input "[PERSON_NAME]-23"
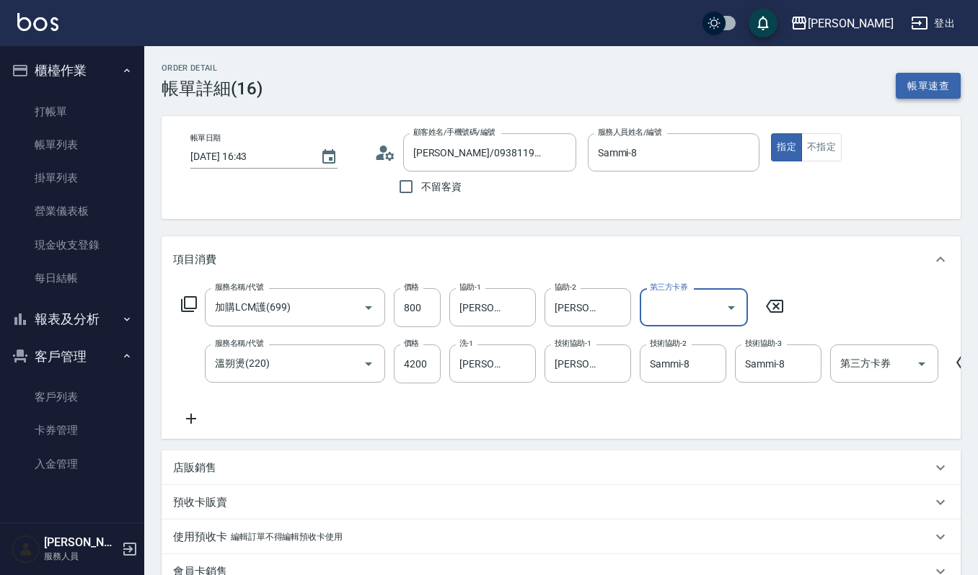
click at [909, 89] on button "帳單速查" at bounding box center [928, 86] width 65 height 27
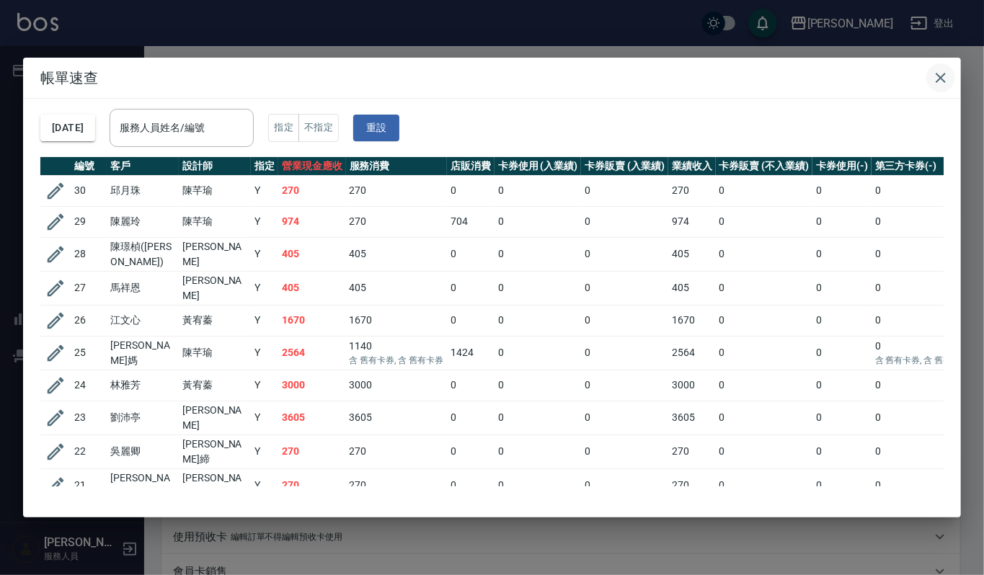
click at [937, 79] on icon "button" at bounding box center [940, 77] width 17 height 17
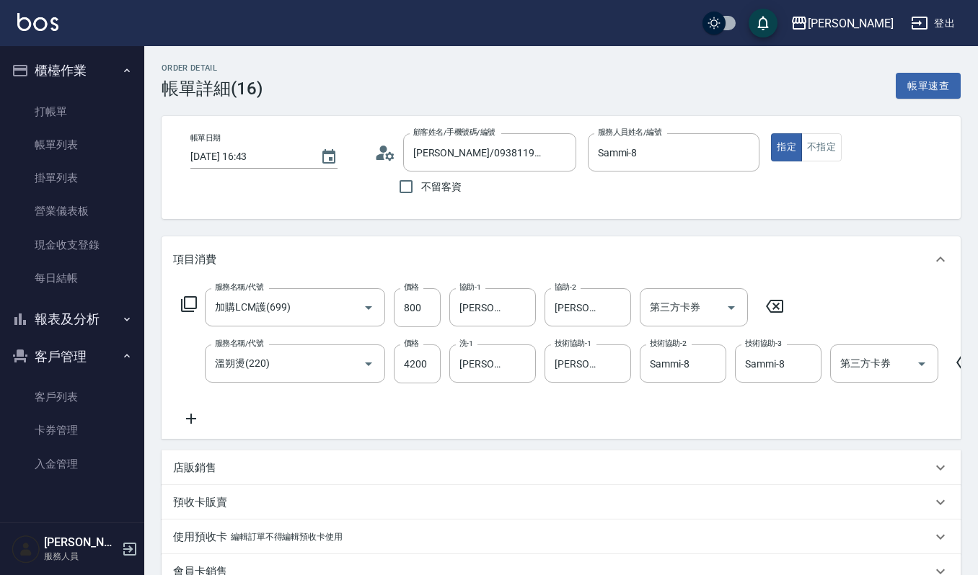
click at [822, 286] on div "服務名稱/代號 加購LCM護(699) 服務名稱/代號 價格 800 價格 協助-1 郁涵-23 協助-1 協助-2 郁涵-23 協助-2 第三方卡券 第三方…" at bounding box center [561, 361] width 799 height 156
click at [829, 280] on div "項目消費" at bounding box center [561, 260] width 799 height 46
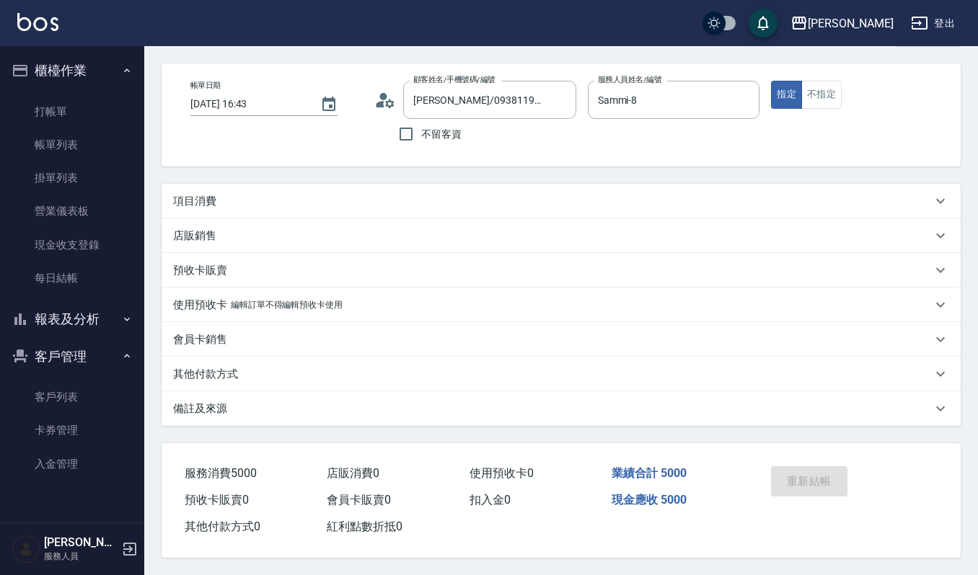
scroll to position [56, 0]
click at [427, 200] on div "項目消費" at bounding box center [552, 201] width 759 height 15
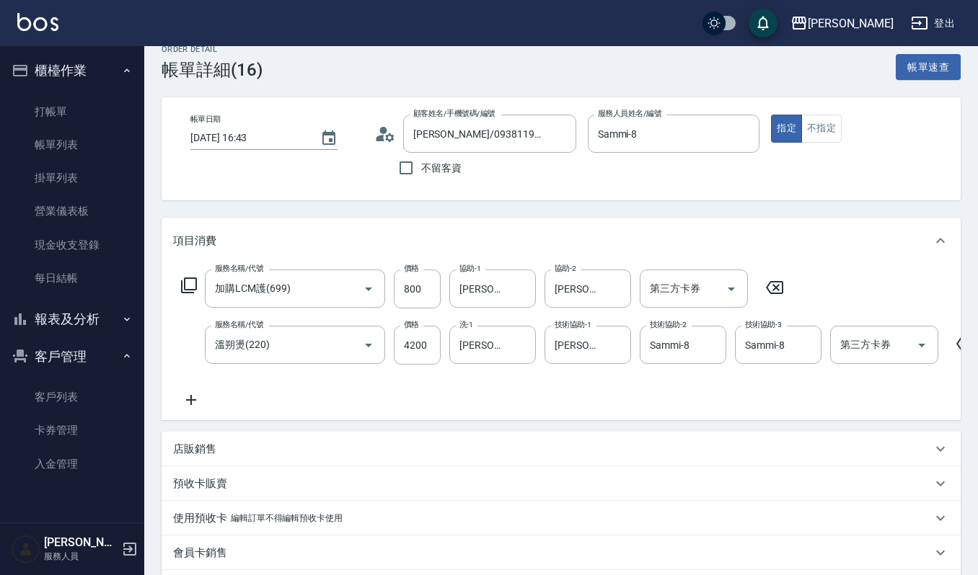
scroll to position [0, 0]
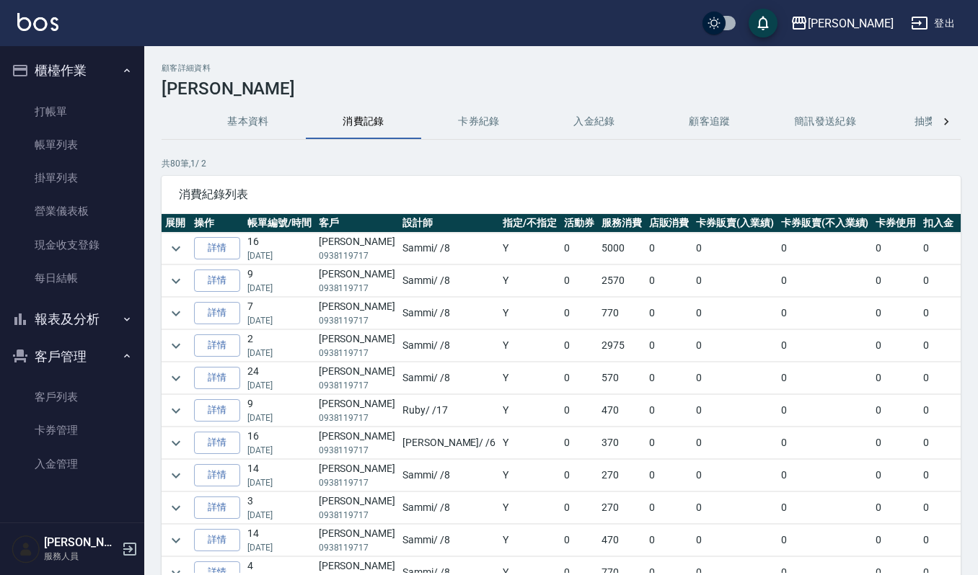
click at [182, 238] on td at bounding box center [176, 249] width 29 height 32
click at [174, 242] on icon "expand row" at bounding box center [175, 248] width 17 height 17
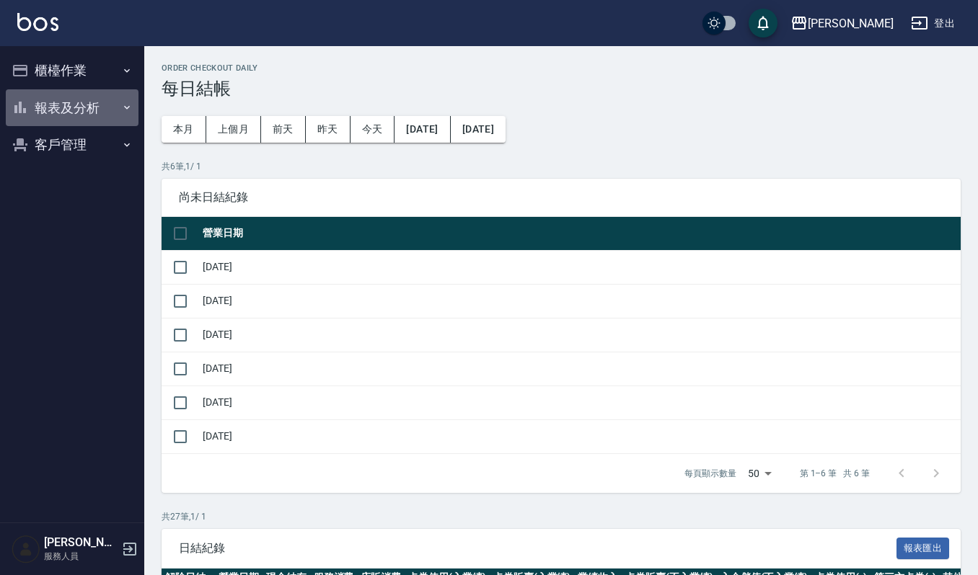
click at [65, 102] on button "報表及分析" at bounding box center [72, 107] width 133 height 37
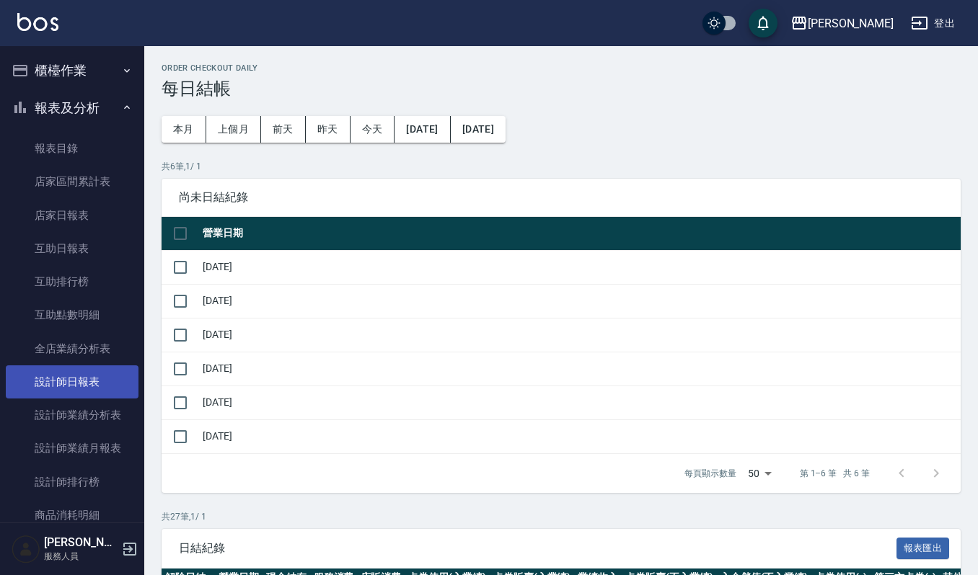
click at [102, 366] on link "設計師日報表" at bounding box center [72, 382] width 133 height 33
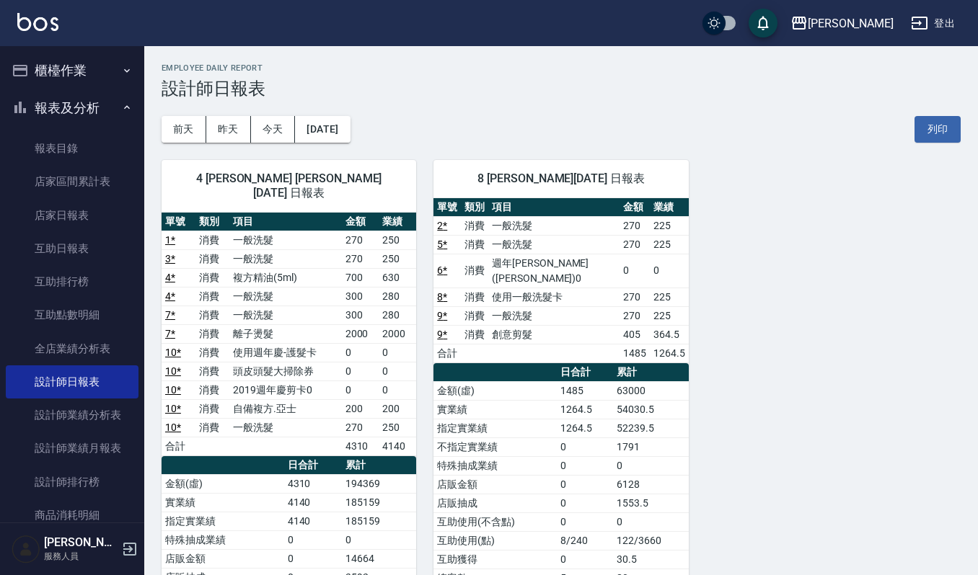
click at [88, 49] on ul "櫃檯作業 打帳單 帳單列表 掛單列表 營業儀表板 現金收支登錄 每日結帳 報表及分析 報表目錄 店家區間累計表 店家日報表 互助日報表 互助排行榜 互助點數明…" at bounding box center [72, 346] width 133 height 601
click at [87, 58] on button "櫃檯作業" at bounding box center [72, 70] width 133 height 37
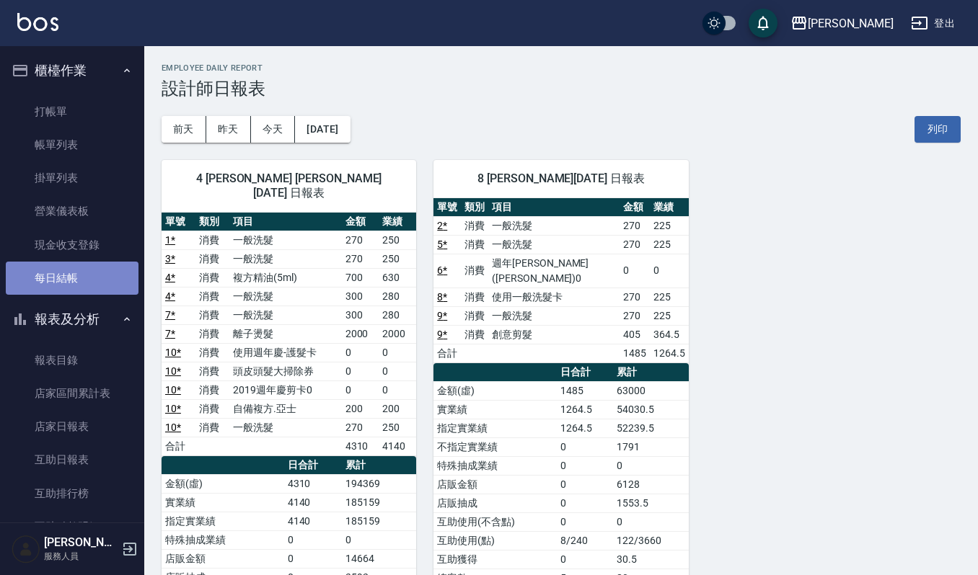
click at [93, 283] on link "每日結帳" at bounding box center [72, 278] width 133 height 33
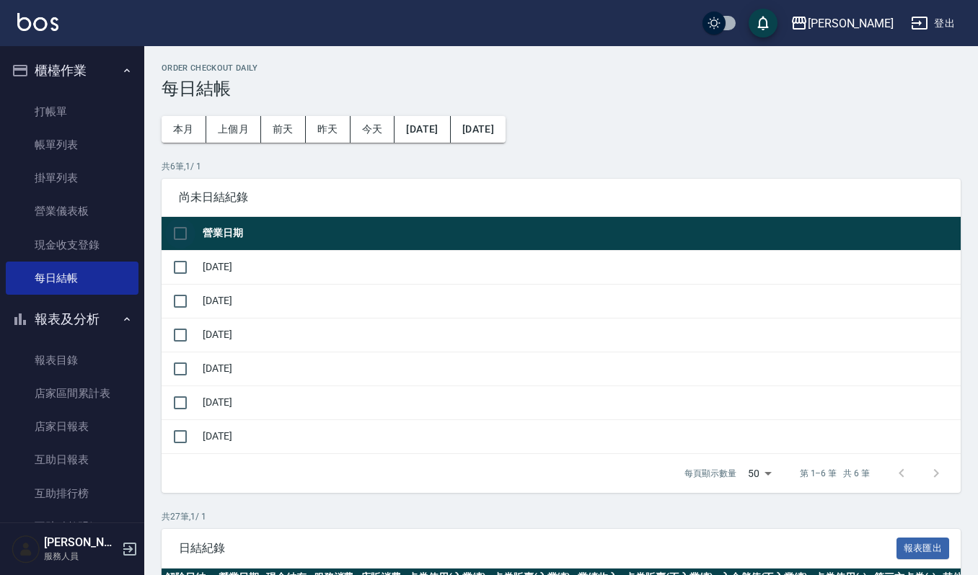
click at [182, 231] on input "checkbox" at bounding box center [180, 233] width 30 height 30
checkbox input "true"
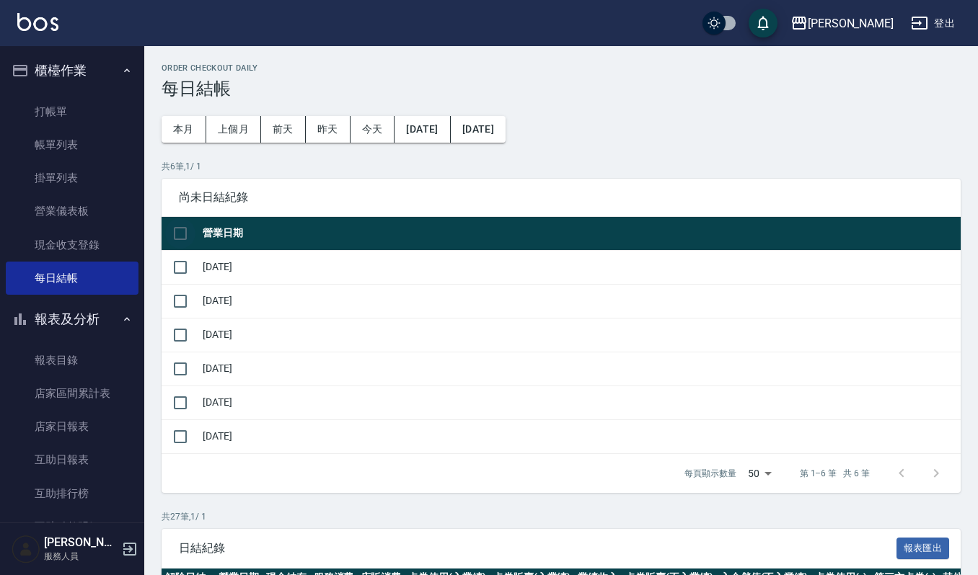
checkbox input "true"
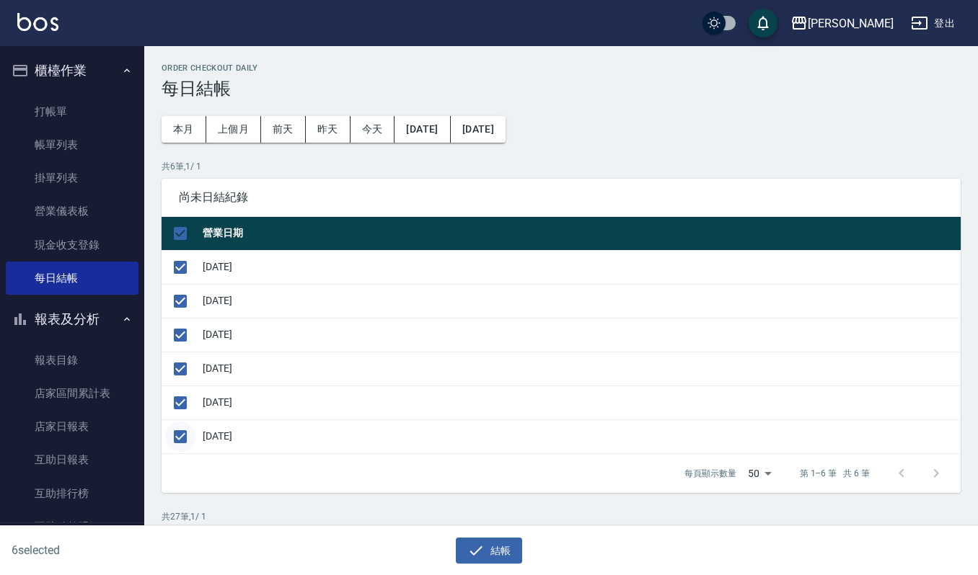
click at [180, 442] on input "checkbox" at bounding box center [180, 437] width 30 height 30
checkbox input "false"
click at [539, 558] on div "結帳" at bounding box center [489, 551] width 472 height 27
click at [508, 552] on button "結帳" at bounding box center [489, 551] width 67 height 27
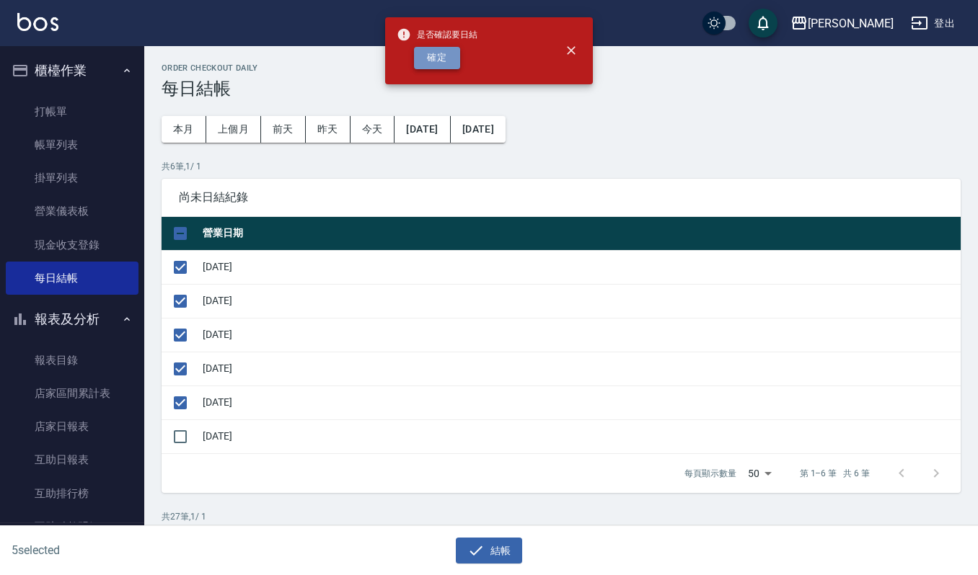
click at [433, 63] on button "確定" at bounding box center [437, 58] width 46 height 22
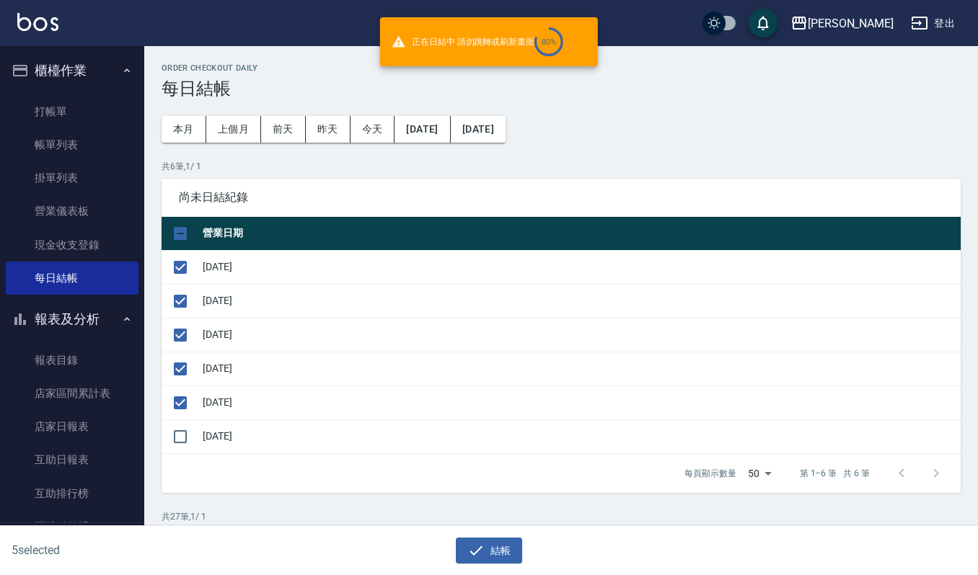
checkbox input "false"
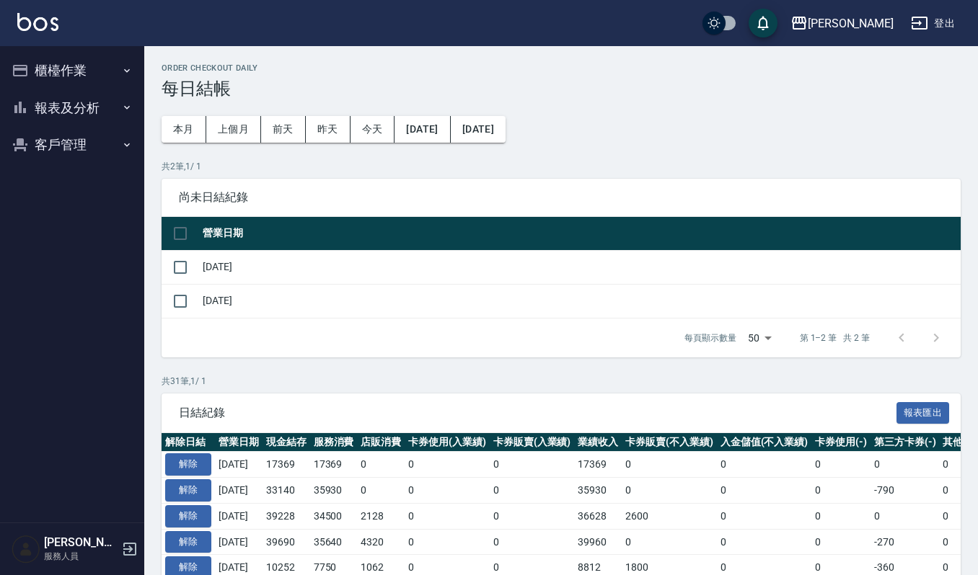
click at [87, 70] on button "櫃檯作業" at bounding box center [72, 70] width 133 height 37
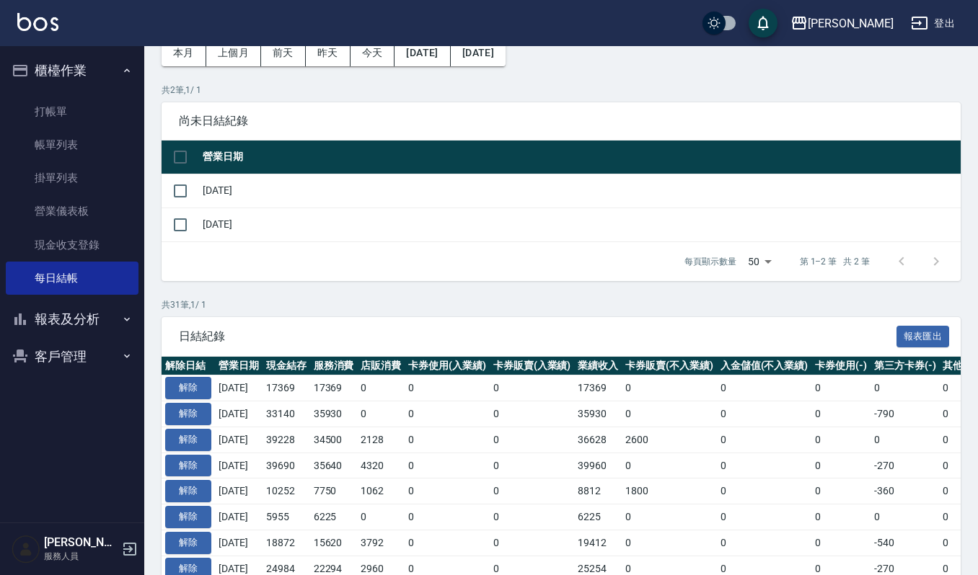
scroll to position [192, 0]
